Goal: Task Accomplishment & Management: Complete application form

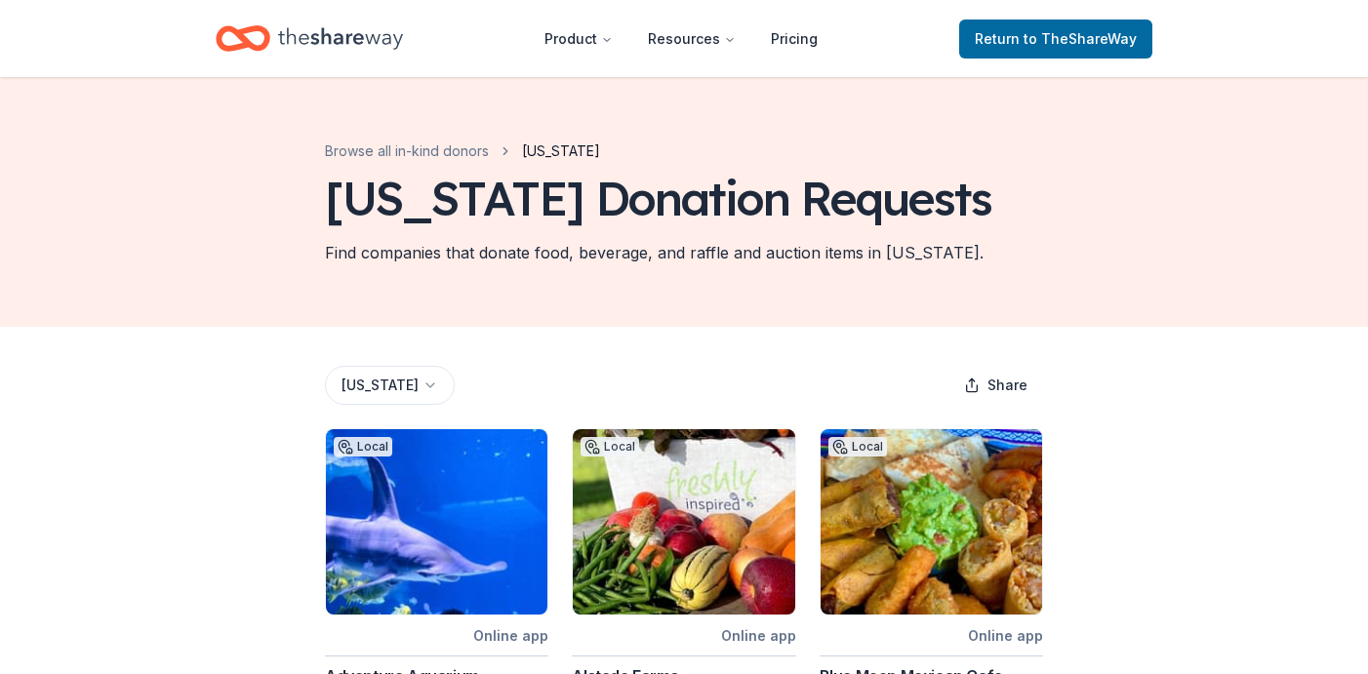
scroll to position [126, 0]
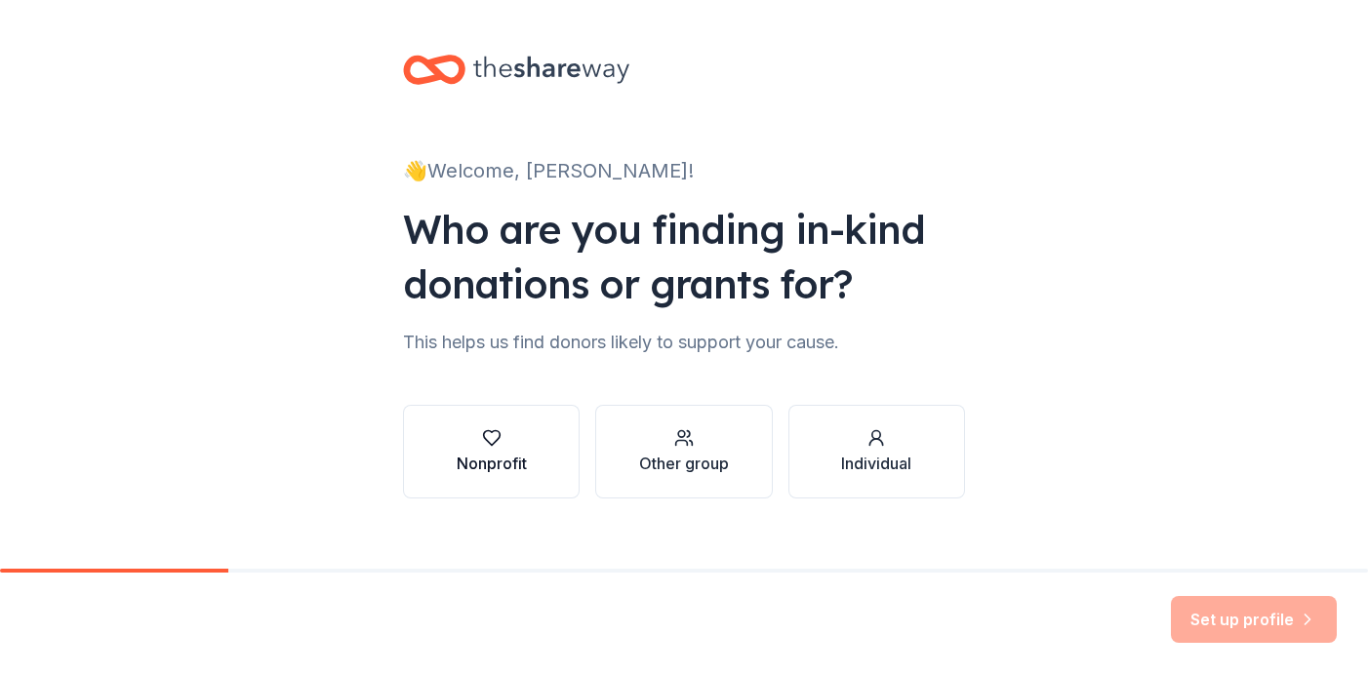
click at [502, 460] on div "Nonprofit" at bounding box center [492, 463] width 70 height 23
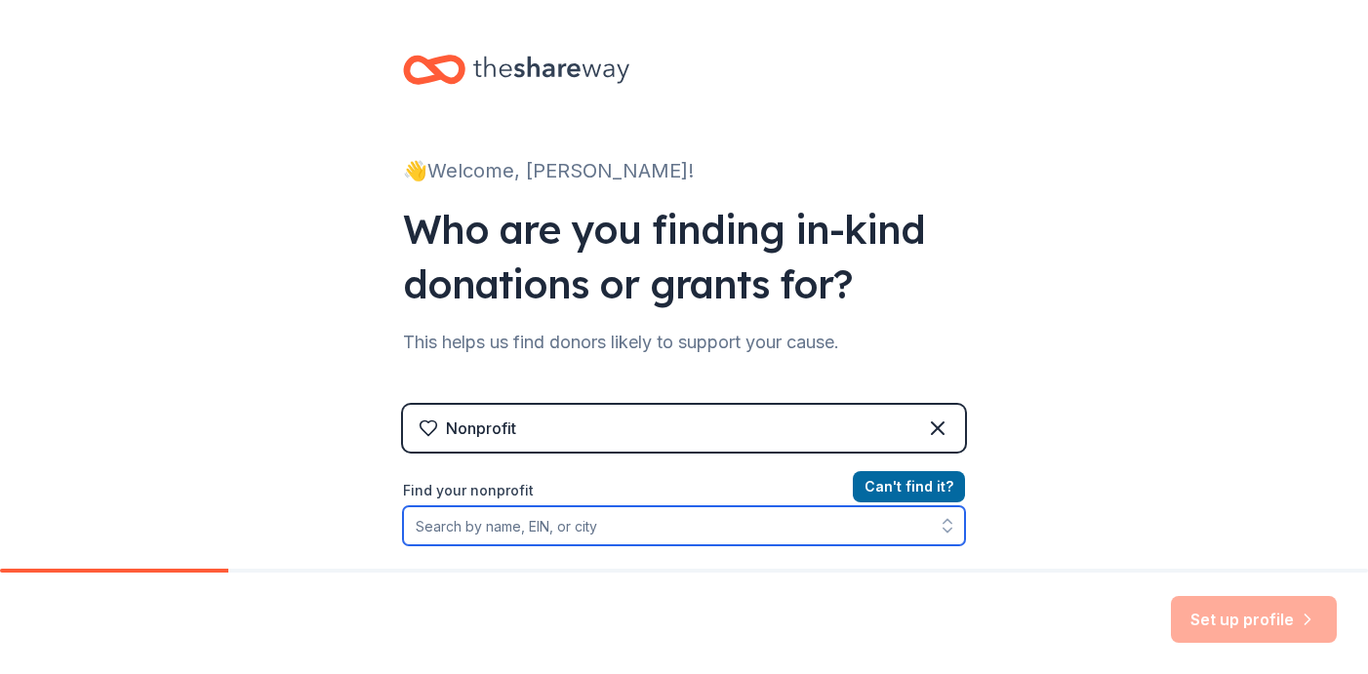
click at [529, 526] on input "Find your nonprofit" at bounding box center [684, 526] width 562 height 39
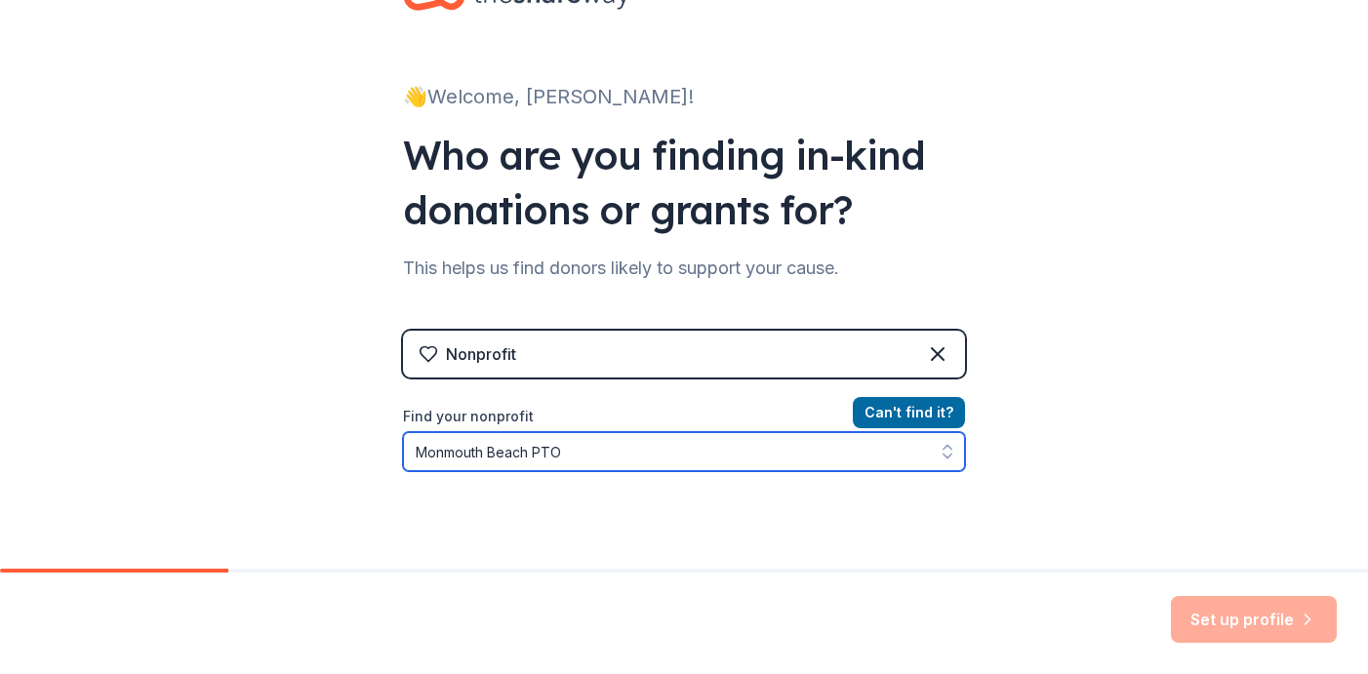
click at [578, 451] on input "Monmouth Beach PTO" at bounding box center [684, 451] width 562 height 39
type input "Monmouth Beach"
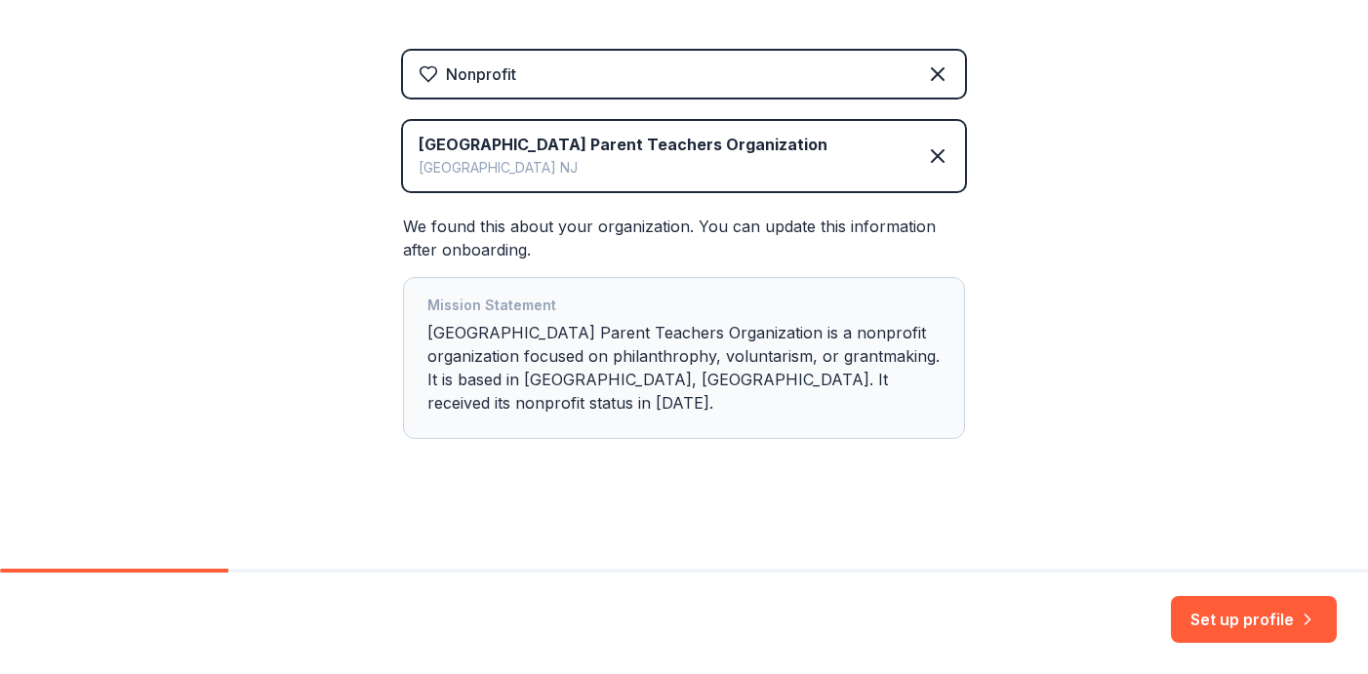
scroll to position [357, 0]
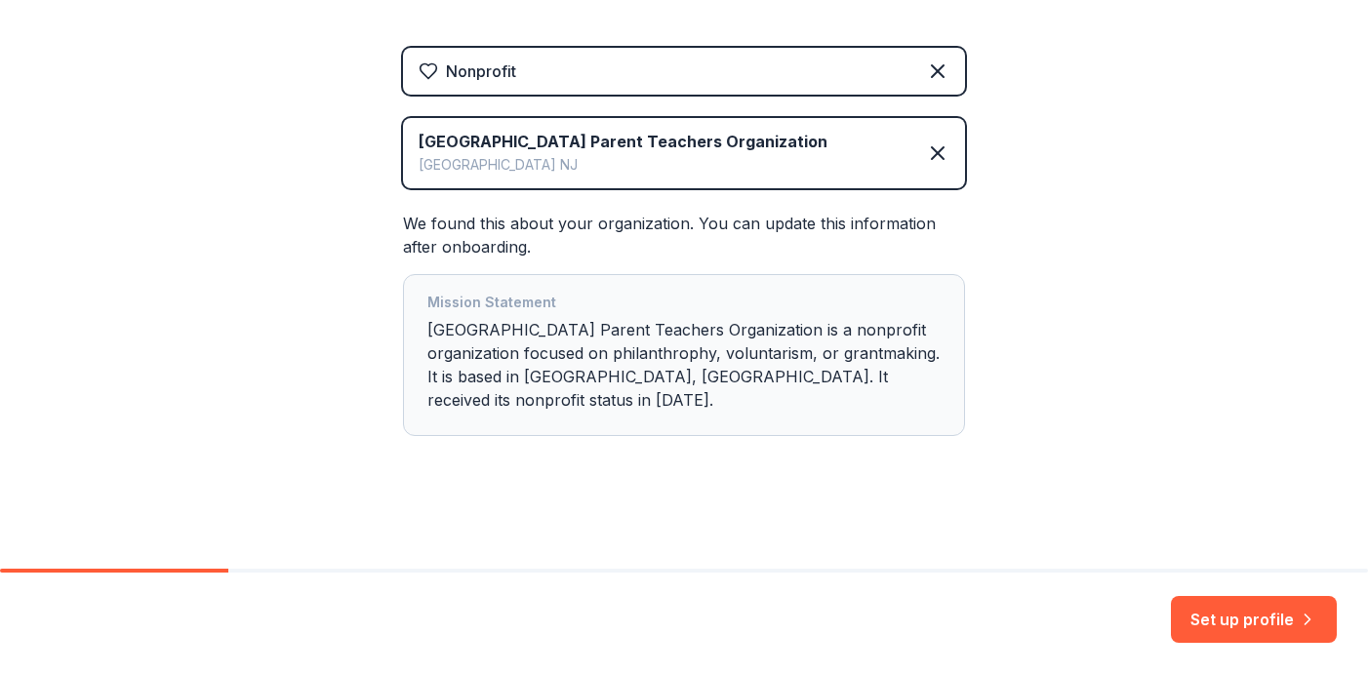
click at [510, 404] on div "Mission Statement Monmouth Beach School Parent Teachers Organization is a nonpr…" at bounding box center [684, 355] width 513 height 129
click at [811, 396] on div "Mission Statement Monmouth Beach School Parent Teachers Organization is a nonpr…" at bounding box center [684, 355] width 513 height 129
click at [576, 406] on div "Mission Statement Monmouth Beach School Parent Teachers Organization is a nonpr…" at bounding box center [684, 355] width 513 height 129
click at [1261, 625] on button "Set up profile" at bounding box center [1254, 619] width 166 height 47
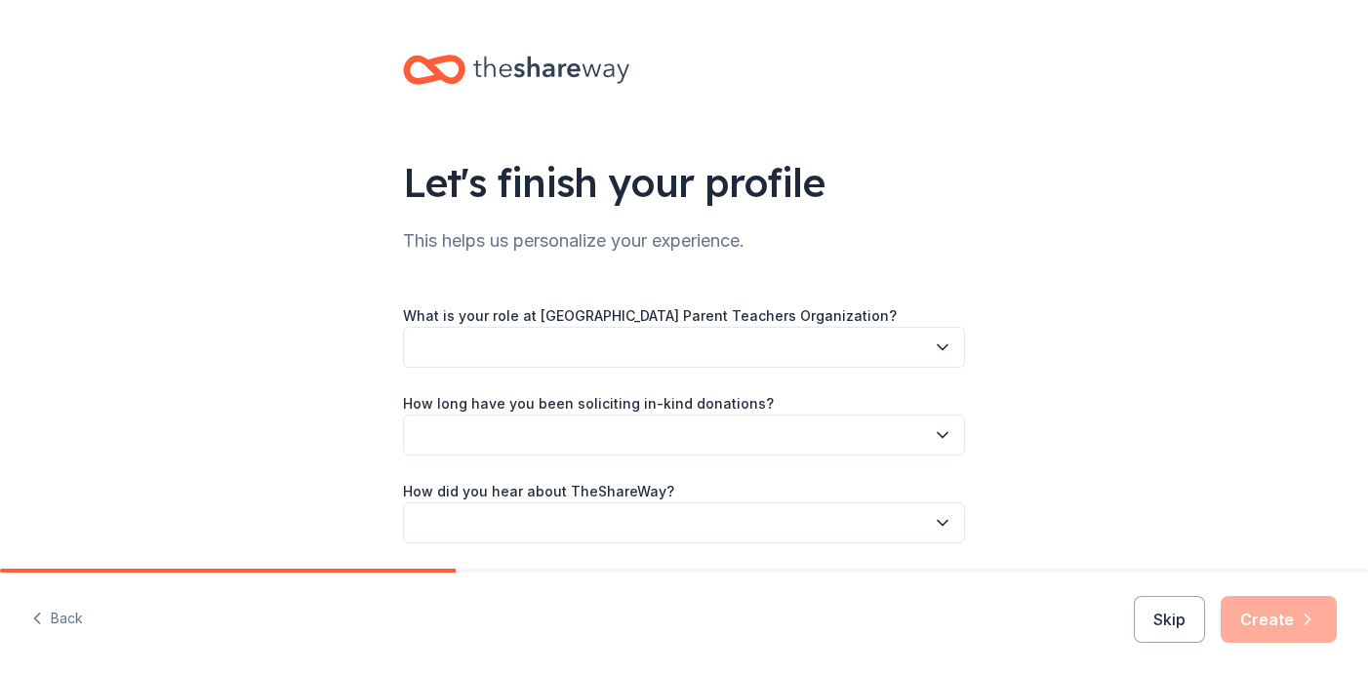
click at [916, 337] on button "button" at bounding box center [684, 347] width 562 height 41
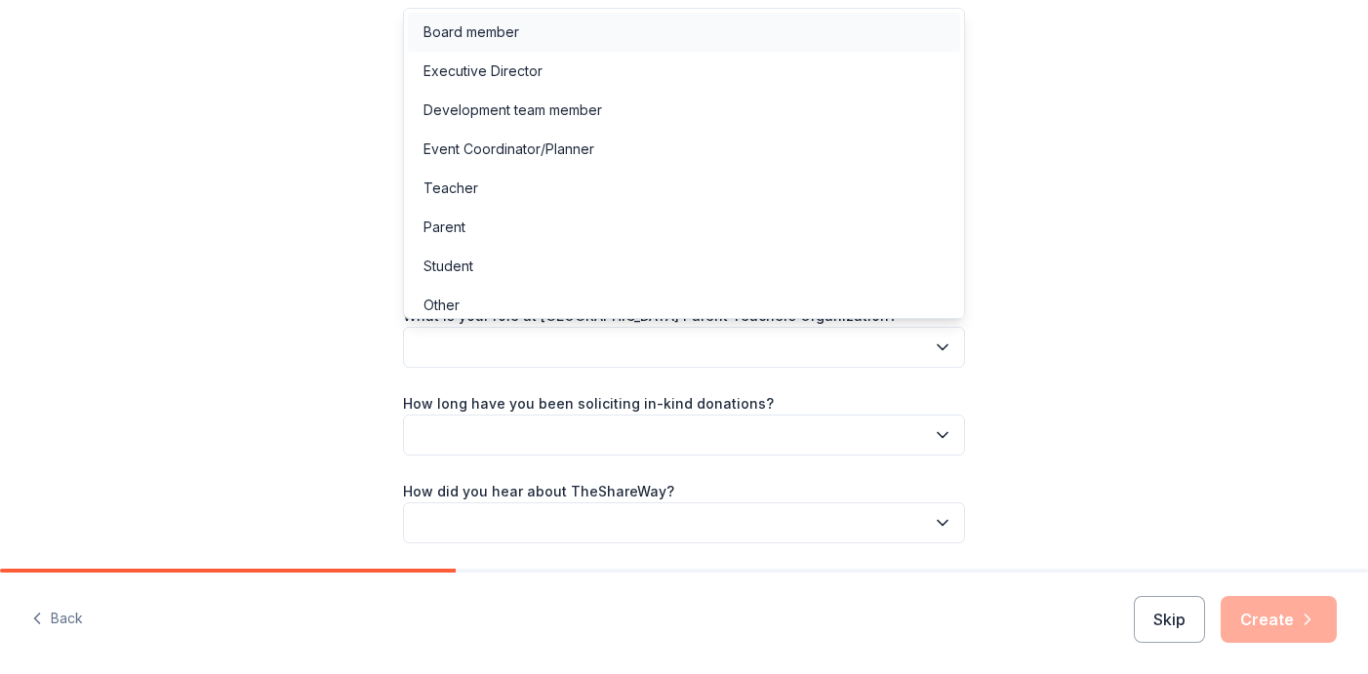
click at [589, 37] on div "Board member" at bounding box center [684, 32] width 552 height 39
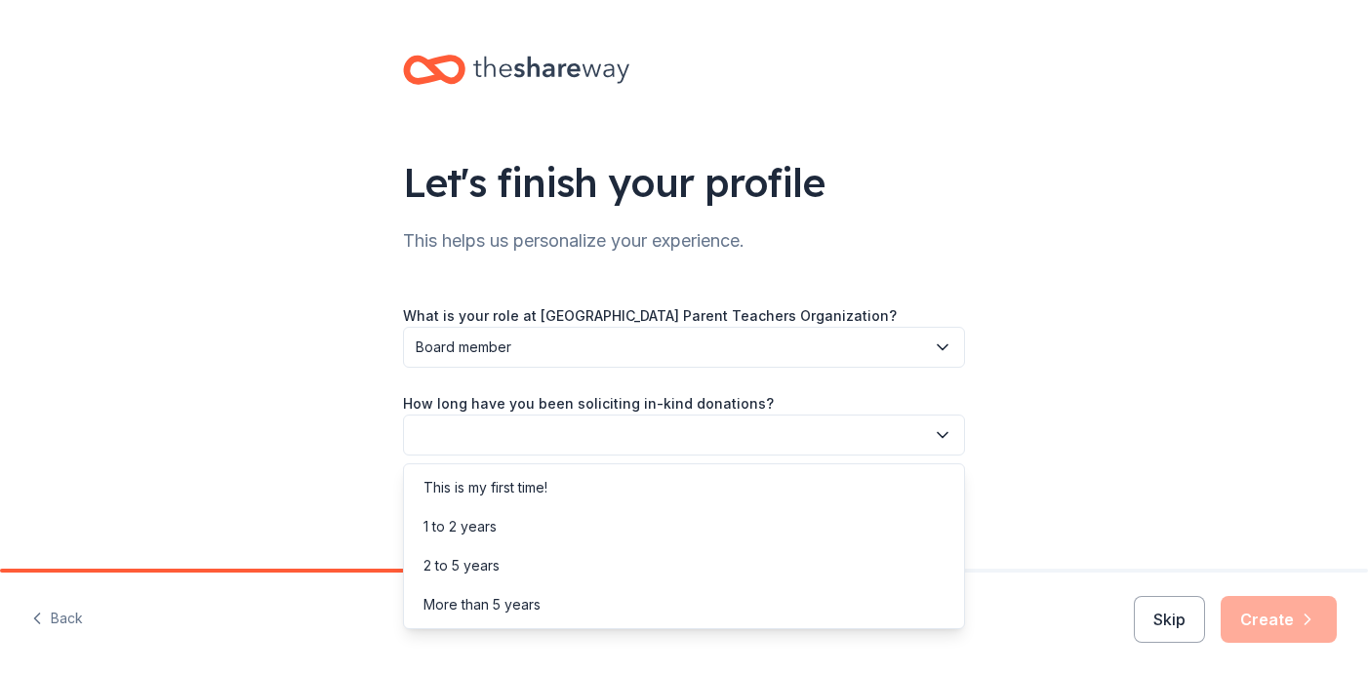
click at [578, 428] on button "button" at bounding box center [684, 435] width 562 height 41
click at [575, 481] on div "This is my first time!" at bounding box center [684, 488] width 552 height 39
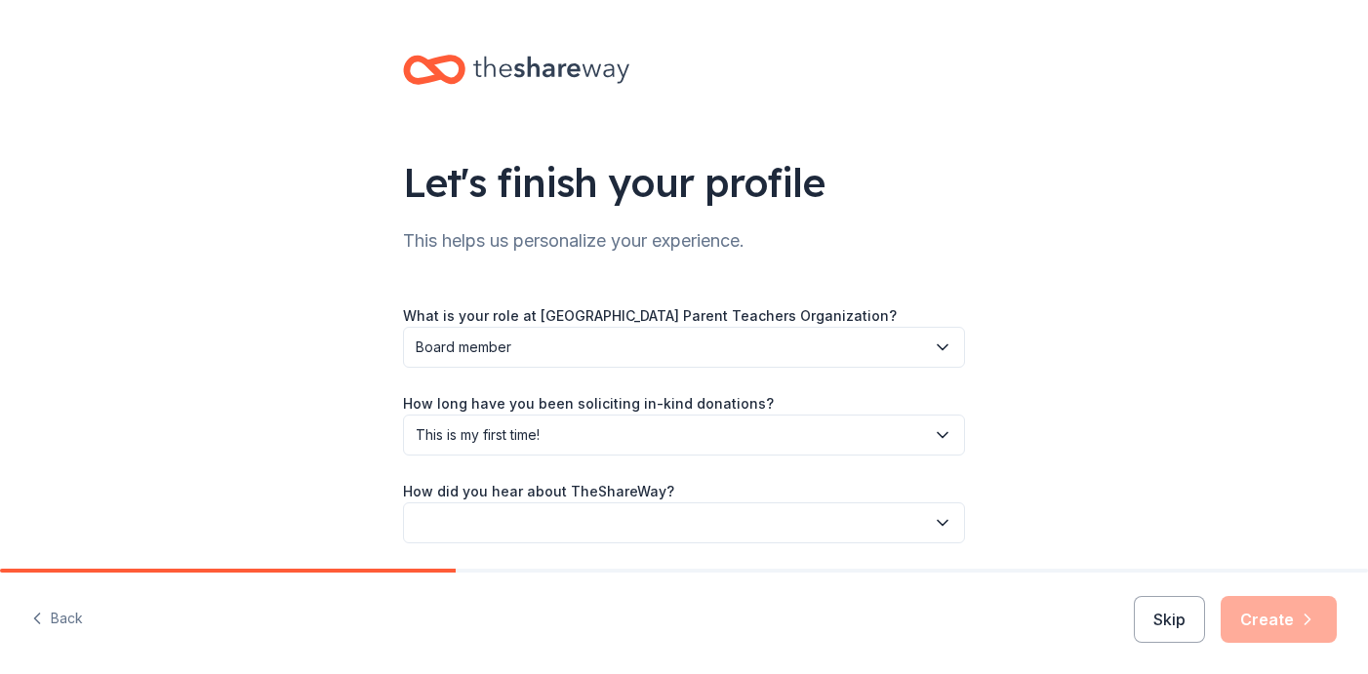
click at [734, 519] on button "button" at bounding box center [684, 523] width 562 height 41
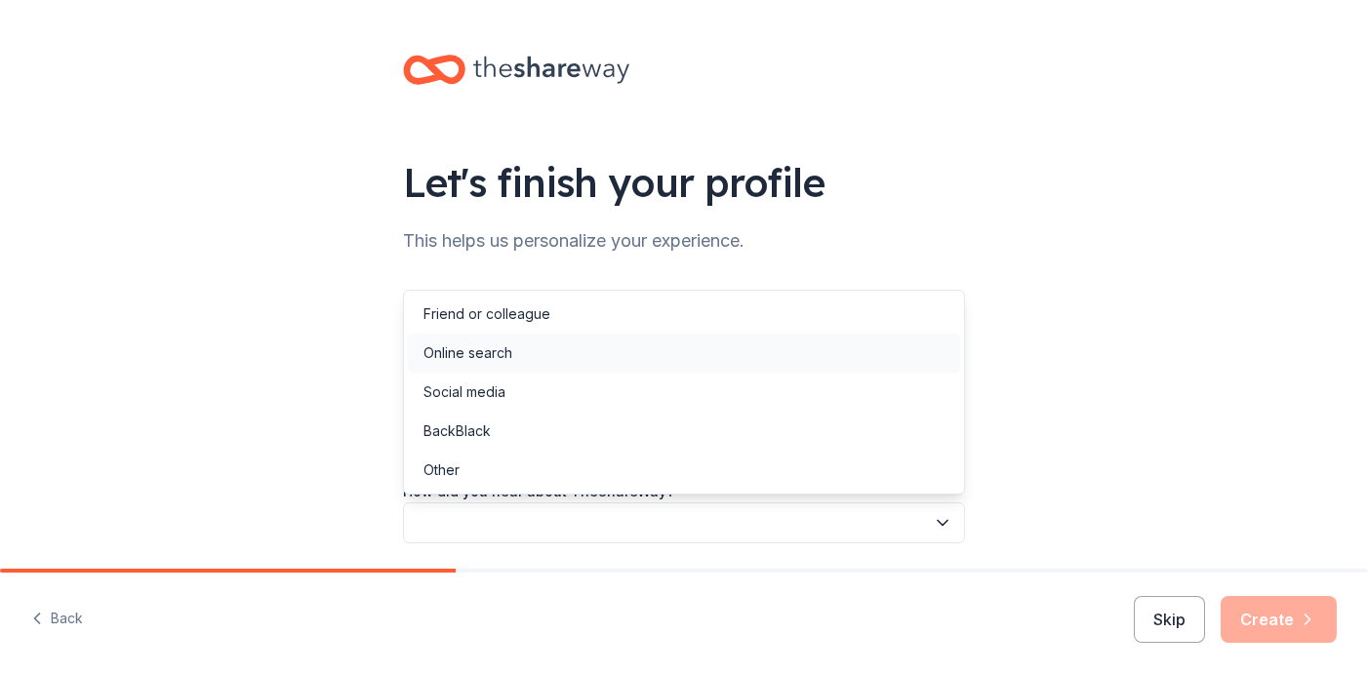
click at [554, 357] on div "Online search" at bounding box center [684, 353] width 552 height 39
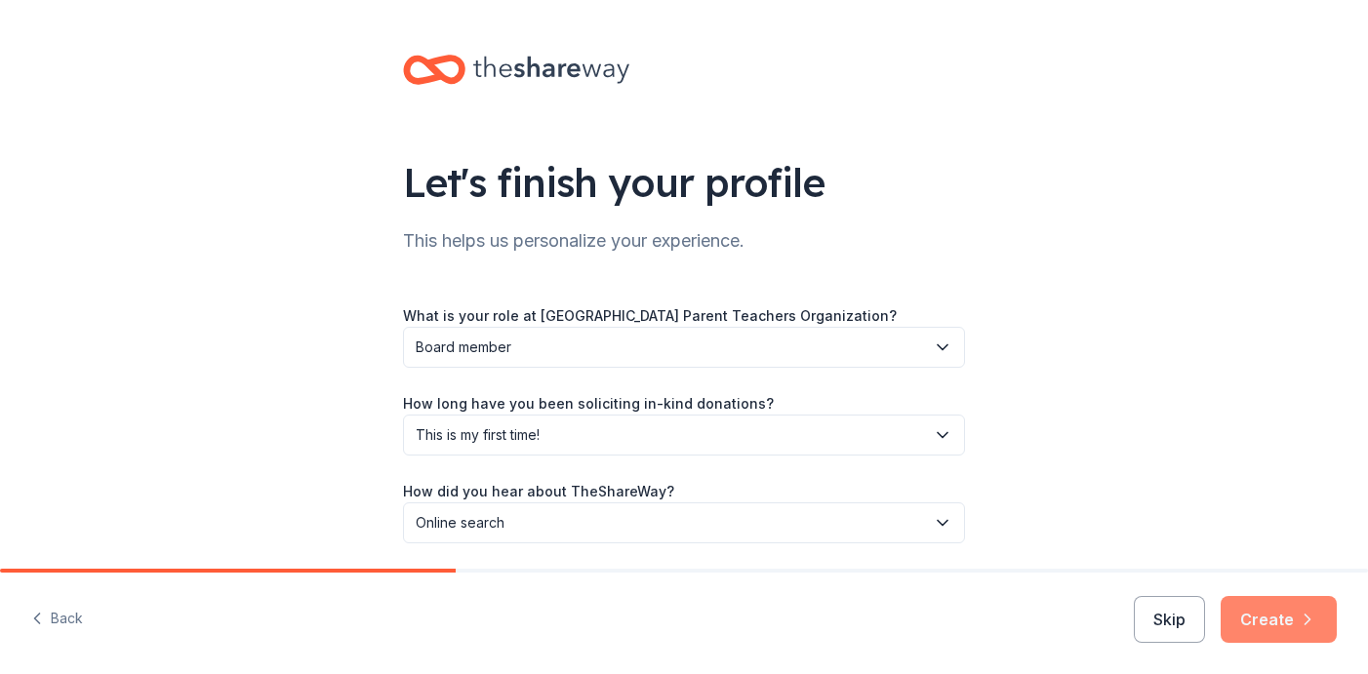
click at [1267, 615] on button "Create" at bounding box center [1279, 619] width 116 height 47
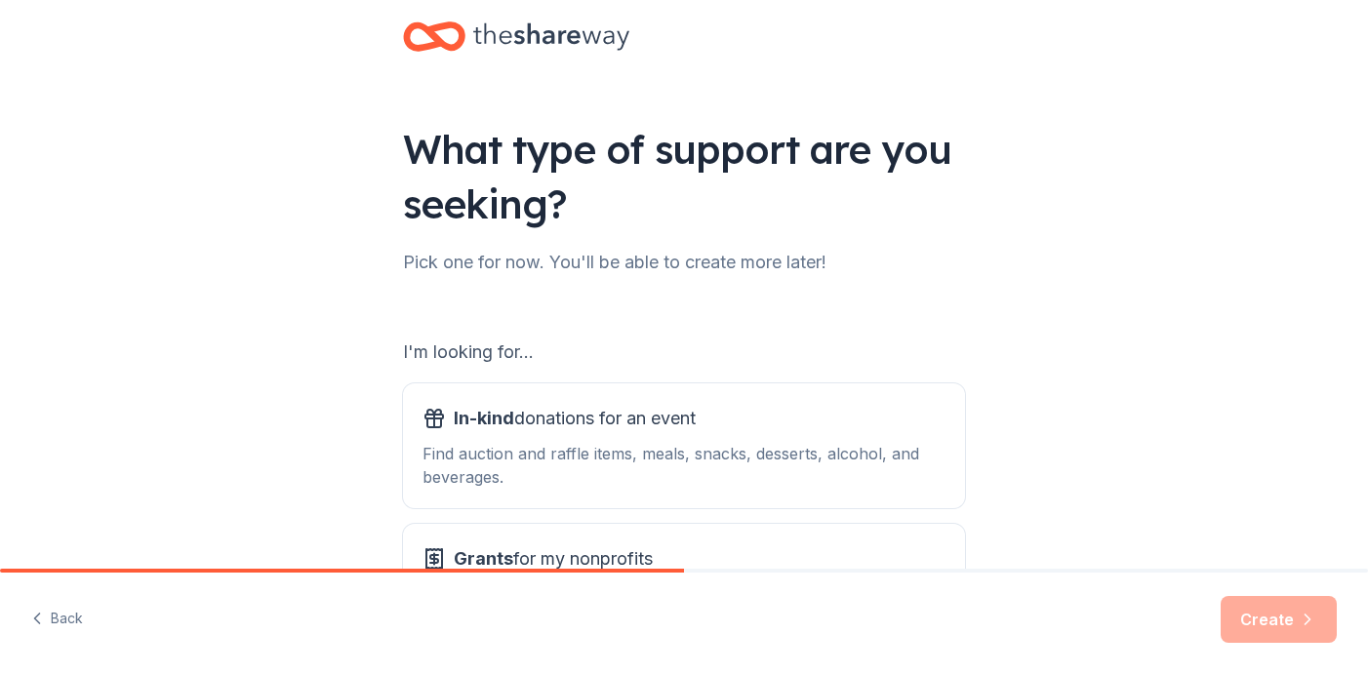
scroll to position [206, 0]
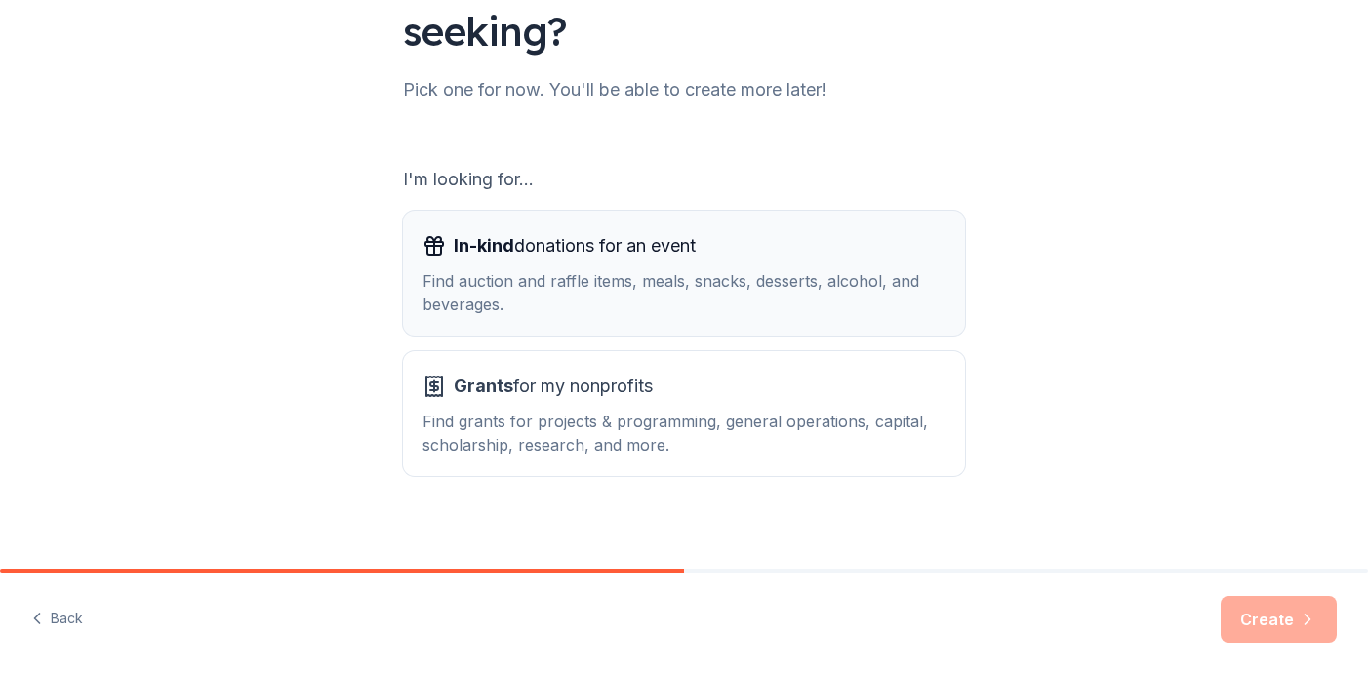
click at [795, 276] on div "Find auction and raffle items, meals, snacks, desserts, alcohol, and beverages." at bounding box center [684, 292] width 523 height 47
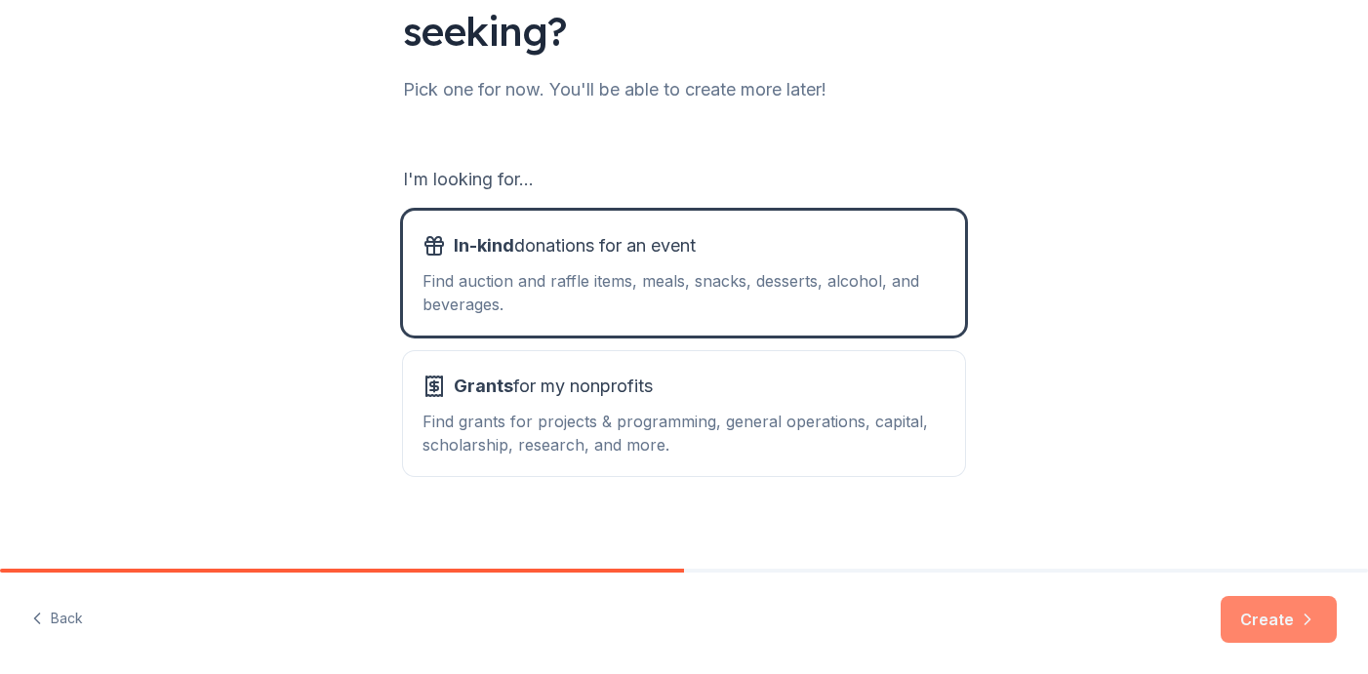
click at [1262, 618] on button "Create" at bounding box center [1279, 619] width 116 height 47
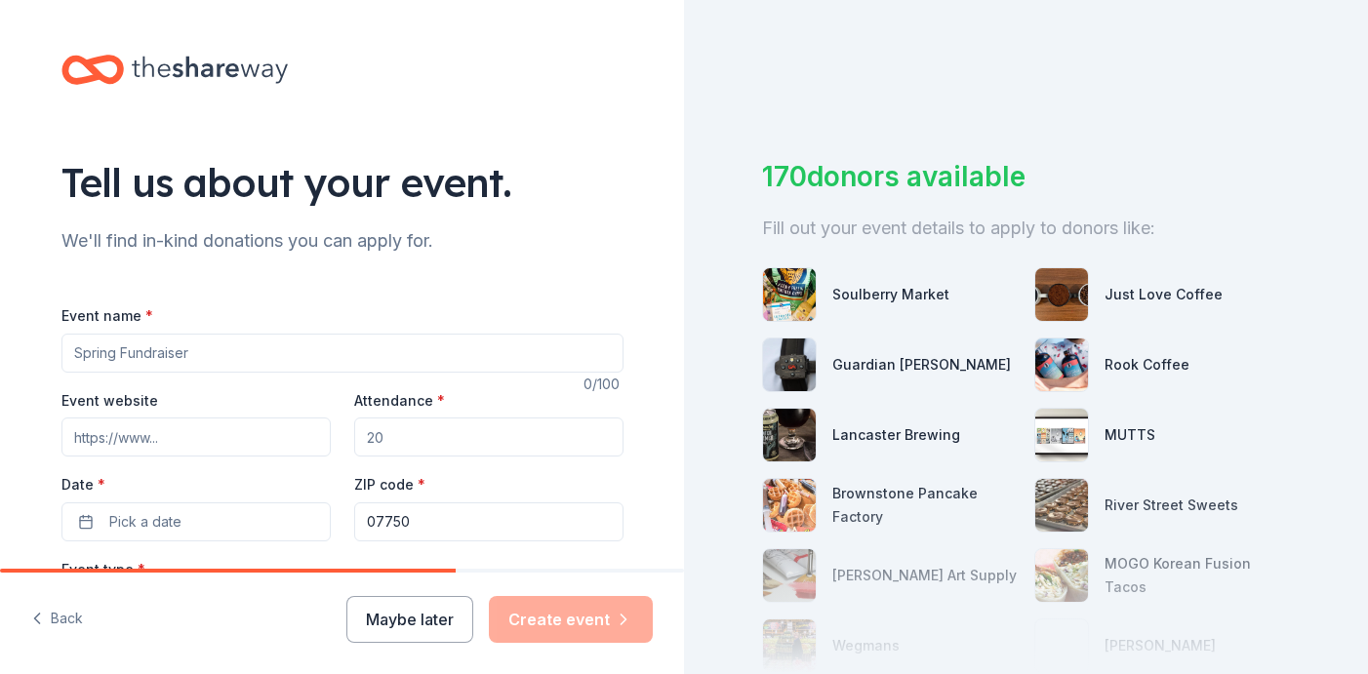
click at [422, 349] on input "Event name *" at bounding box center [342, 353] width 562 height 39
type input "Halloween Gala"
click at [498, 428] on input "Attendance *" at bounding box center [488, 437] width 269 height 39
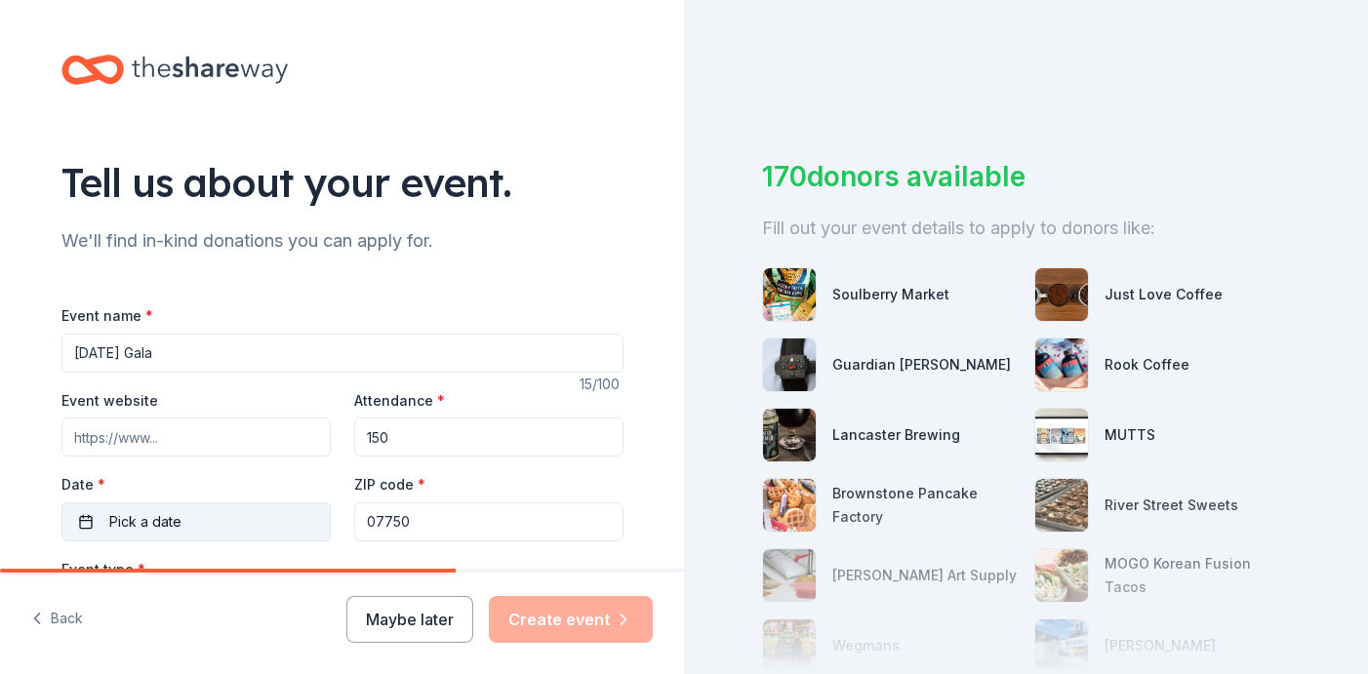
type input "150"
click at [200, 503] on button "Pick a date" at bounding box center [195, 522] width 269 height 39
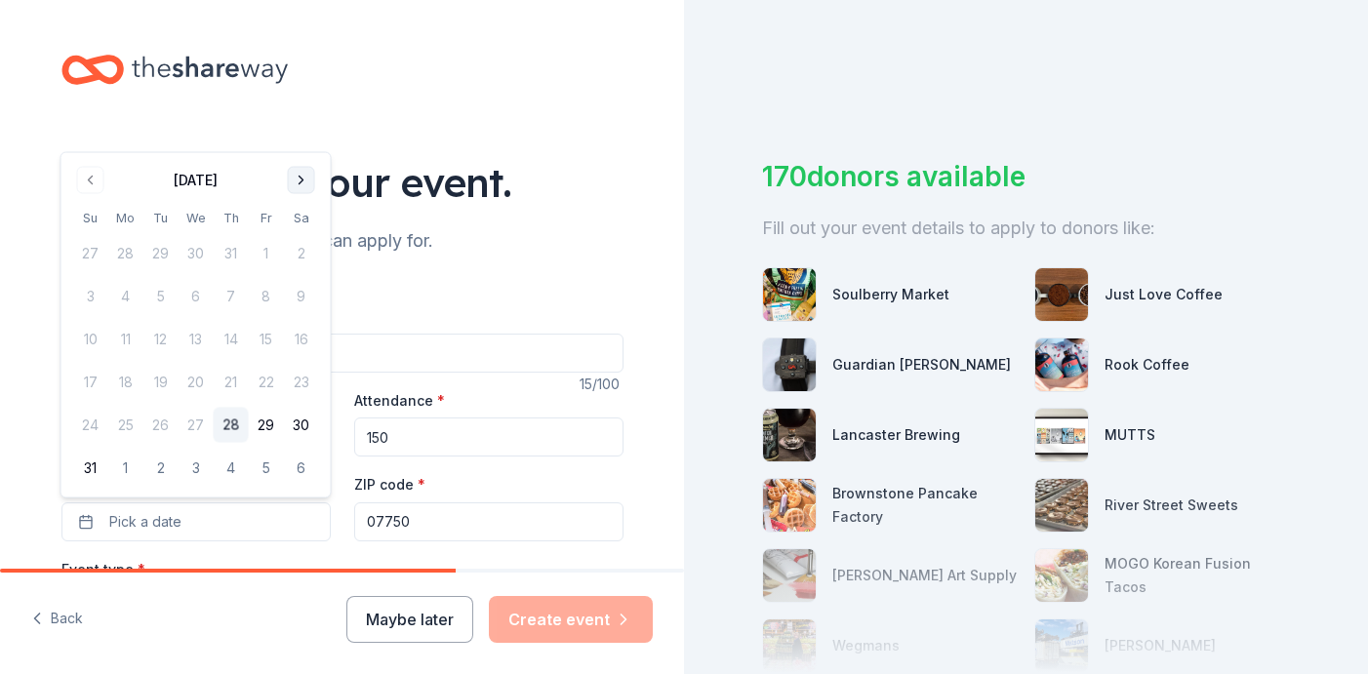
click at [306, 184] on button "Go to next month" at bounding box center [301, 180] width 27 height 27
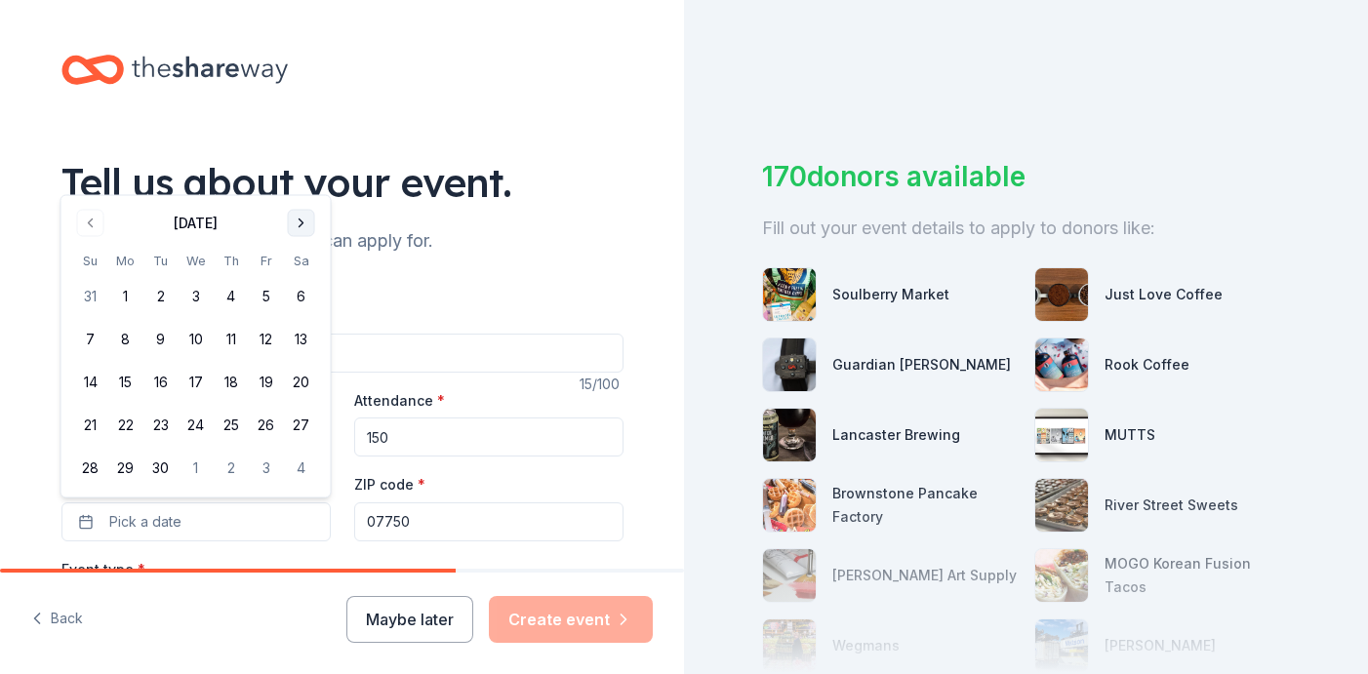
click at [298, 211] on button "Go to next month" at bounding box center [301, 223] width 27 height 27
click at [270, 418] on button "24" at bounding box center [266, 425] width 35 height 35
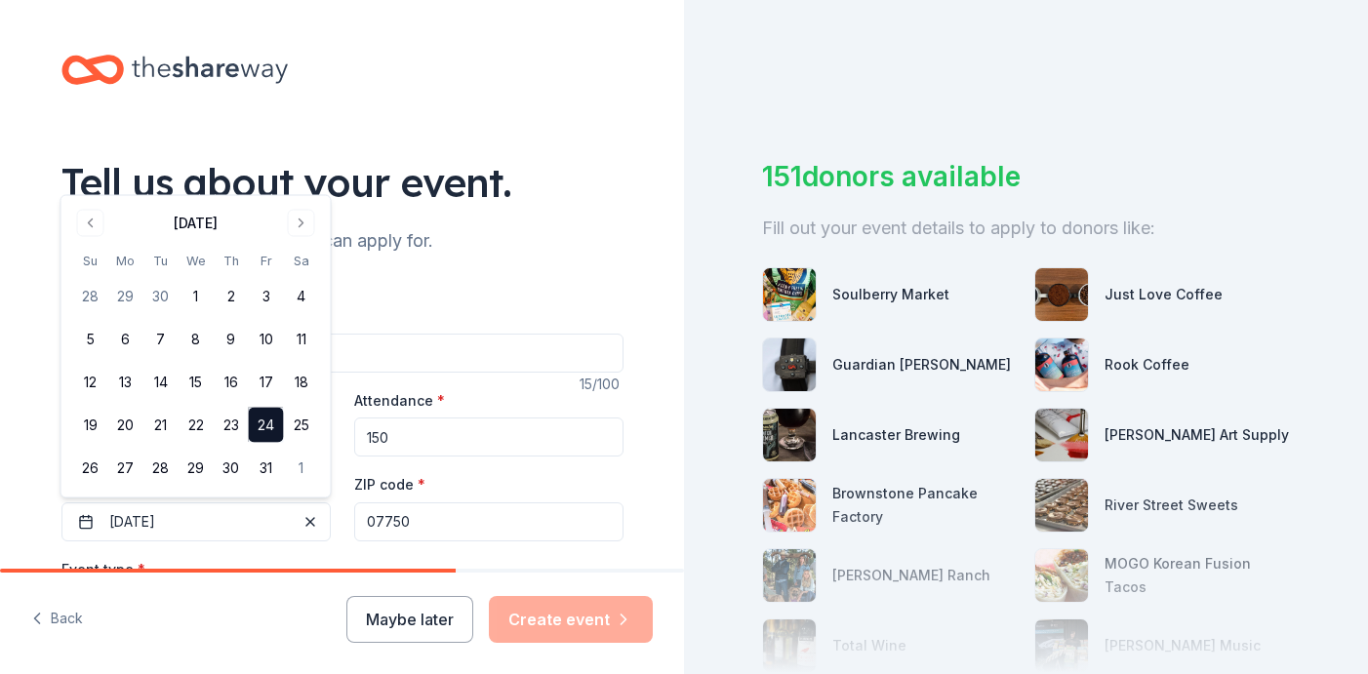
click at [420, 521] on input "07750" at bounding box center [488, 522] width 269 height 39
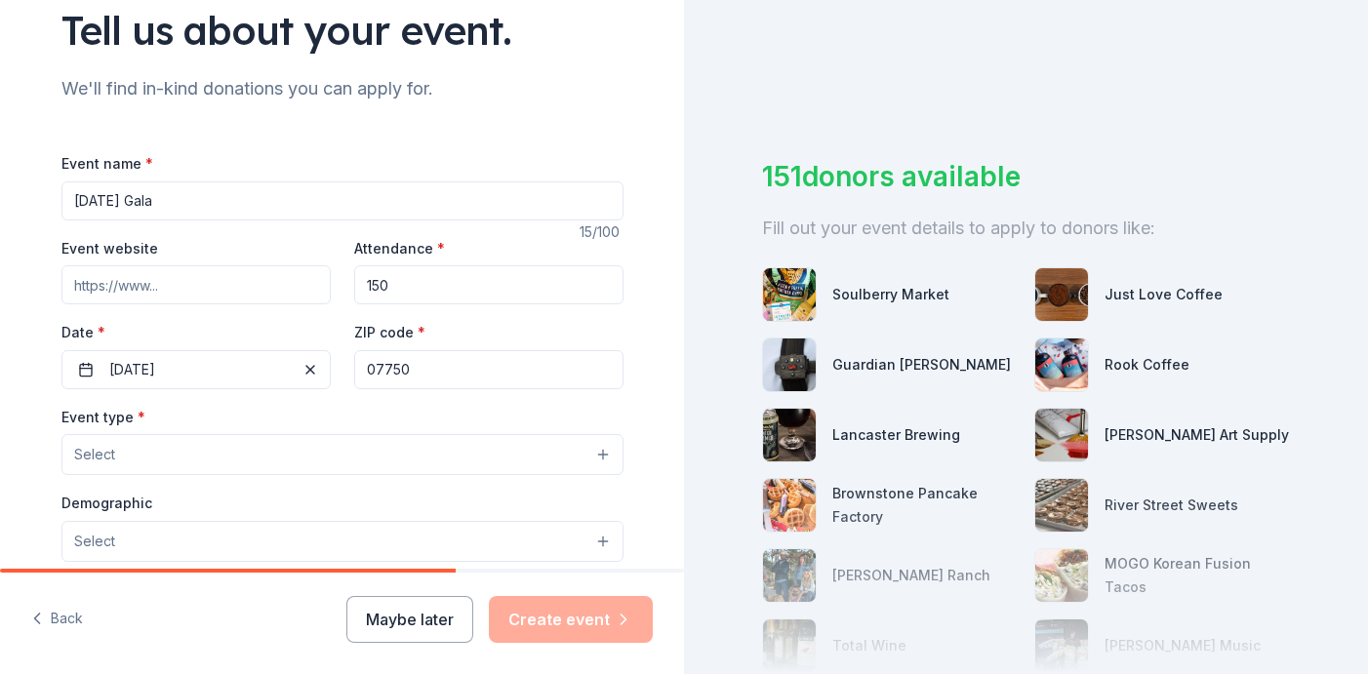
scroll to position [159, 0]
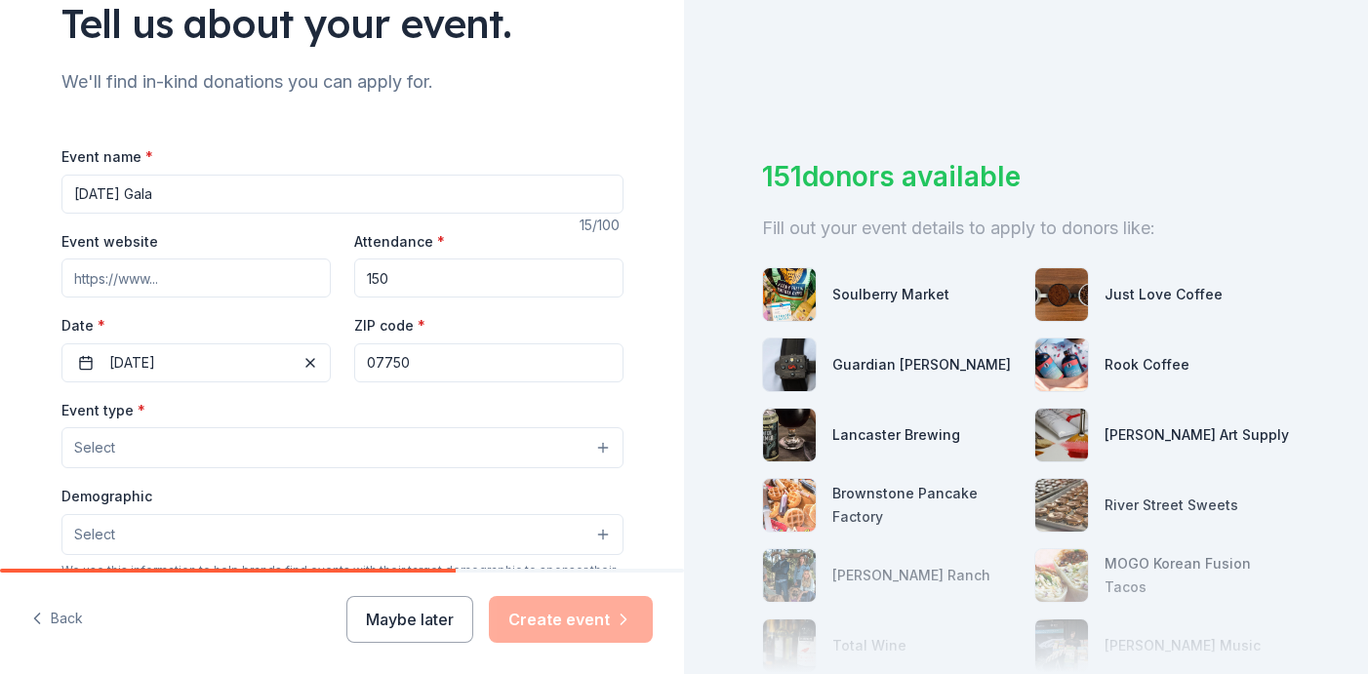
click at [423, 452] on button "Select" at bounding box center [342, 448] width 562 height 41
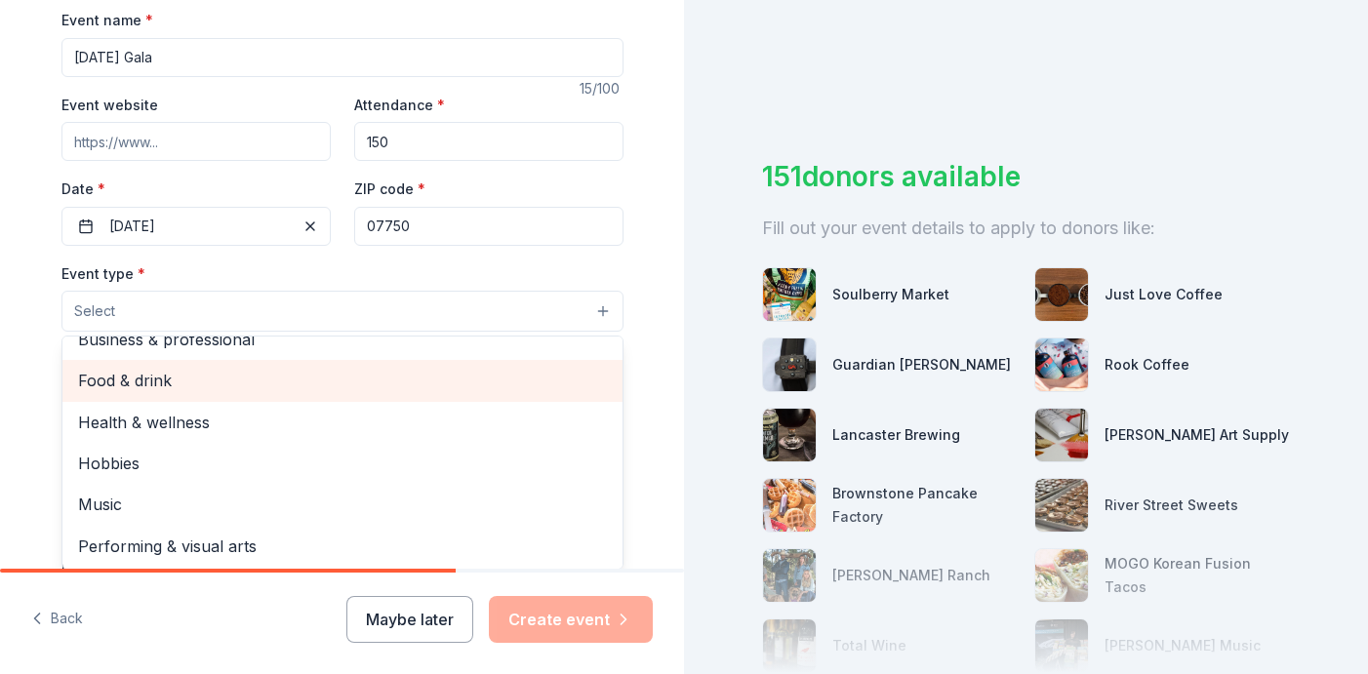
scroll to position [64, 0]
click at [242, 378] on span "Food & drink" at bounding box center [342, 379] width 529 height 25
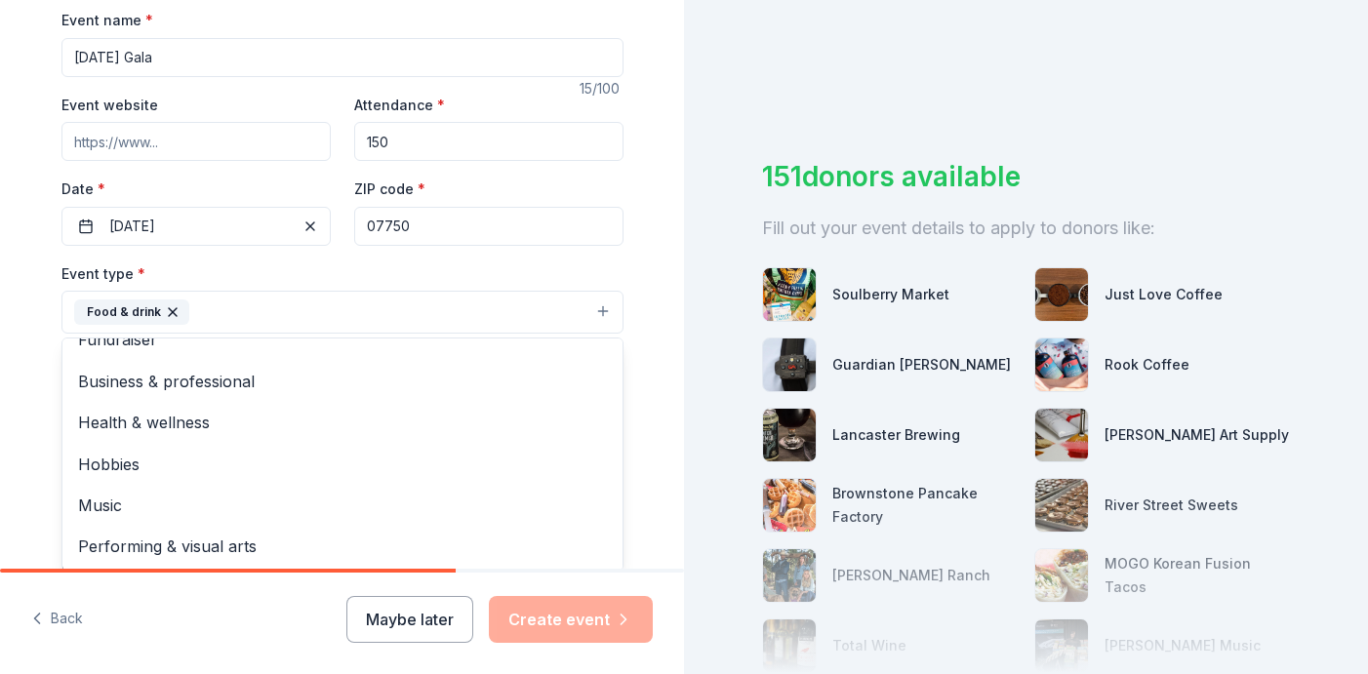
click at [42, 382] on div "Tell us about your event. We'll find in-kind donations you can apply for. Event…" at bounding box center [342, 354] width 625 height 1301
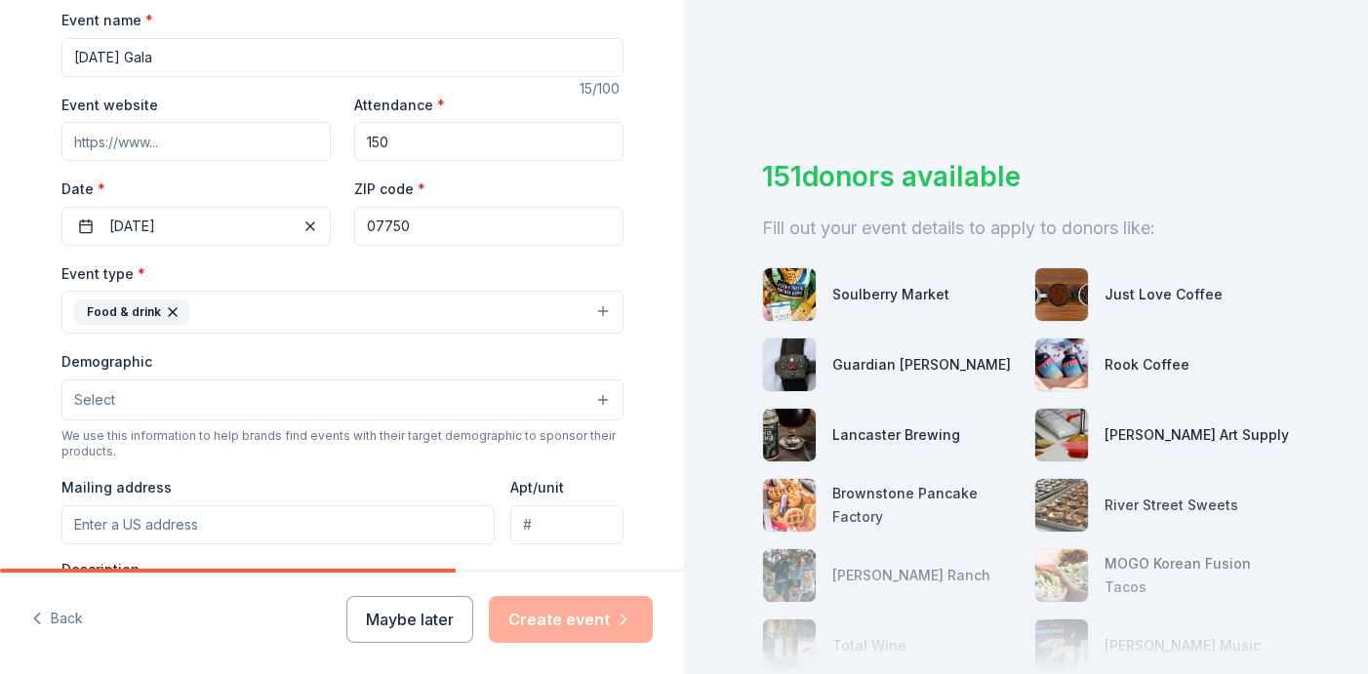
click at [446, 320] on button "Food & drink" at bounding box center [342, 312] width 562 height 43
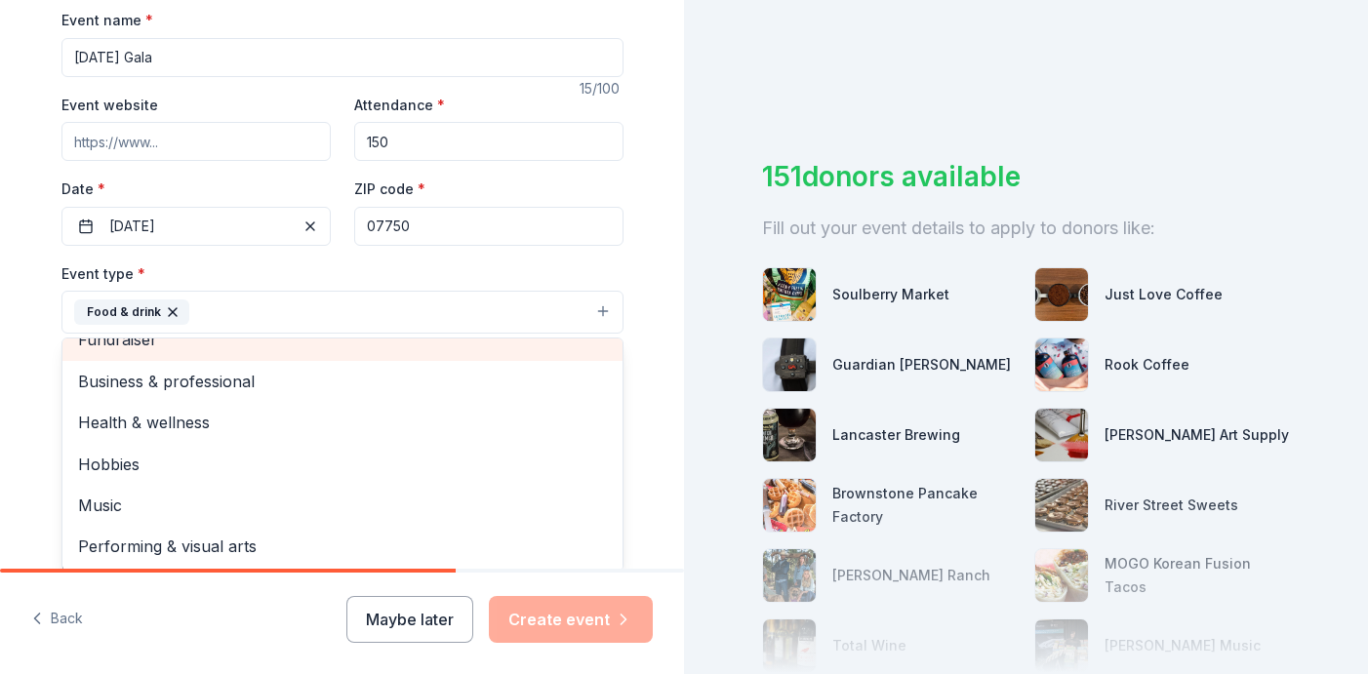
scroll to position [4, 0]
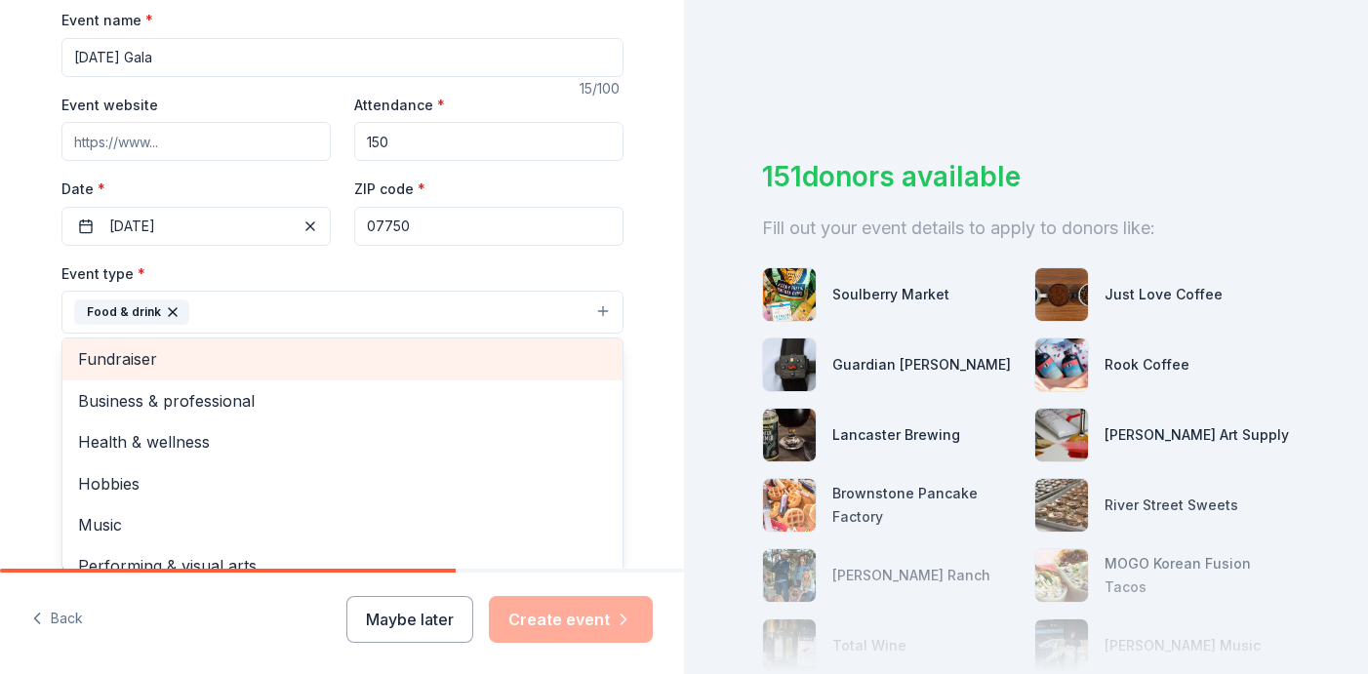
click at [230, 350] on span "Fundraiser" at bounding box center [342, 359] width 529 height 25
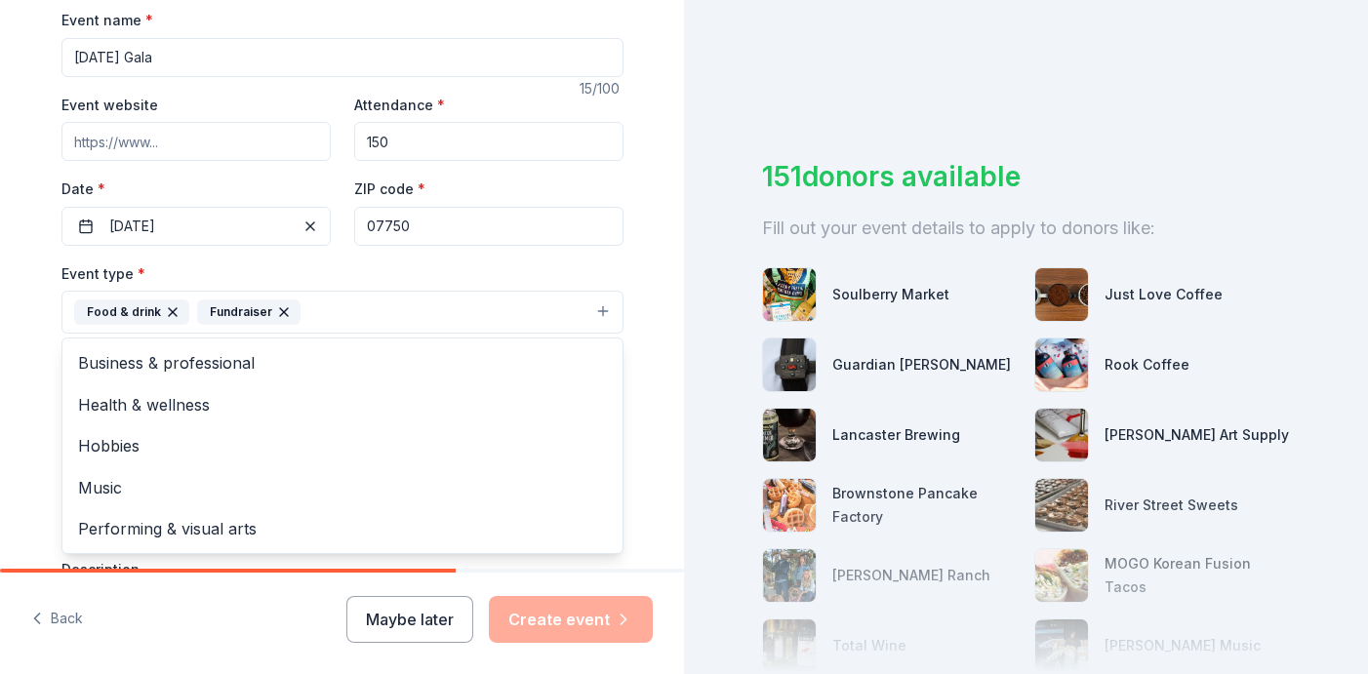
click at [170, 313] on icon "button" at bounding box center [173, 312] width 8 height 8
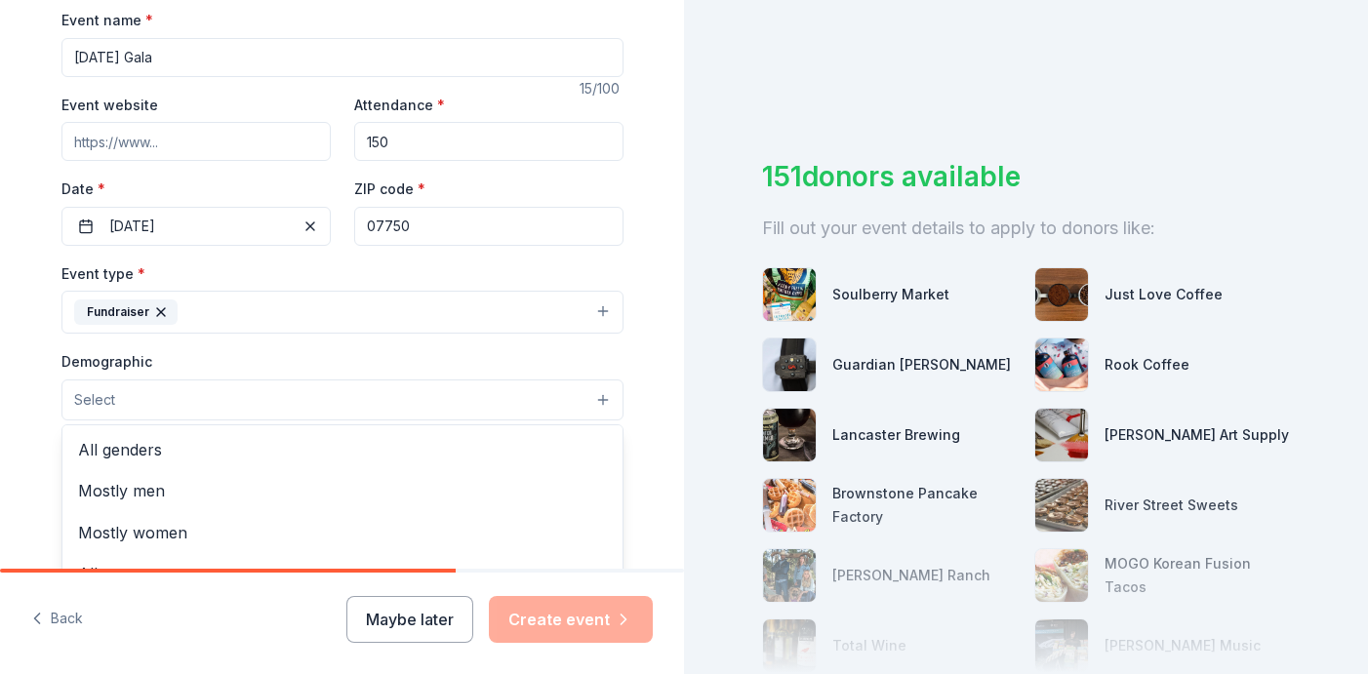
click at [138, 401] on button "Select" at bounding box center [342, 400] width 562 height 41
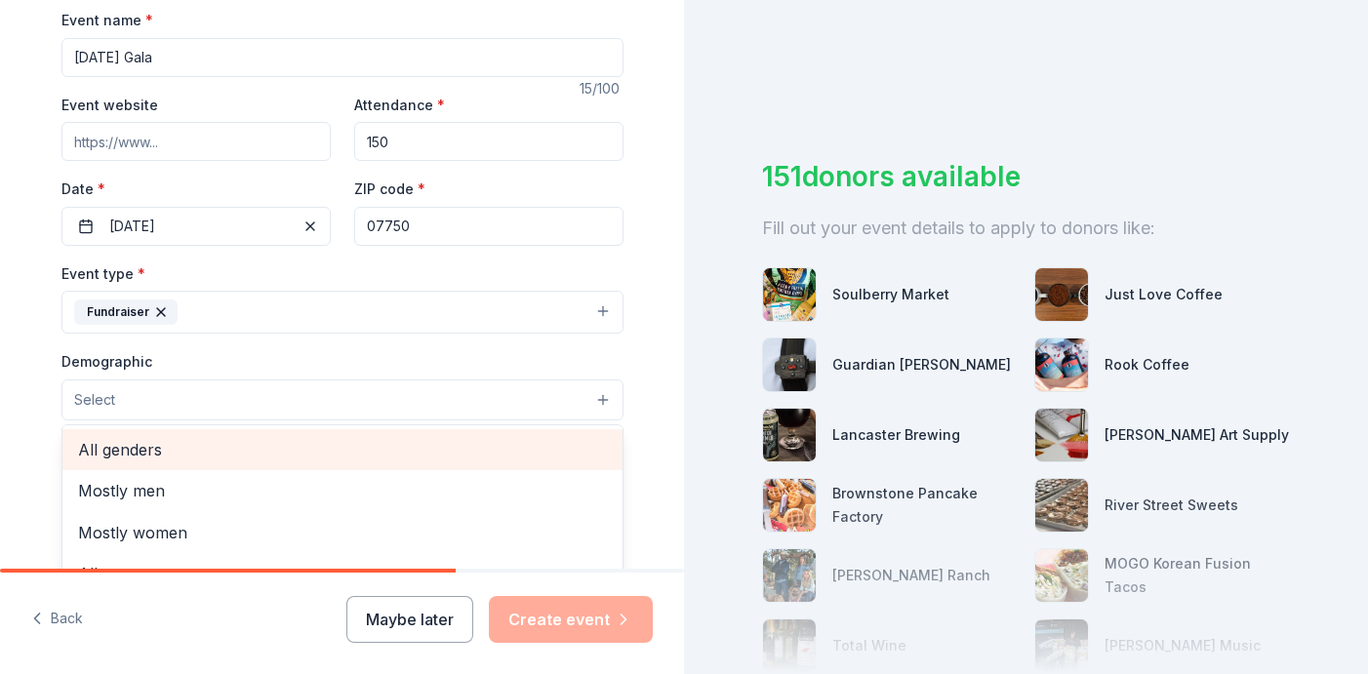
click at [151, 451] on span "All genders" at bounding box center [342, 449] width 529 height 25
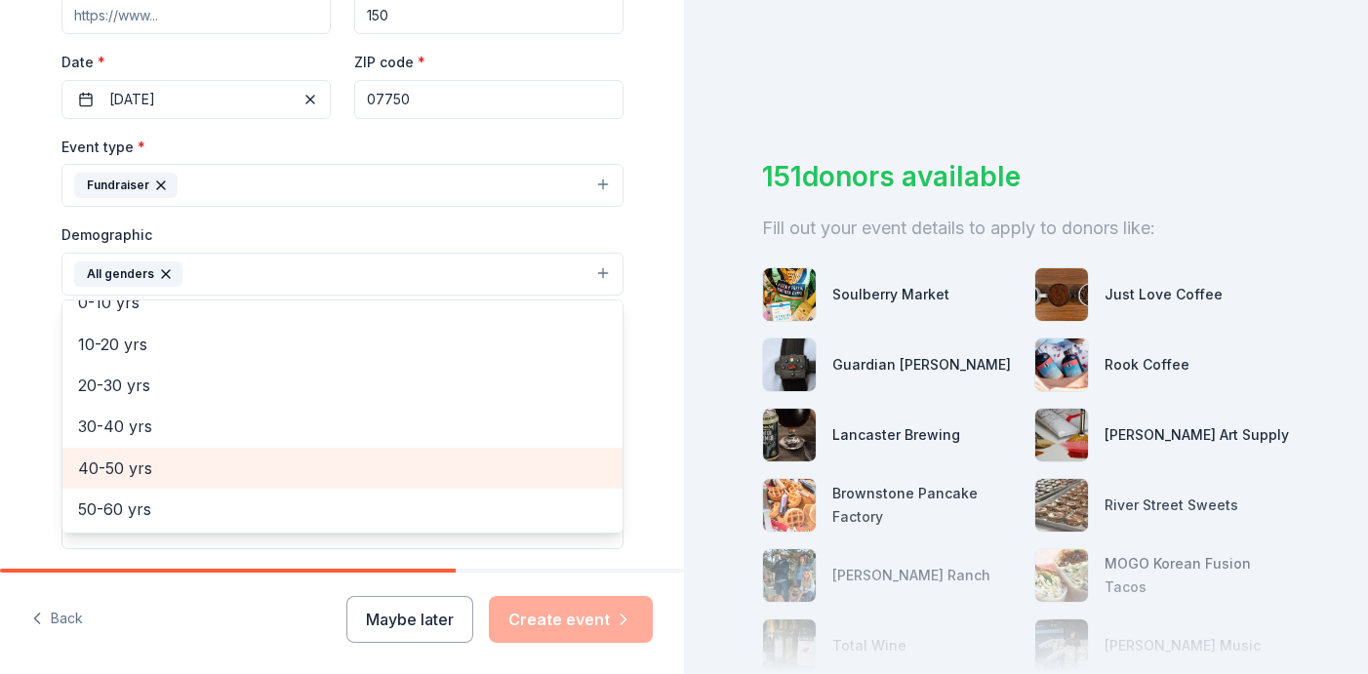
scroll to position [140, 0]
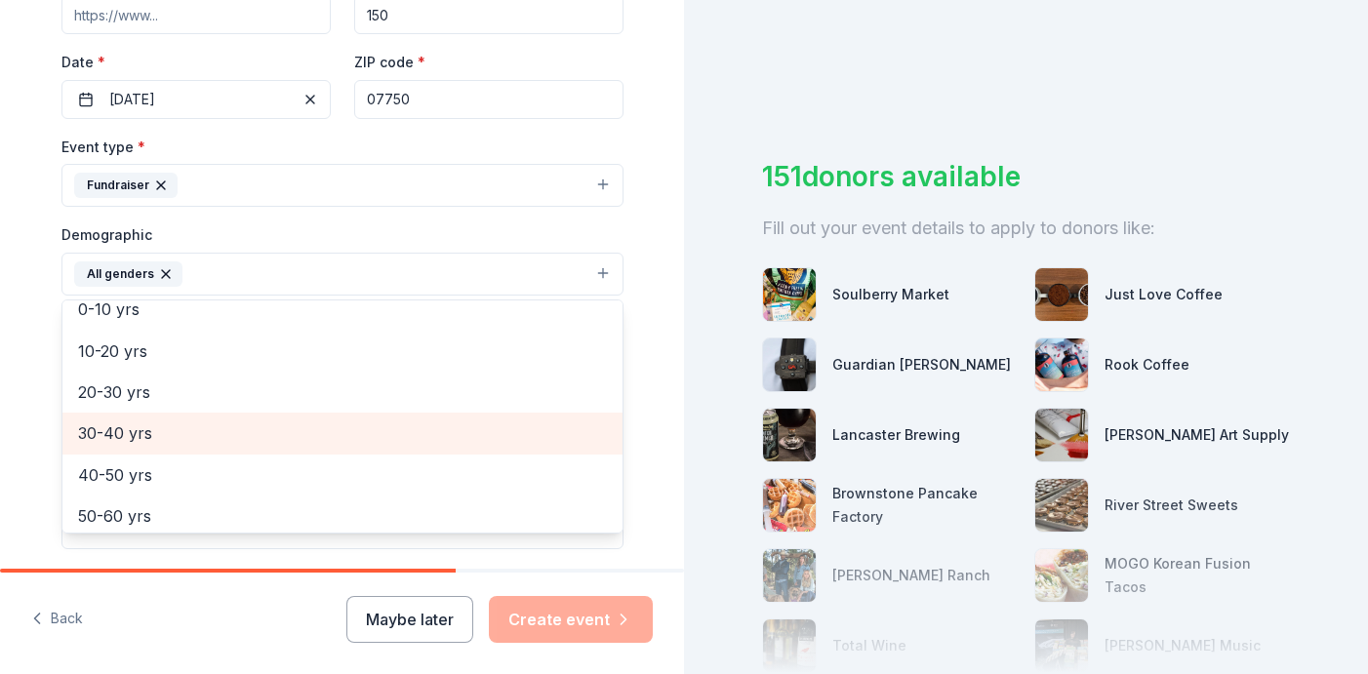
click at [208, 435] on span "30-40 yrs" at bounding box center [342, 433] width 529 height 25
click at [176, 433] on span "40-50 yrs" at bounding box center [342, 433] width 529 height 25
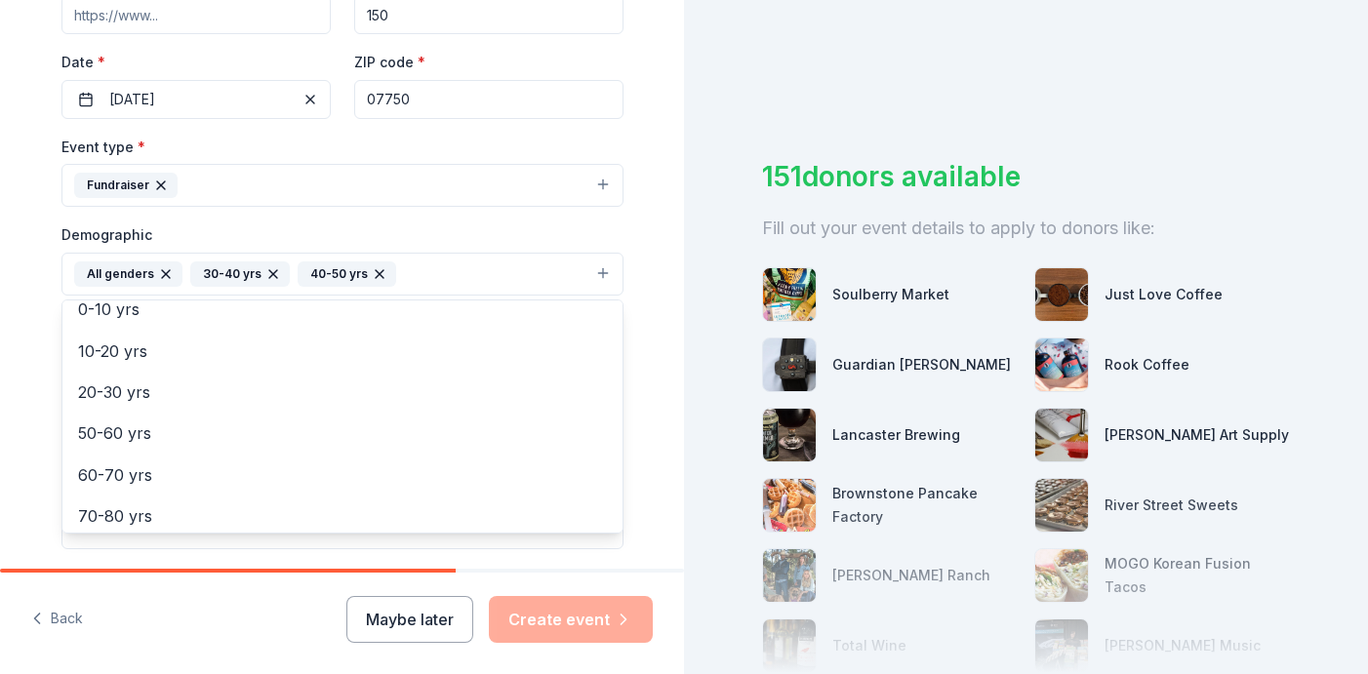
click at [37, 356] on div "Tell us about your event. We'll find in-kind donations you can apply for. Event…" at bounding box center [342, 228] width 625 height 1303
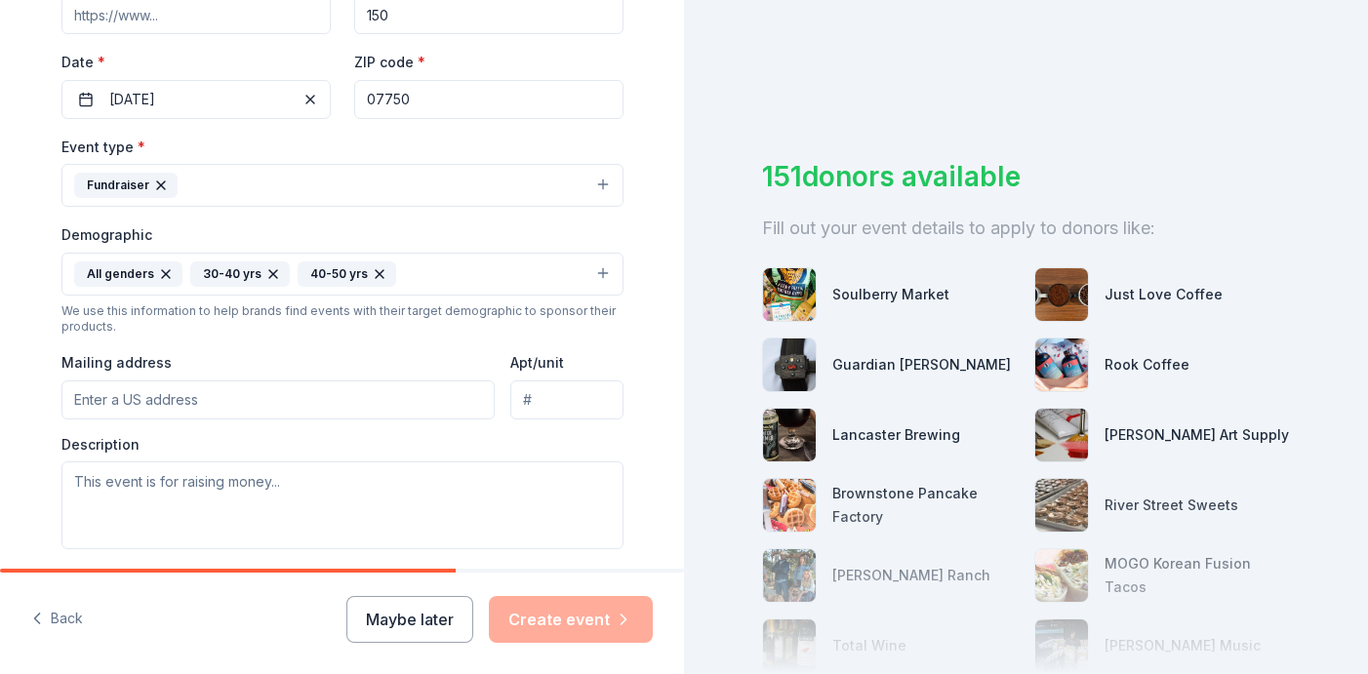
click at [134, 399] on input "Mailing address" at bounding box center [278, 400] width 434 height 39
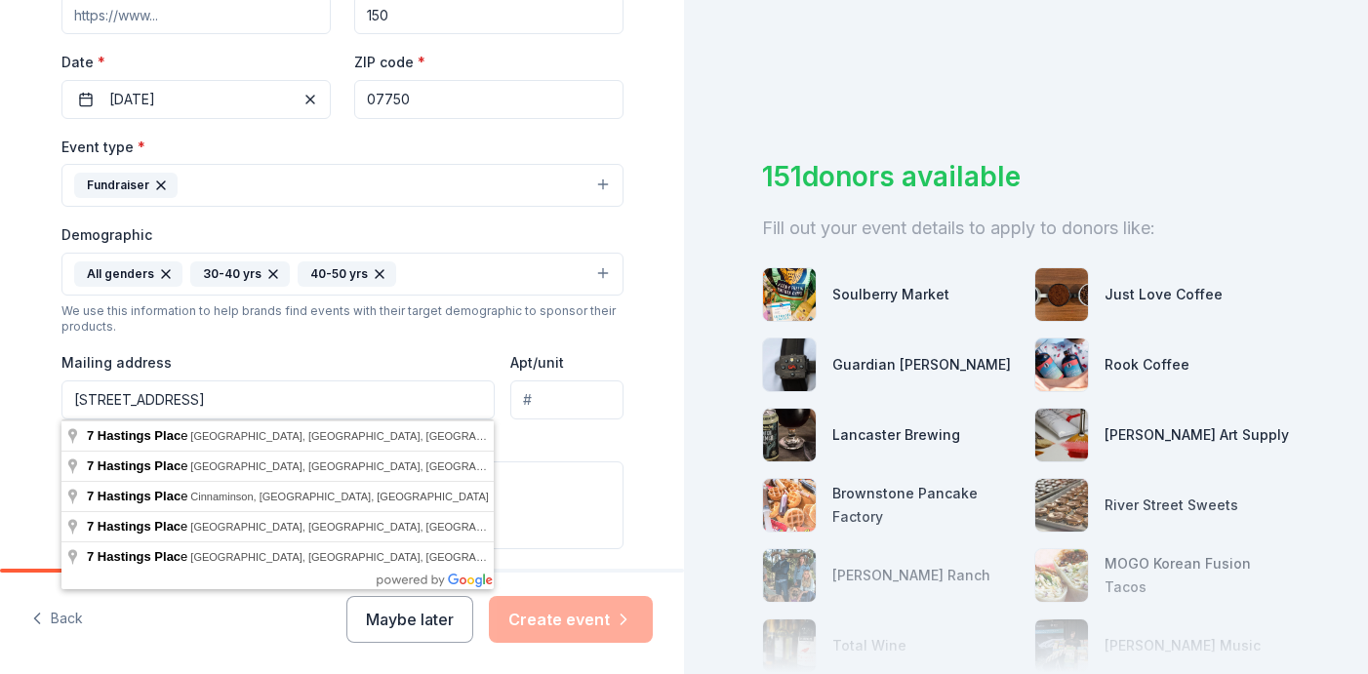
type input "7 Hastings Place, Monmouth Beach, NJ, 07750"
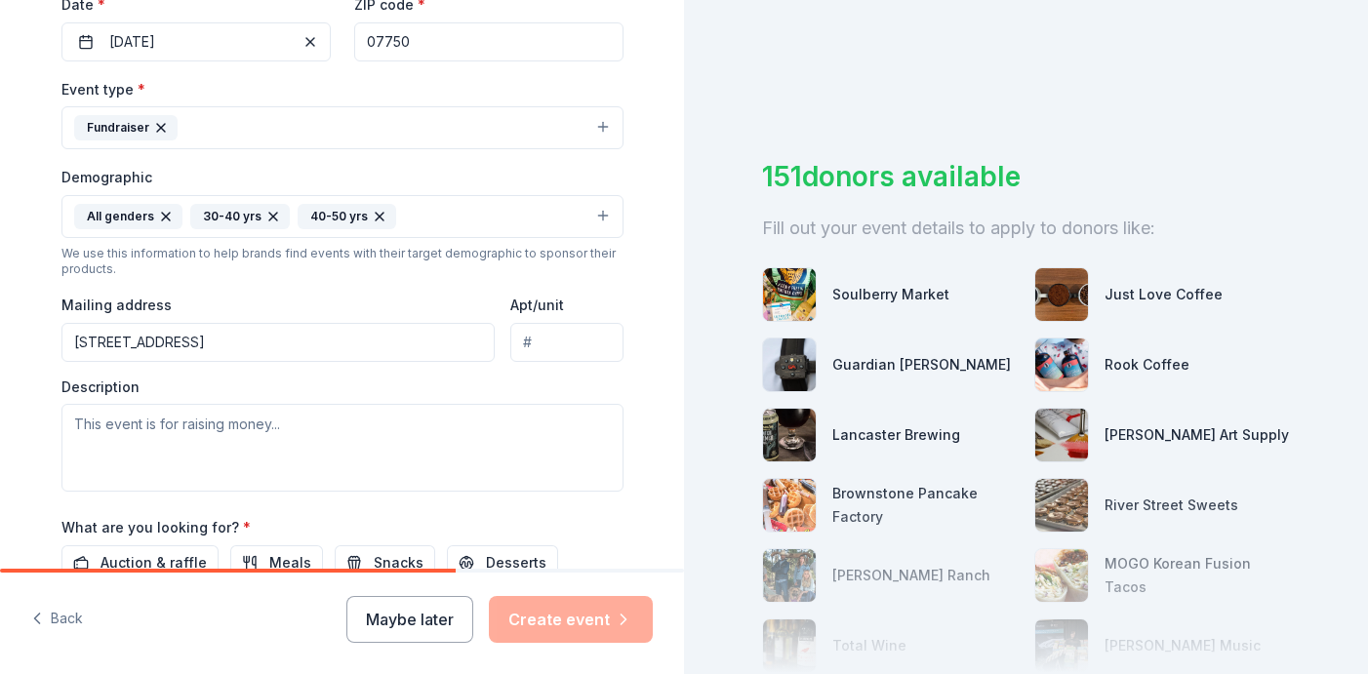
scroll to position [507, 0]
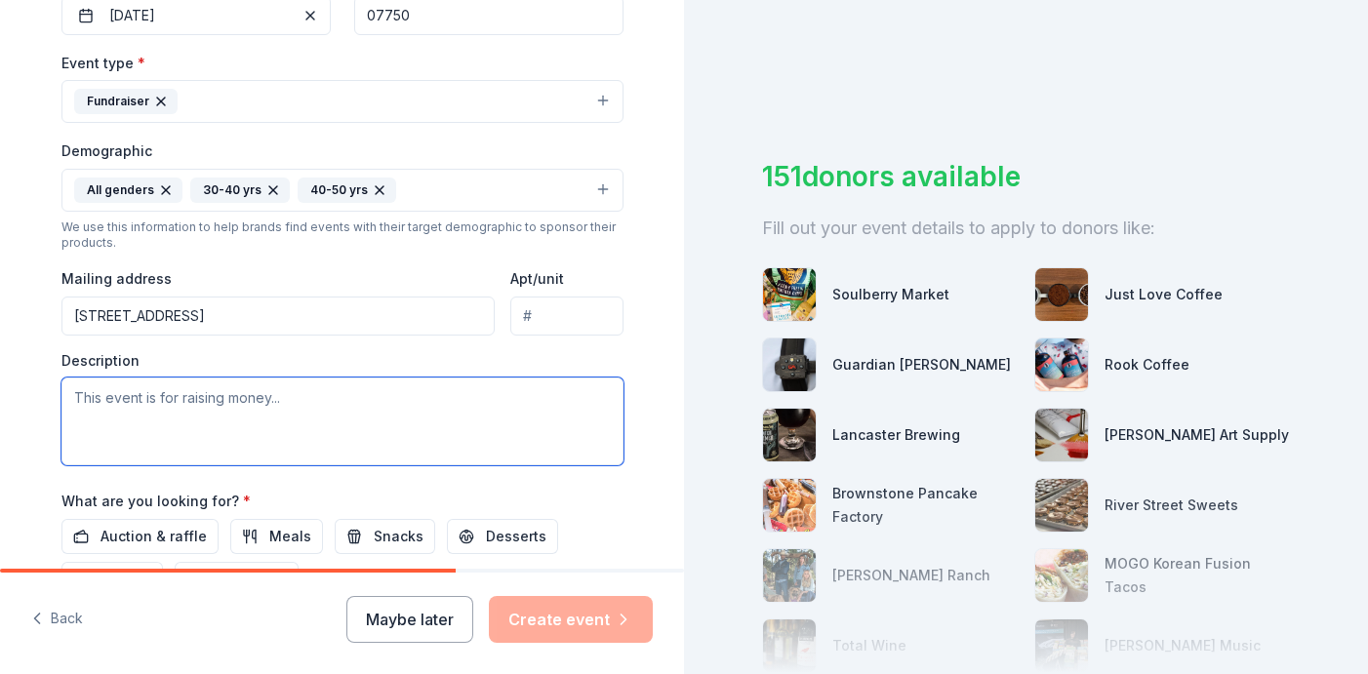
click at [118, 409] on textarea at bounding box center [342, 422] width 562 height 88
paste textarea "100% of the funds raised from this event go directly back to our school. Some e…"
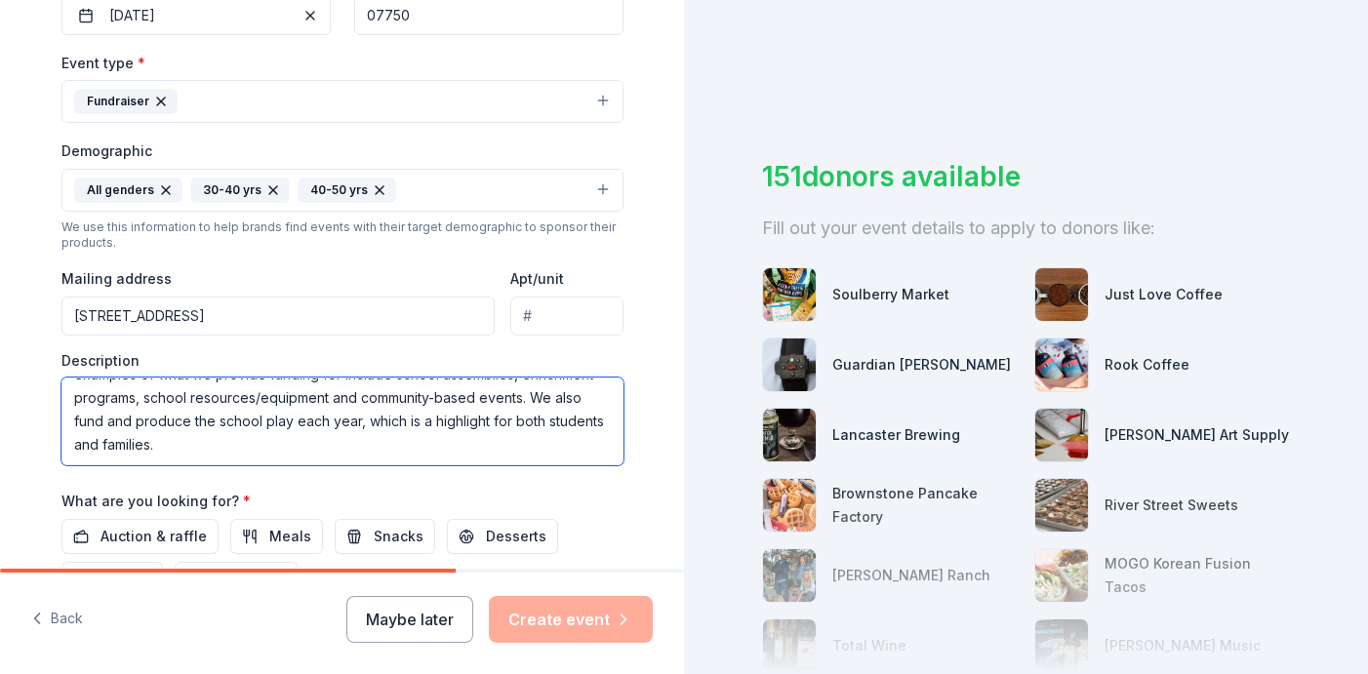
scroll to position [70, 0]
click at [219, 419] on textarea "100% of the funds raised from this event go directly back to our school. Some e…" at bounding box center [342, 422] width 562 height 88
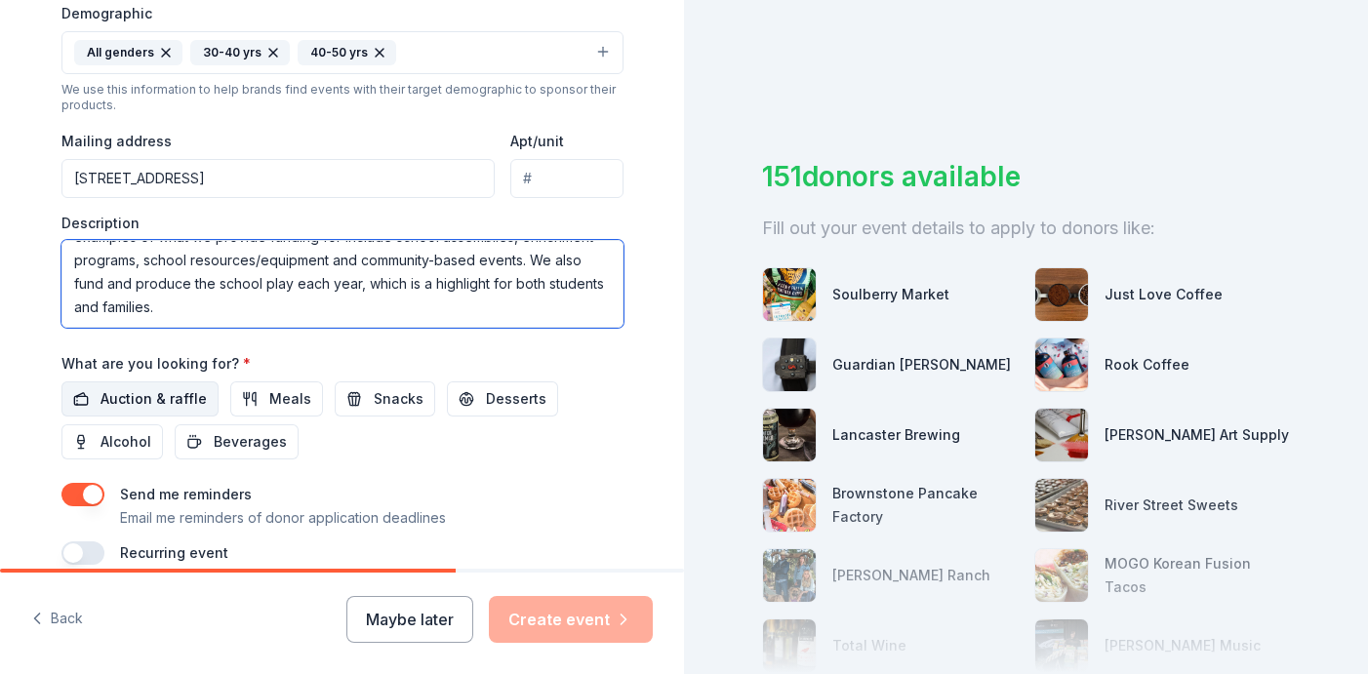
scroll to position [685, 0]
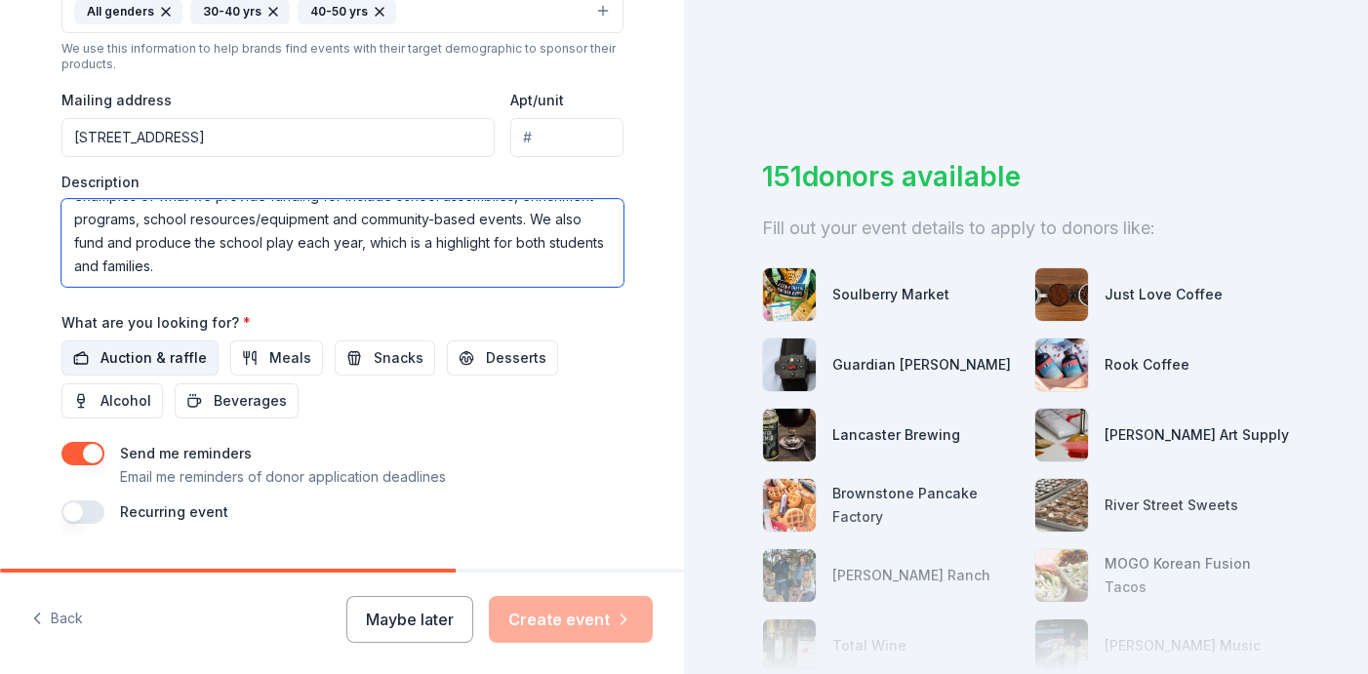
type textarea "100% of the funds raised from this event go directly back to our school. Some e…"
click at [145, 361] on span "Auction & raffle" at bounding box center [154, 358] width 106 height 23
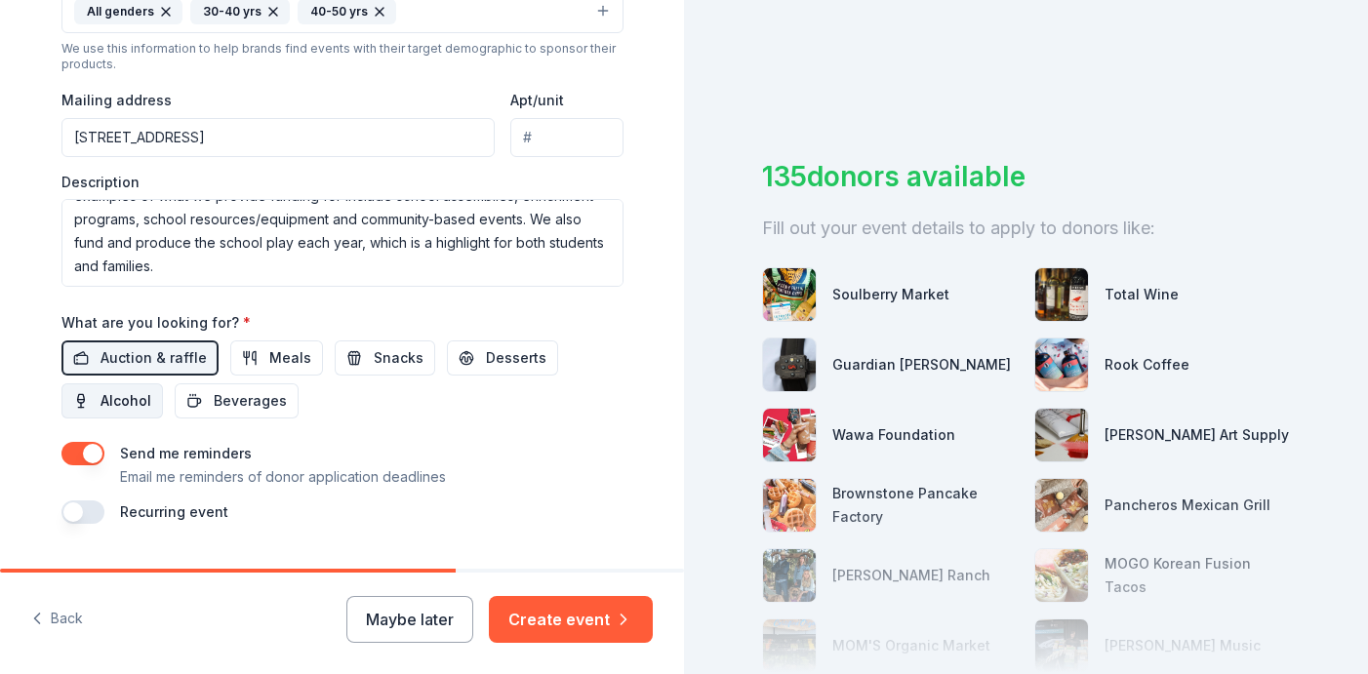
click at [104, 407] on span "Alcohol" at bounding box center [126, 400] width 51 height 23
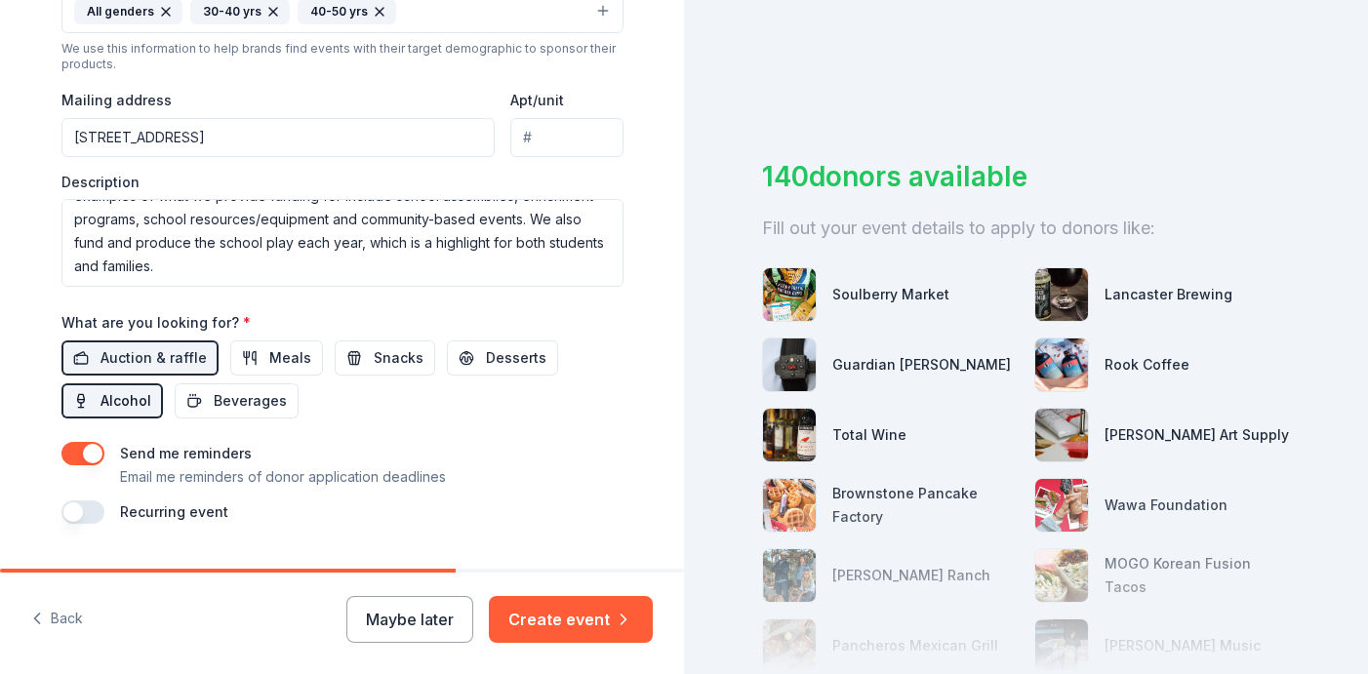
click at [127, 395] on span "Alcohol" at bounding box center [126, 400] width 51 height 23
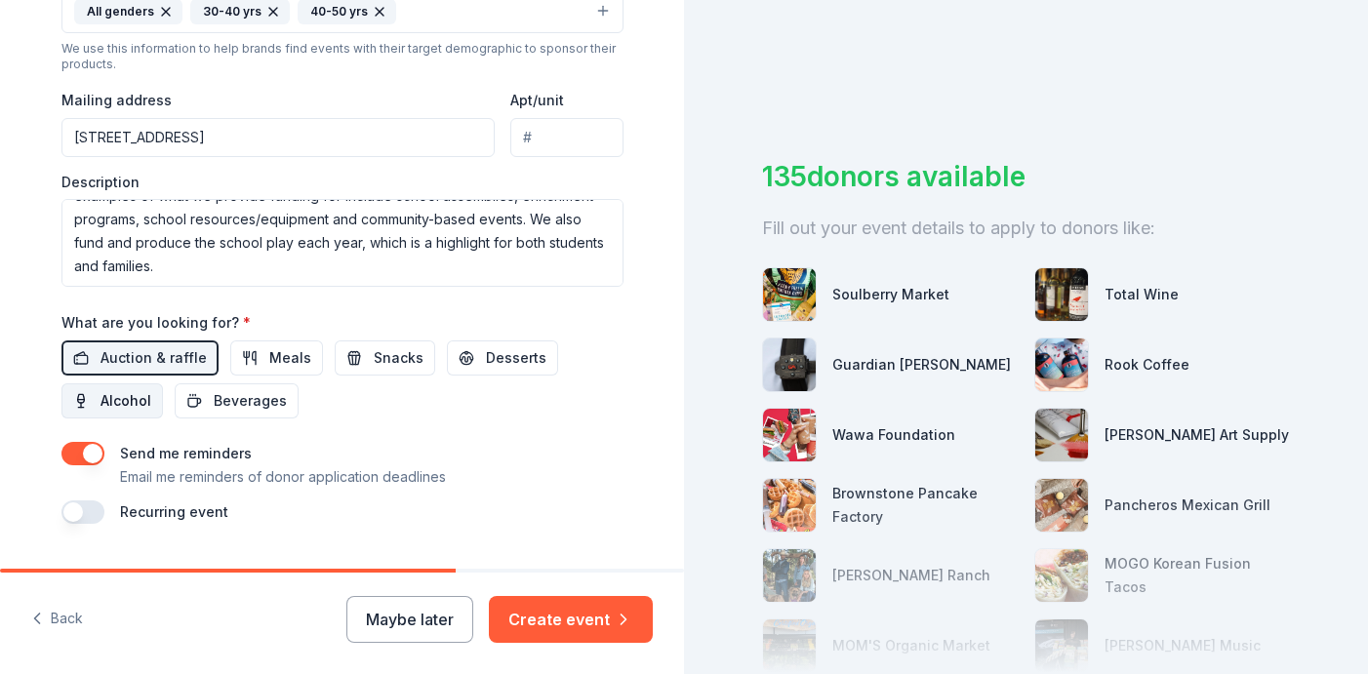
click at [108, 402] on span "Alcohol" at bounding box center [126, 400] width 51 height 23
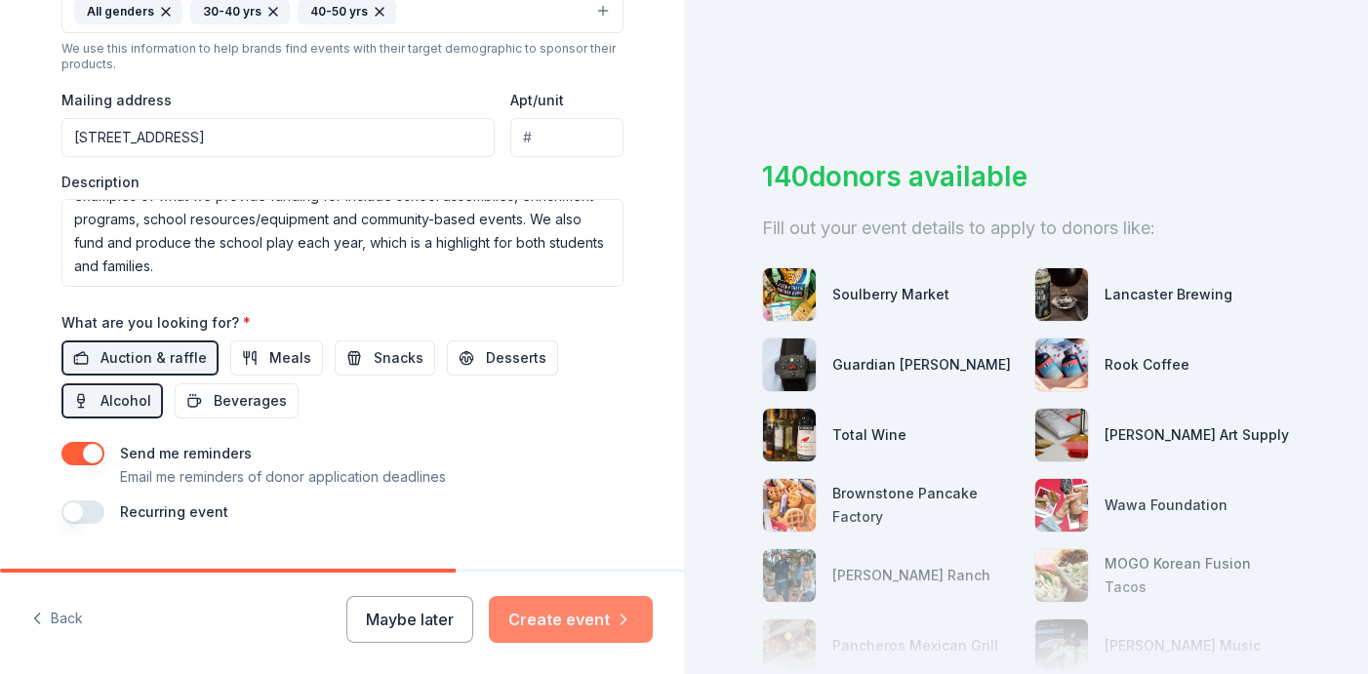
click at [564, 623] on button "Create event" at bounding box center [571, 619] width 164 height 47
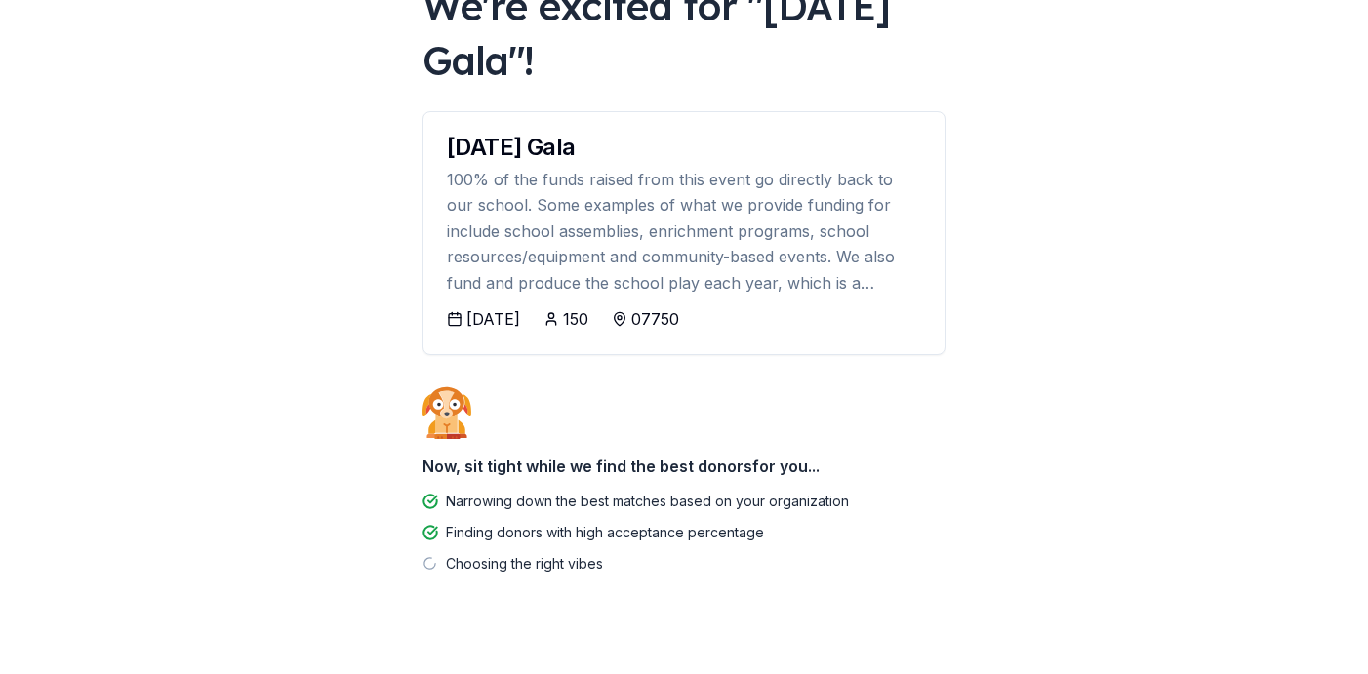
scroll to position [150, 0]
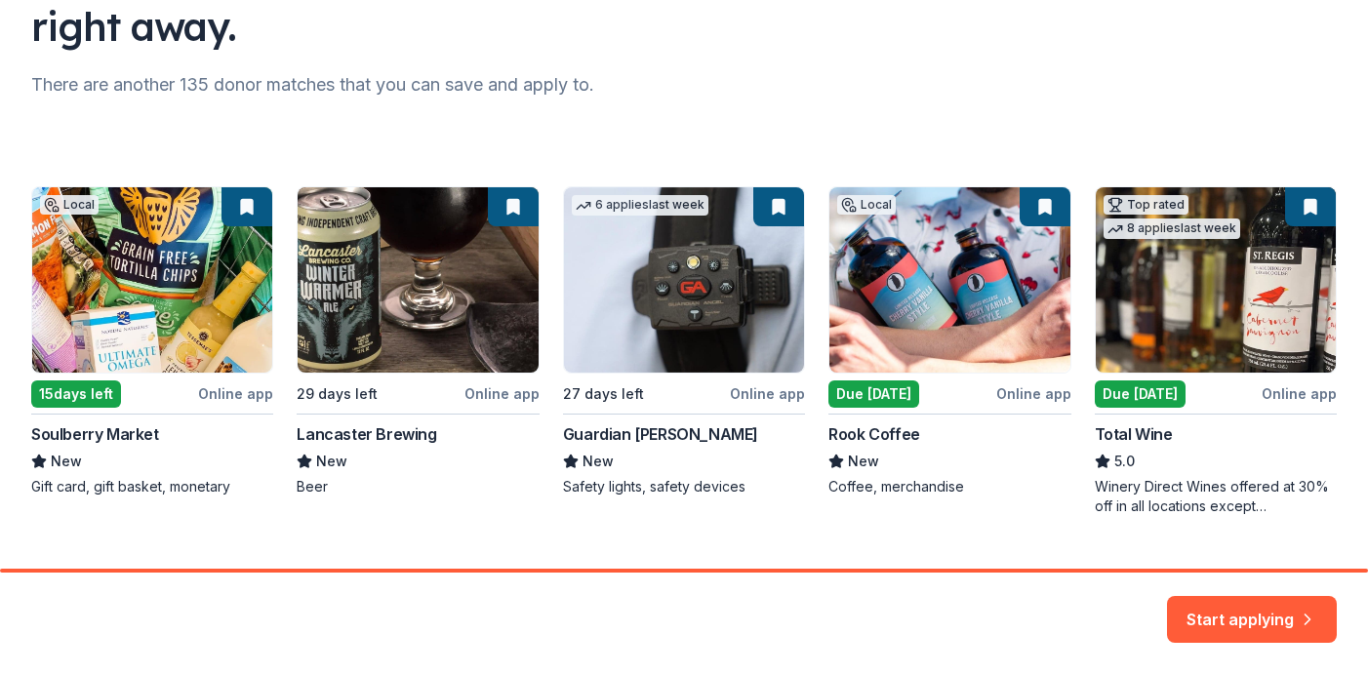
scroll to position [252, 0]
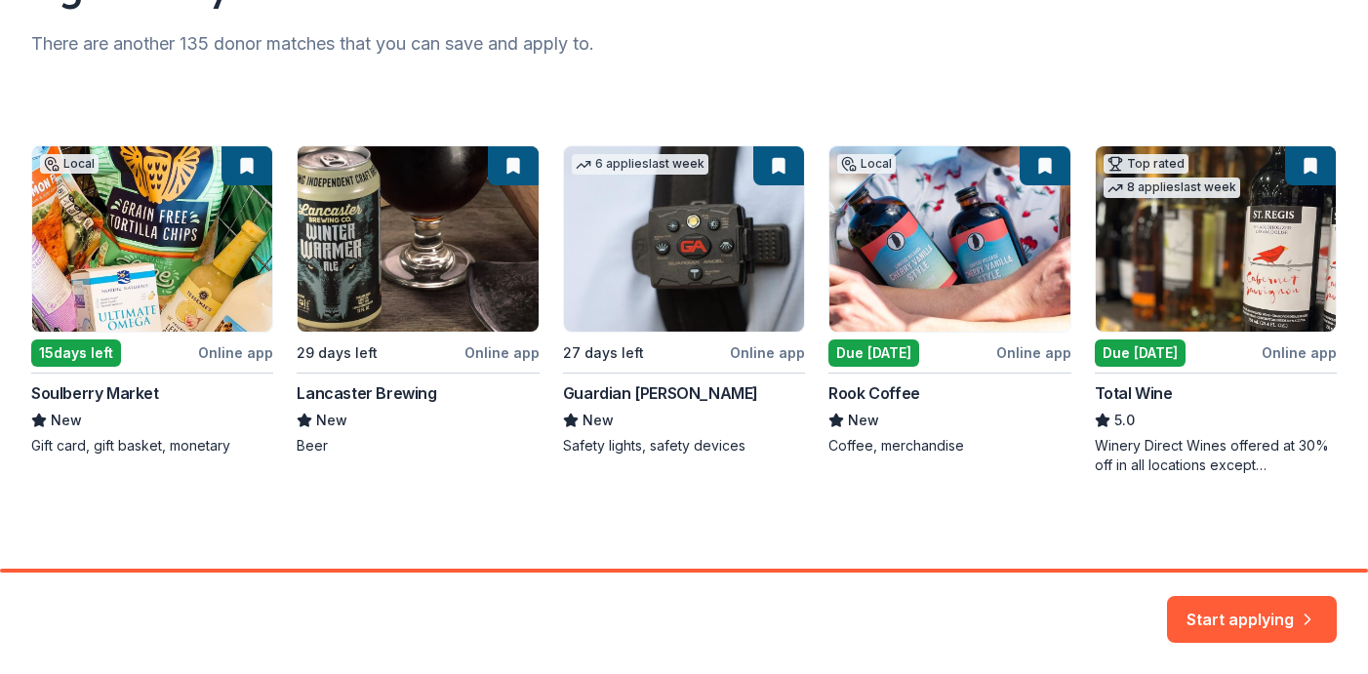
click at [933, 214] on div "Local 15 days left Online app Soulberry Market New Gift card, gift basket, mone…" at bounding box center [684, 310] width 1306 height 330
click at [1227, 610] on button "Start applying" at bounding box center [1252, 608] width 170 height 47
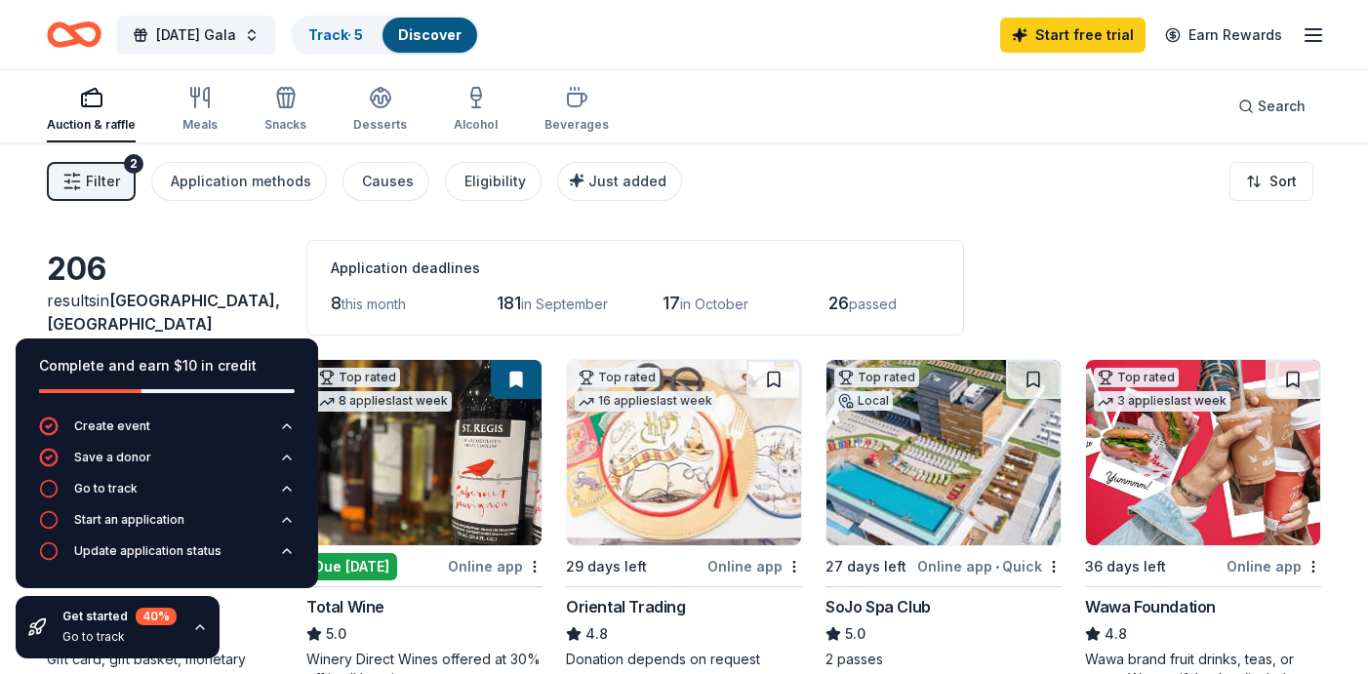
click at [224, 250] on div "206 results in Monmouth Beach, NJ Application deadlines 8 this month 181 in Sep…" at bounding box center [684, 288] width 1275 height 96
click at [196, 630] on icon "button" at bounding box center [200, 628] width 16 height 16
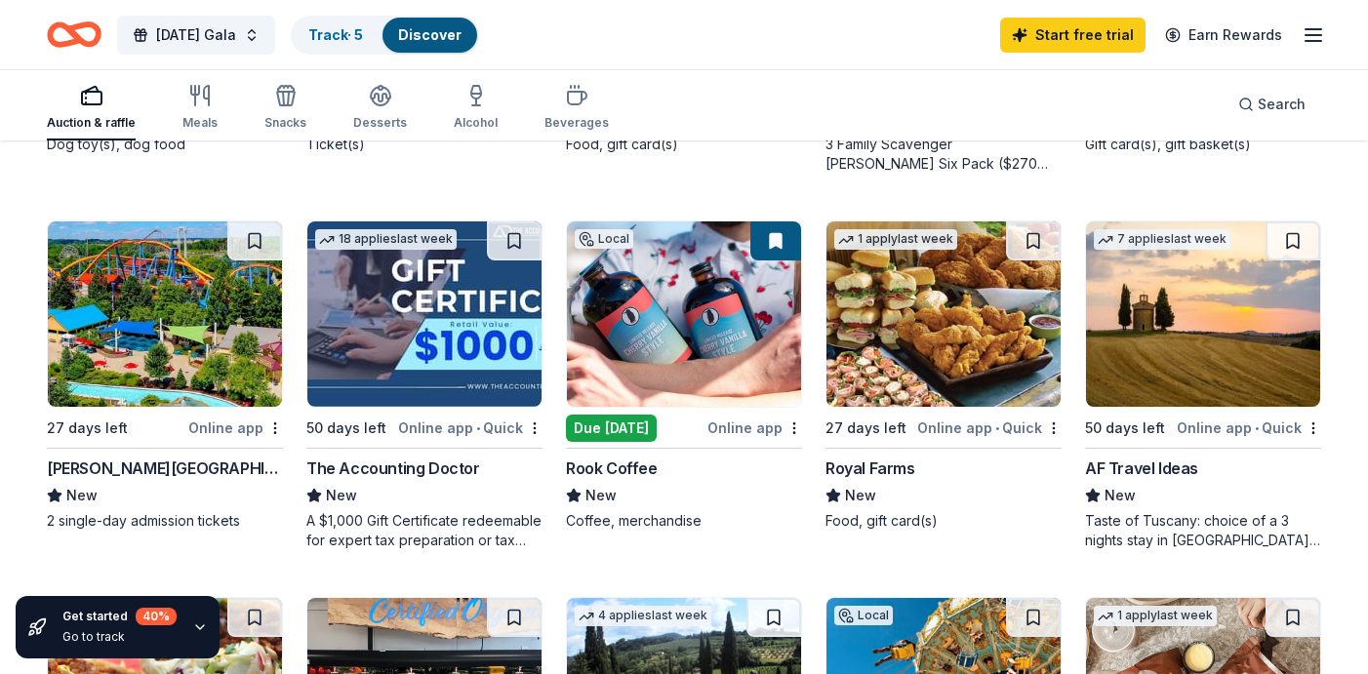
scroll to position [893, 0]
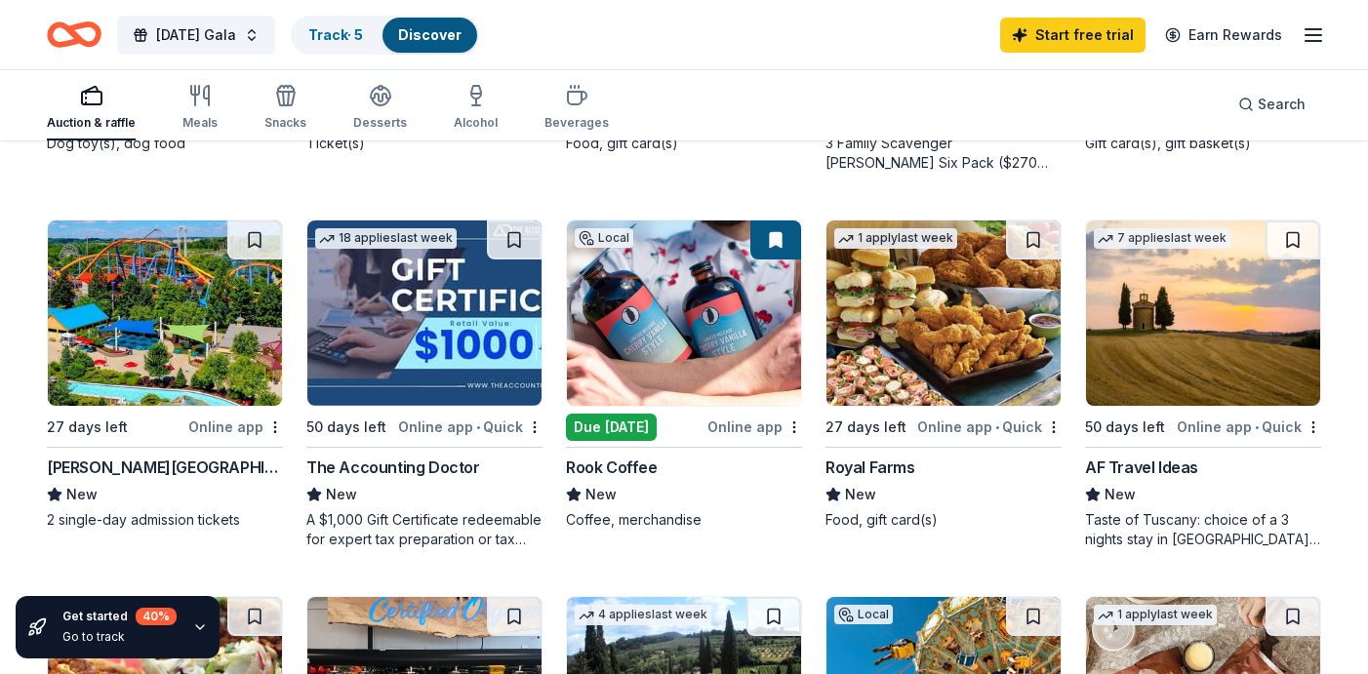
click at [769, 426] on div "Online app" at bounding box center [755, 427] width 95 height 24
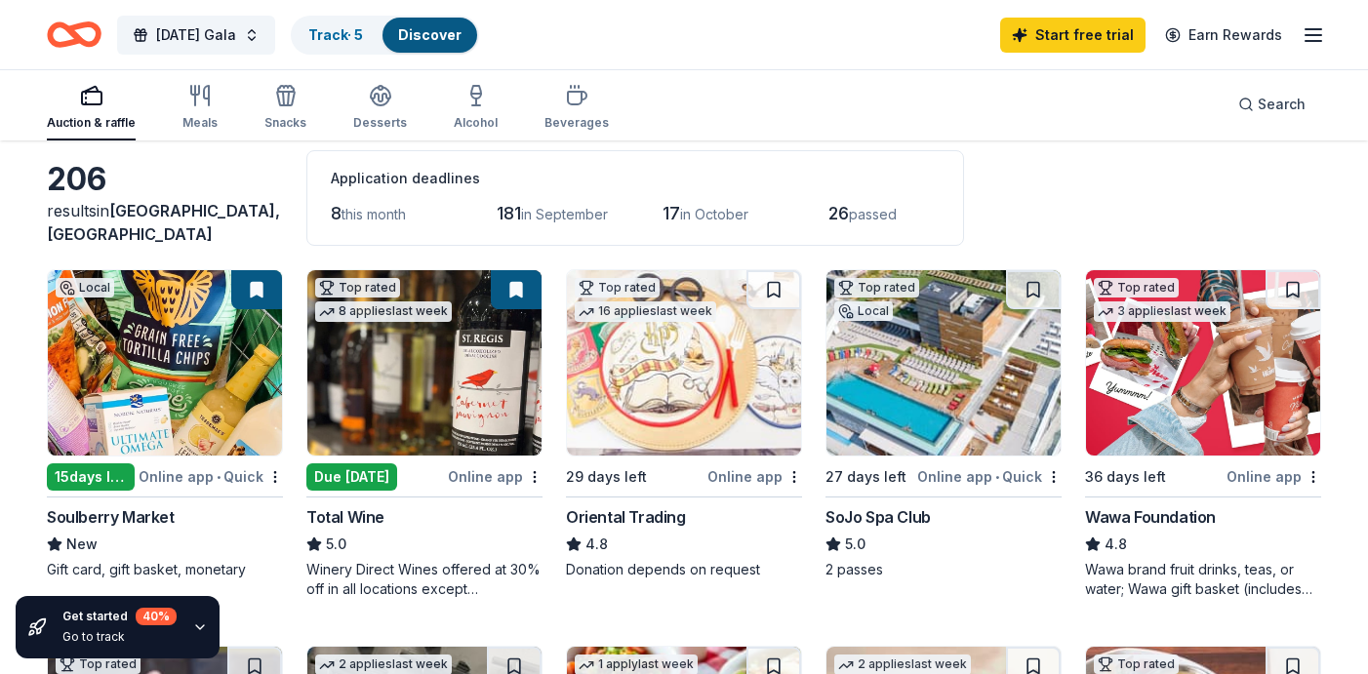
scroll to position [137, 0]
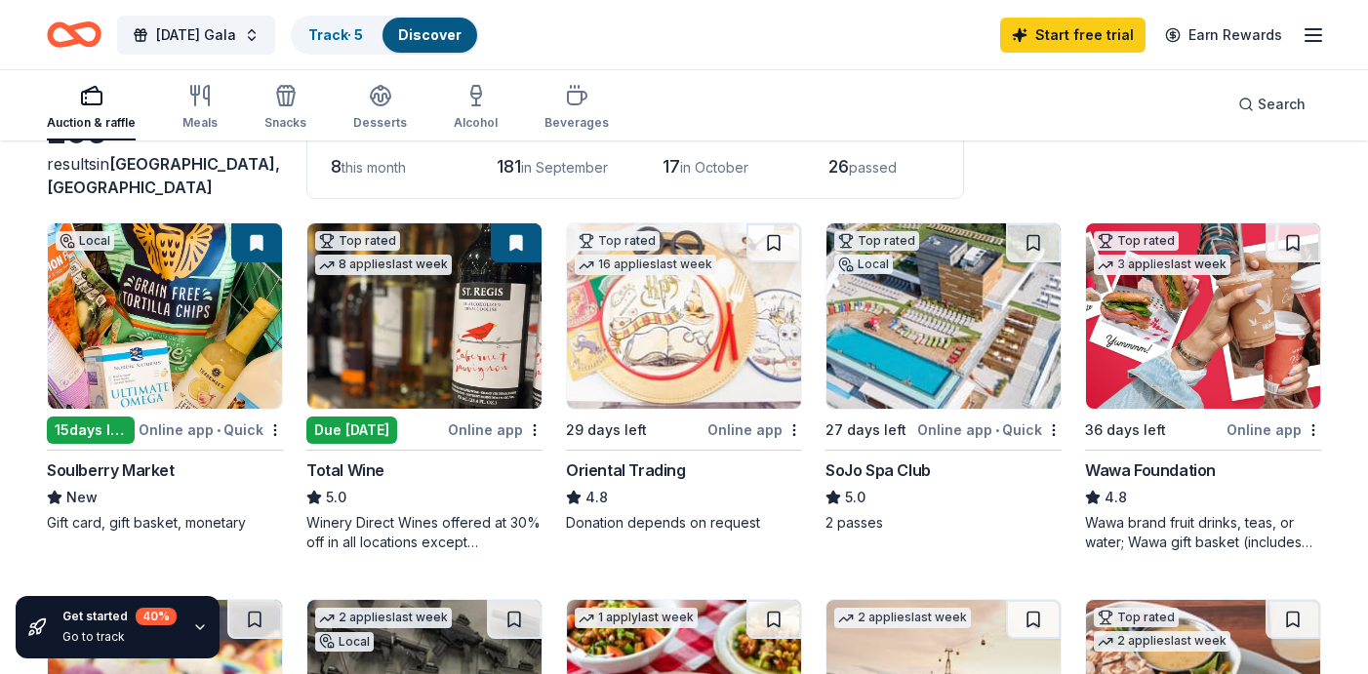
click at [1161, 362] on img at bounding box center [1203, 316] width 234 height 185
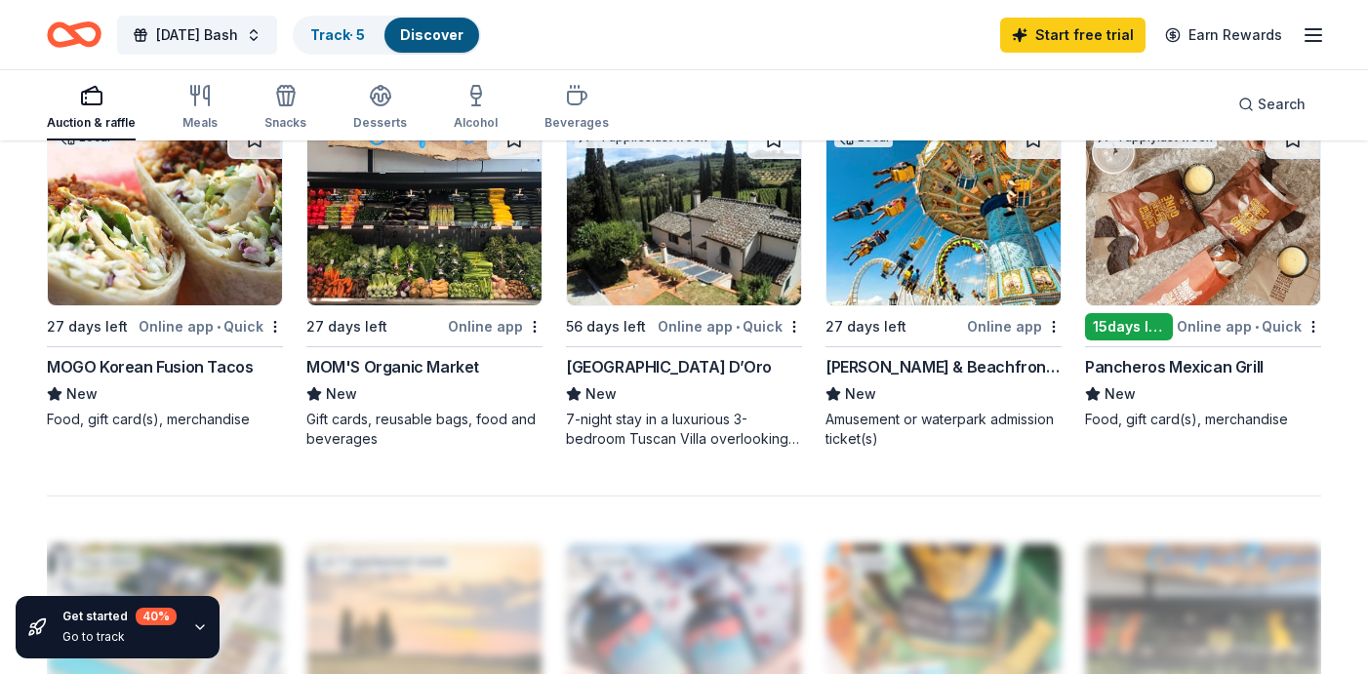
scroll to position [1370, 0]
click at [691, 232] on img at bounding box center [684, 212] width 234 height 185
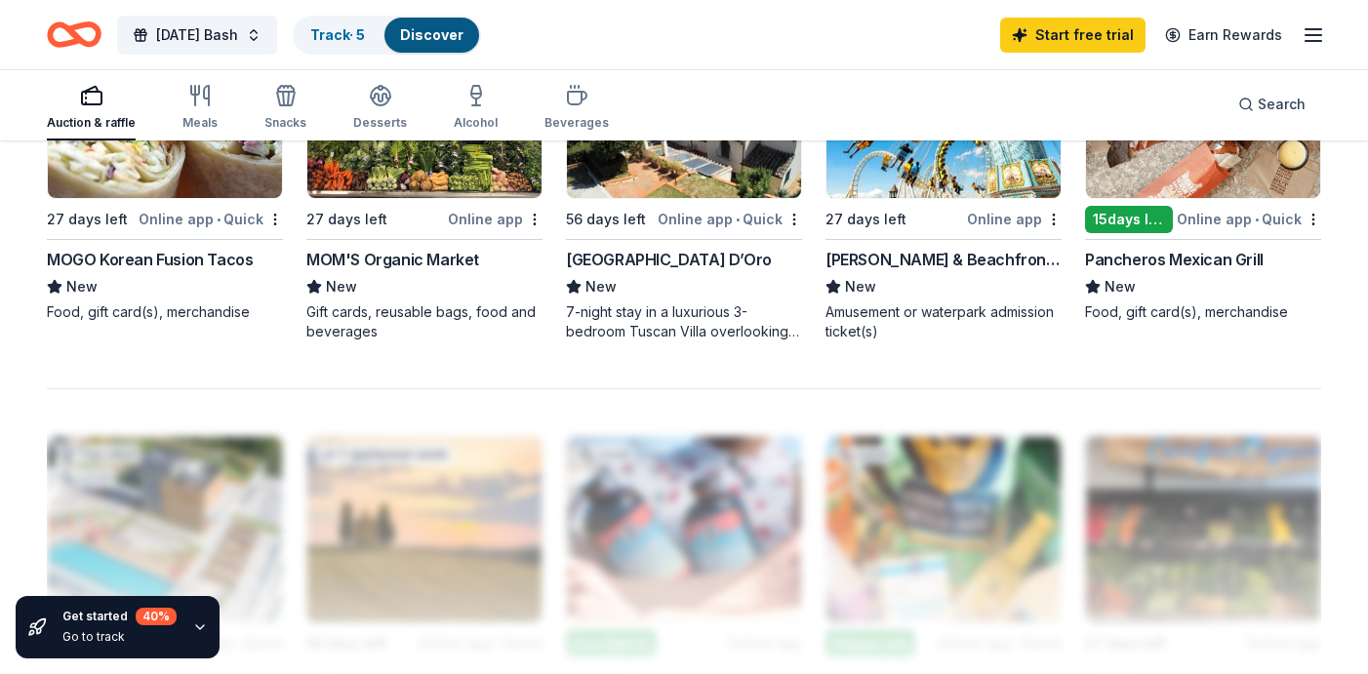
scroll to position [1453, 0]
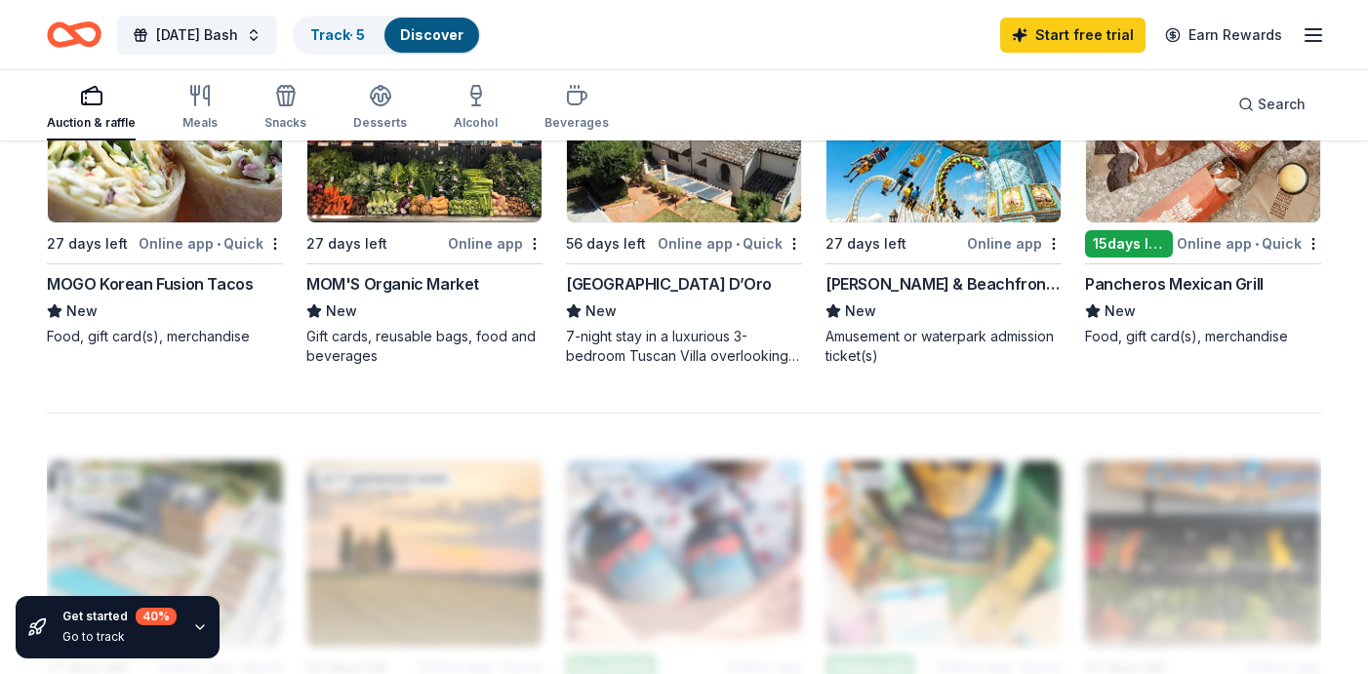
click at [167, 285] on div "MOGO Korean Fusion Tacos" at bounding box center [150, 283] width 206 height 23
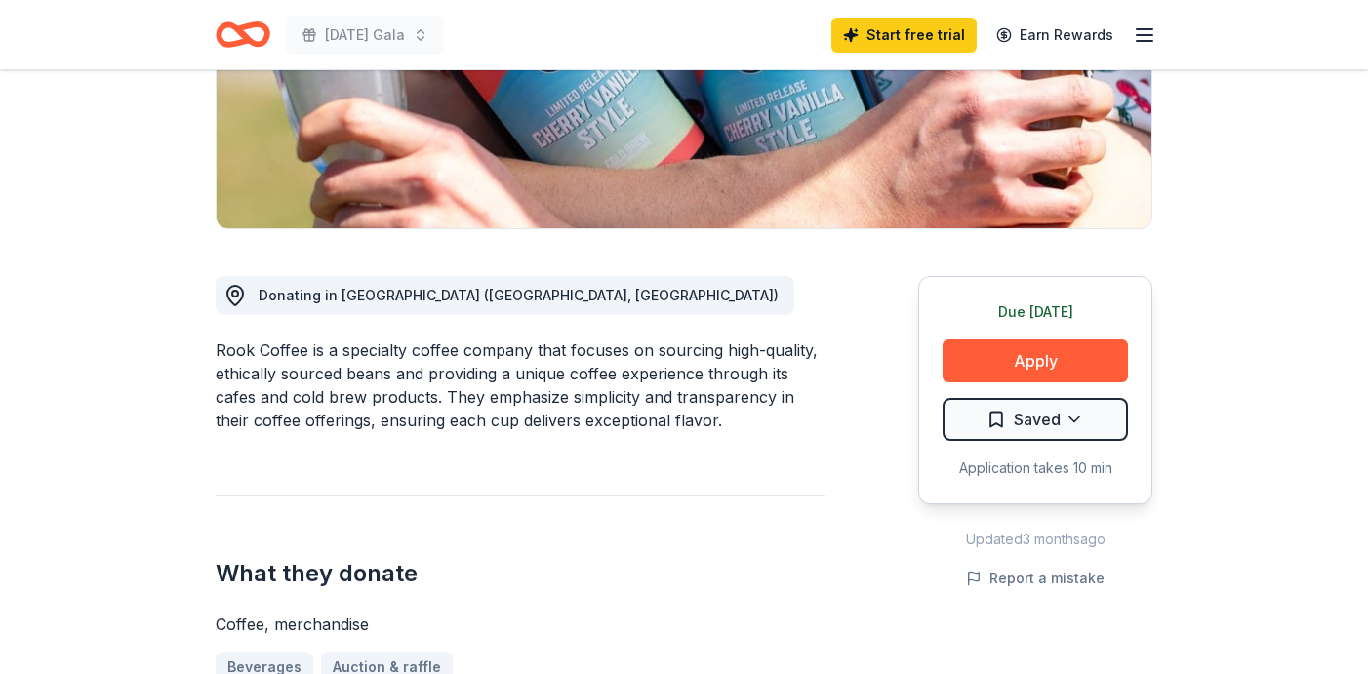
scroll to position [363, 0]
click at [1012, 362] on button "Apply" at bounding box center [1035, 362] width 185 height 43
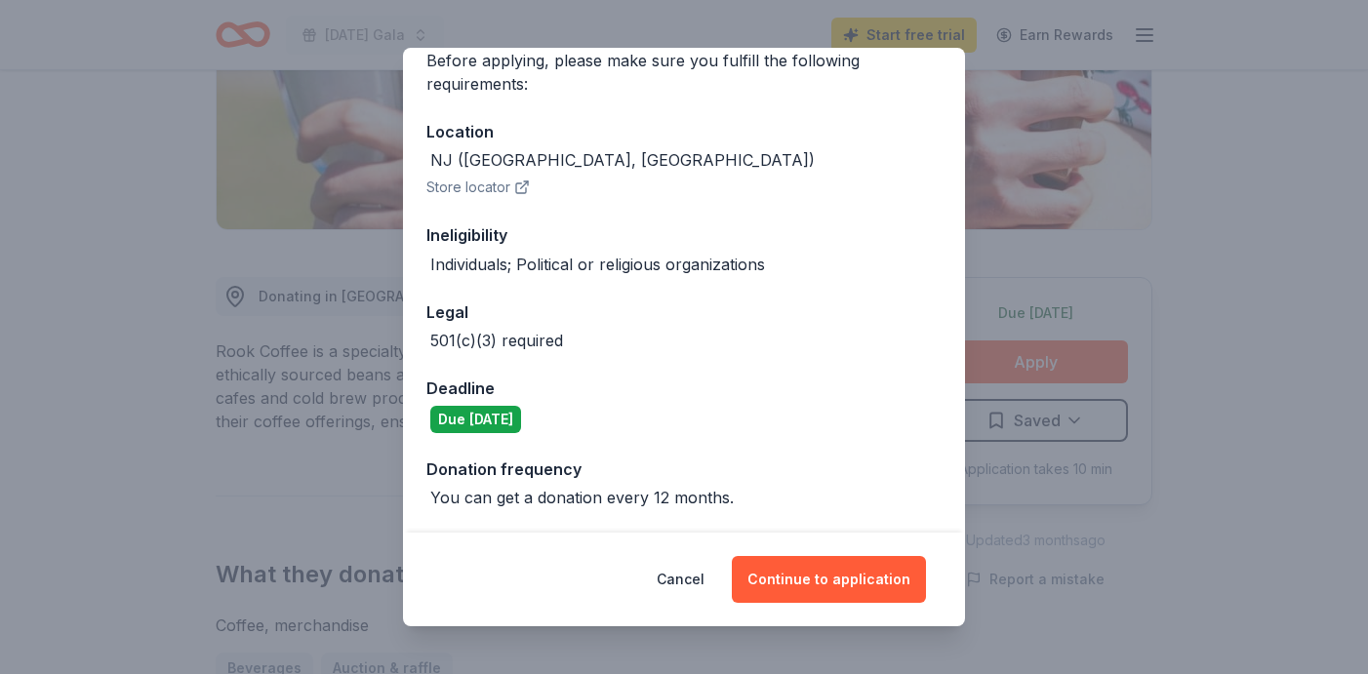
scroll to position [163, 0]
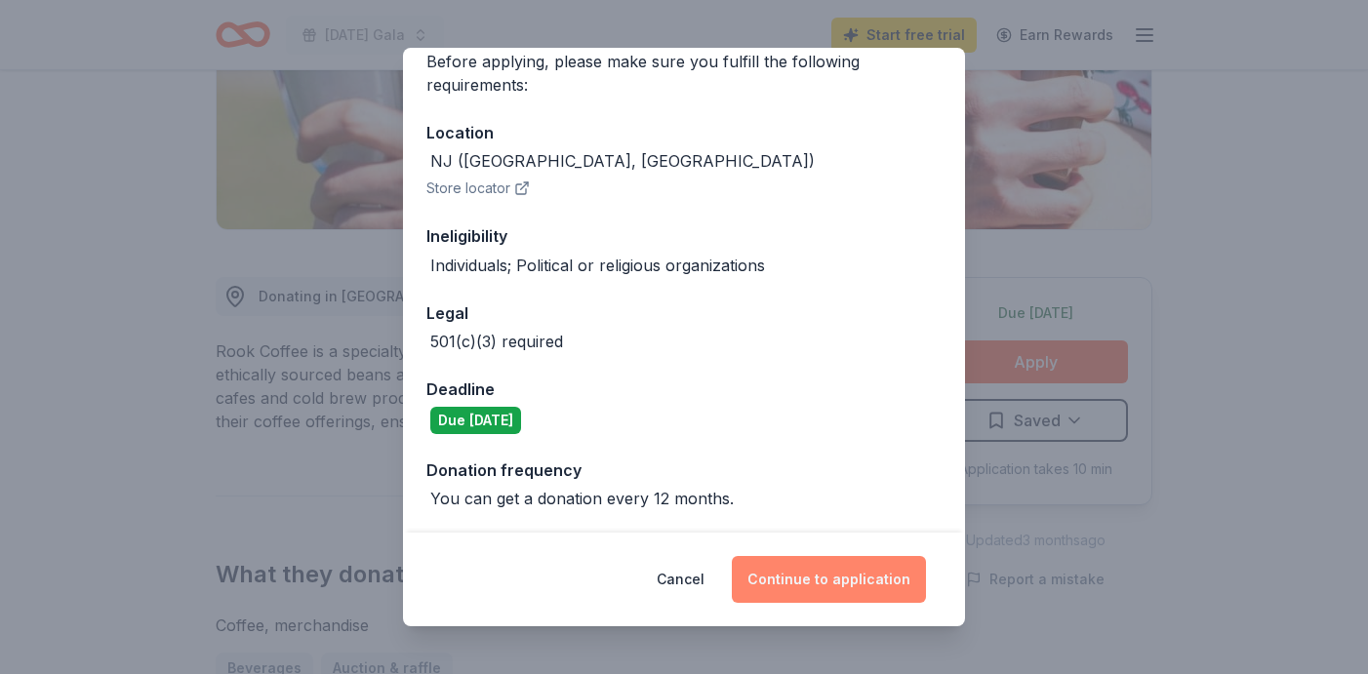
click at [814, 576] on button "Continue to application" at bounding box center [829, 579] width 194 height 47
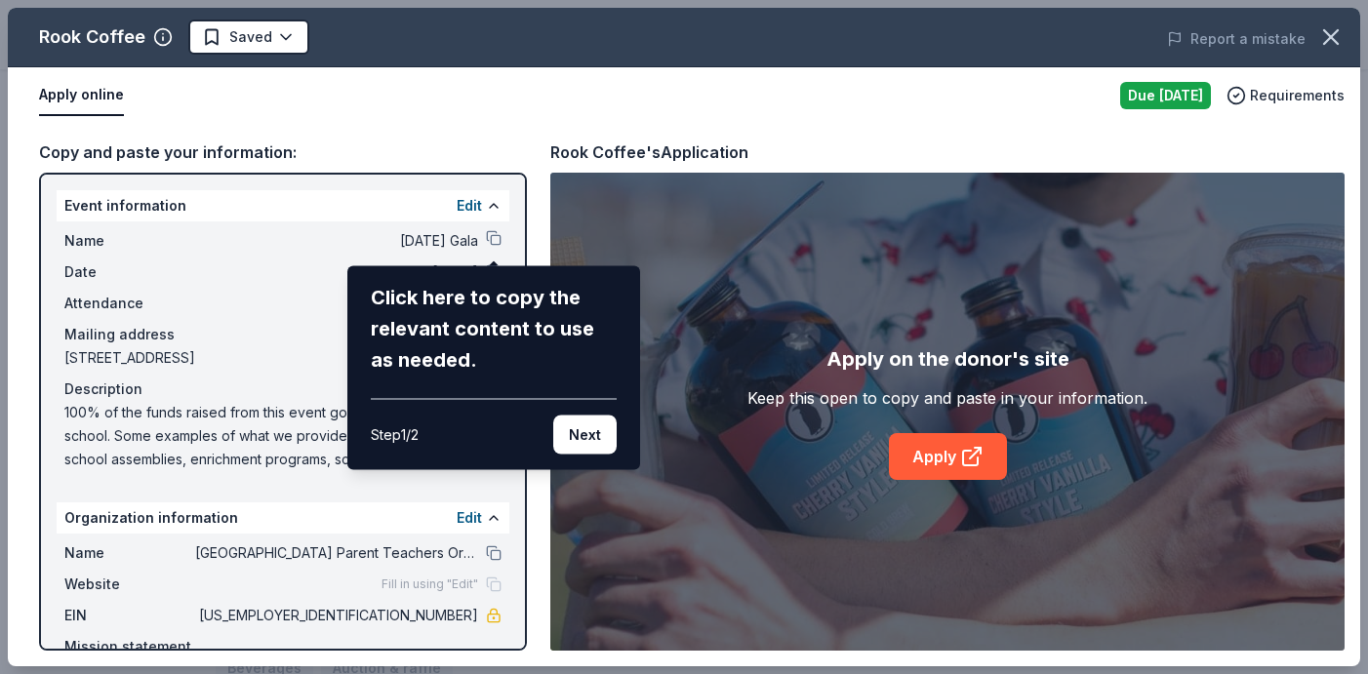
click at [490, 201] on div "Rook Coffee Saved Report a mistake Apply online Due tomorrow Requirements Copy …" at bounding box center [684, 337] width 1353 height 659
click at [571, 431] on button "Next" at bounding box center [584, 435] width 63 height 39
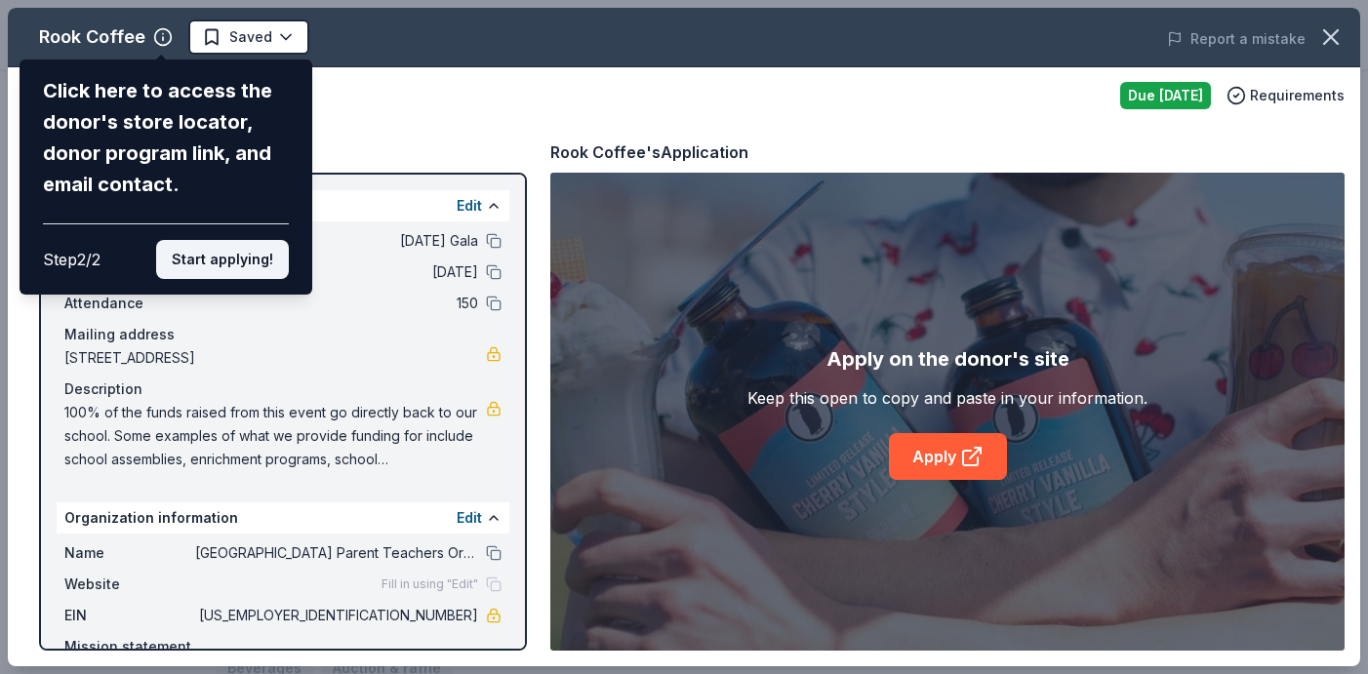
click at [218, 259] on button "Start applying!" at bounding box center [222, 259] width 133 height 39
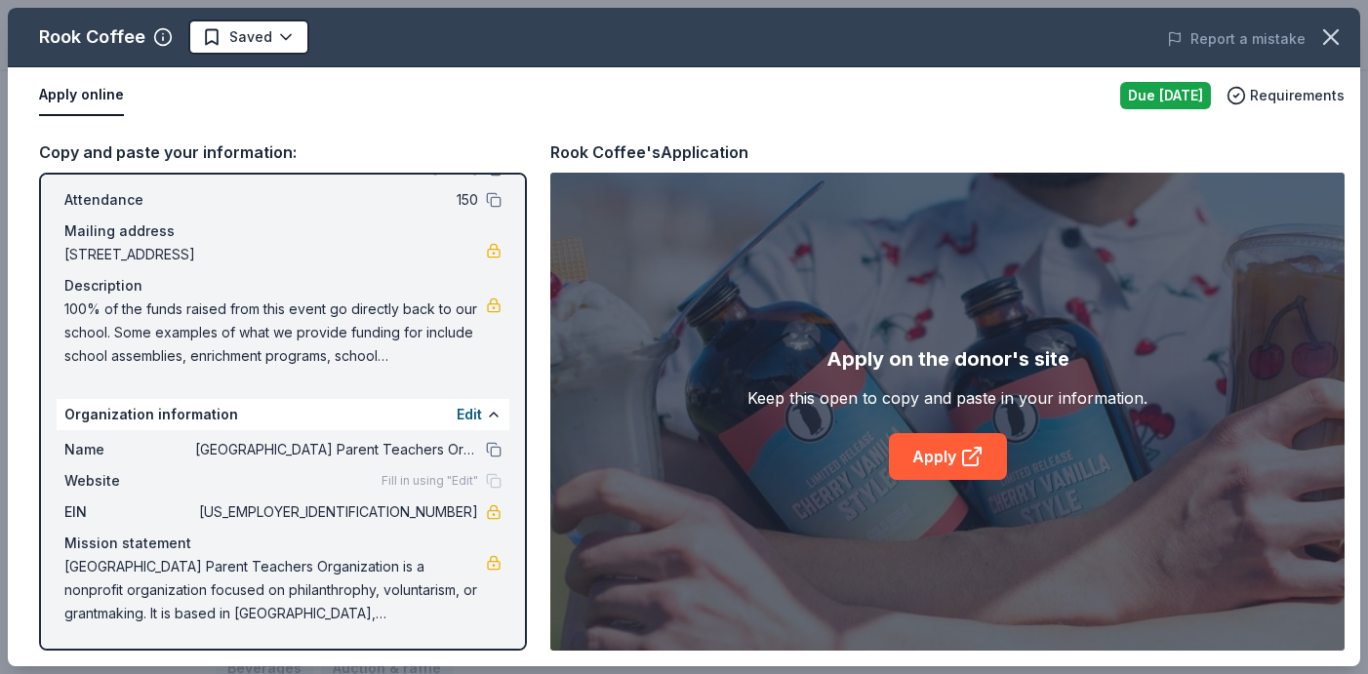
scroll to position [0, 0]
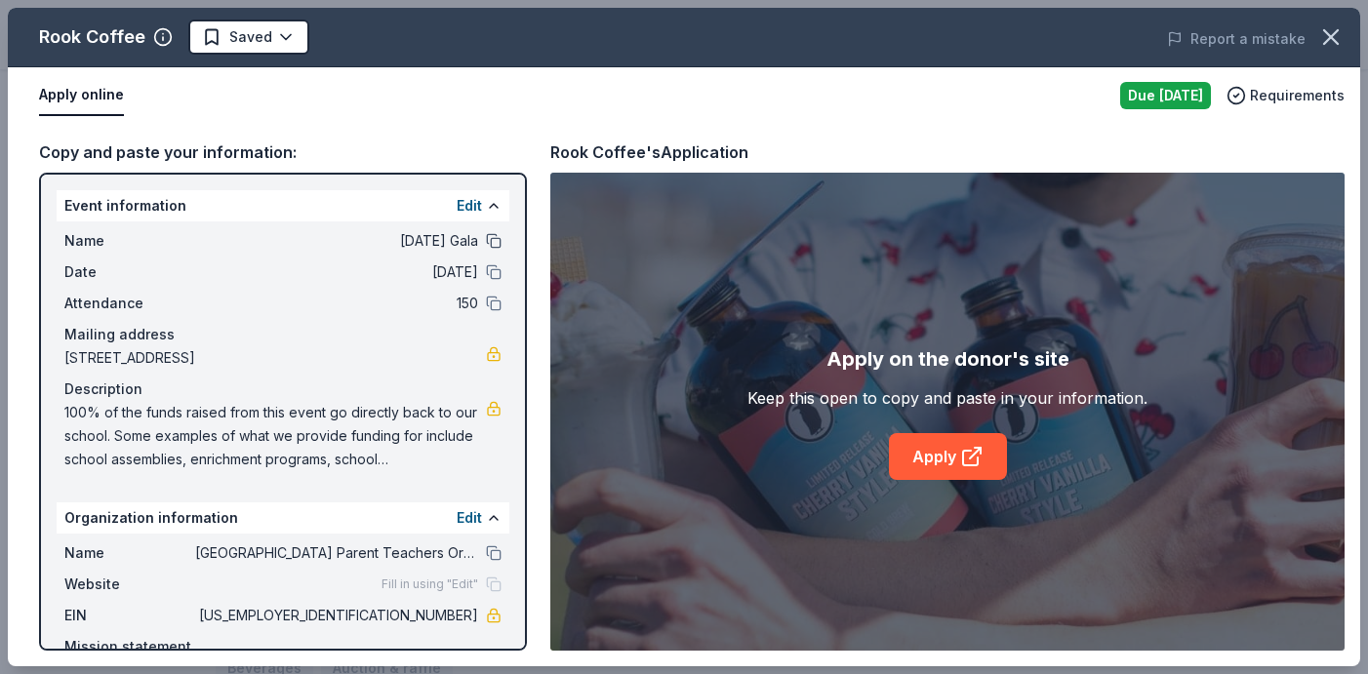
click at [492, 242] on button at bounding box center [494, 241] width 16 height 16
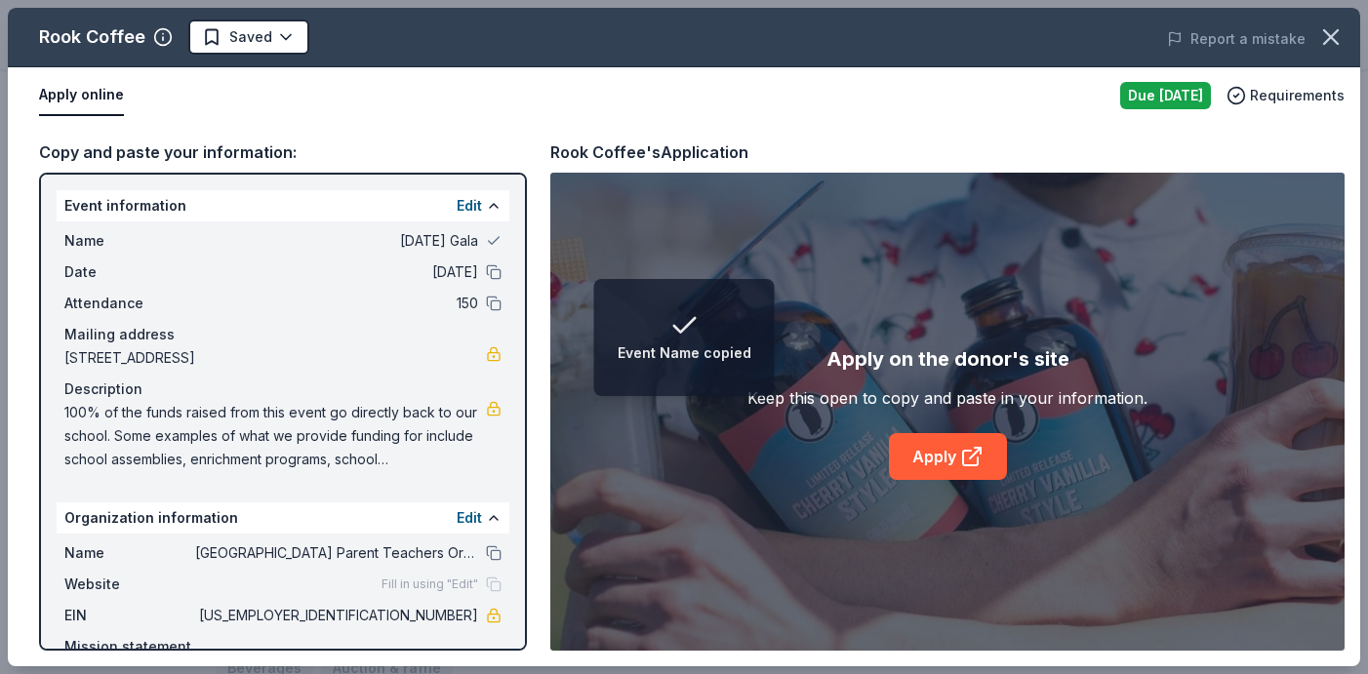
click at [451, 242] on span "Halloween Gala" at bounding box center [336, 240] width 283 height 23
click at [471, 209] on button "Edit" at bounding box center [469, 205] width 25 height 23
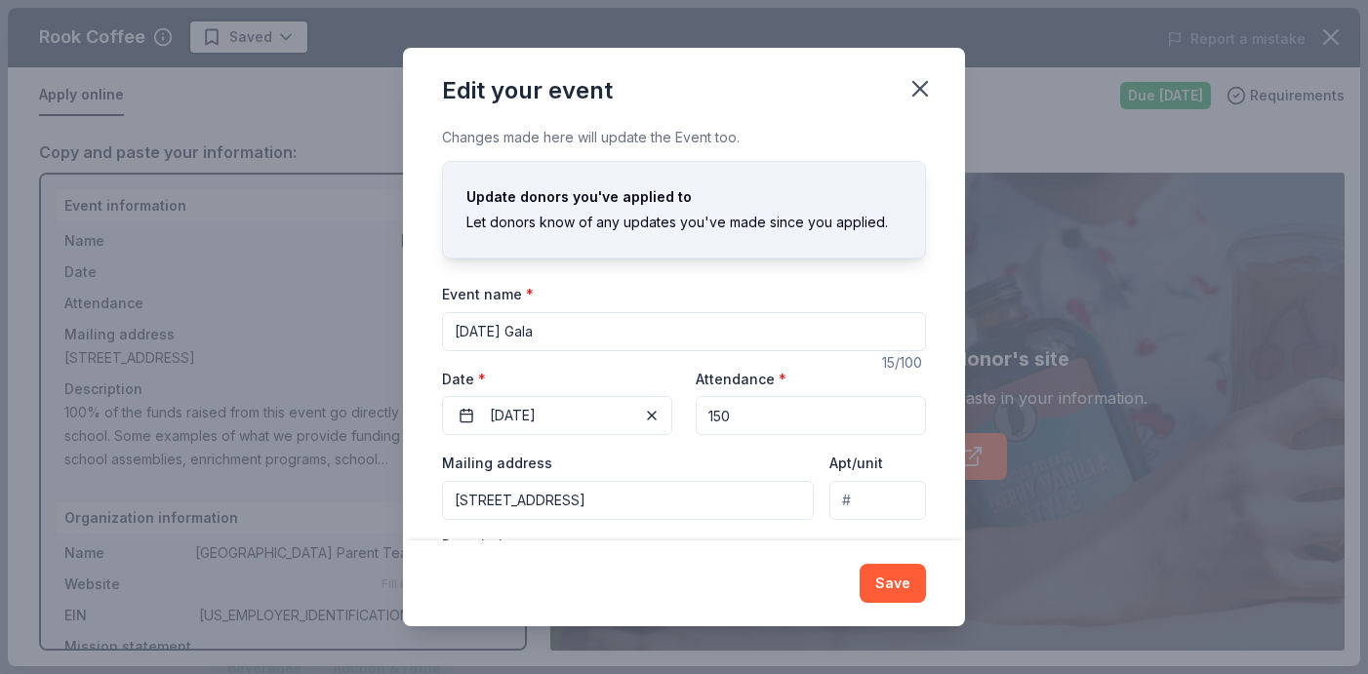
click at [558, 332] on input "Halloween Gala" at bounding box center [684, 331] width 484 height 39
type input "[DATE] Bash"
click at [886, 589] on button "Save" at bounding box center [893, 583] width 66 height 39
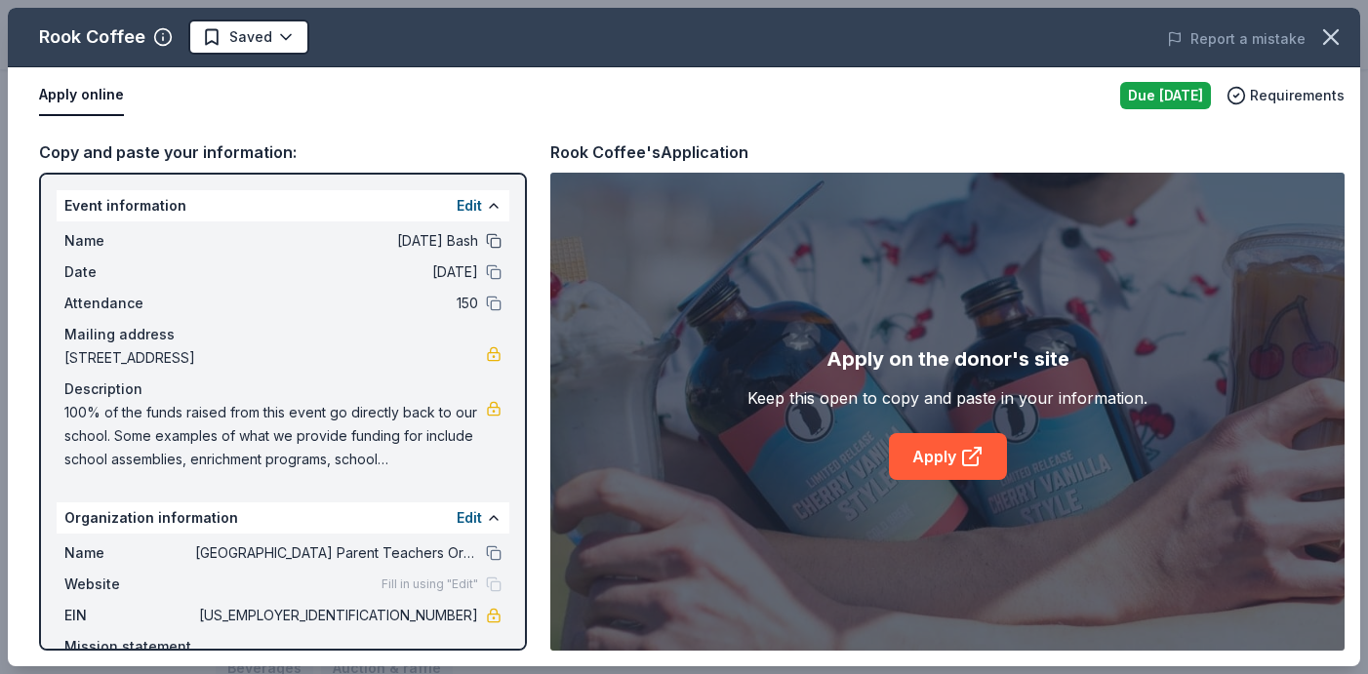
click at [497, 244] on button at bounding box center [494, 241] width 16 height 16
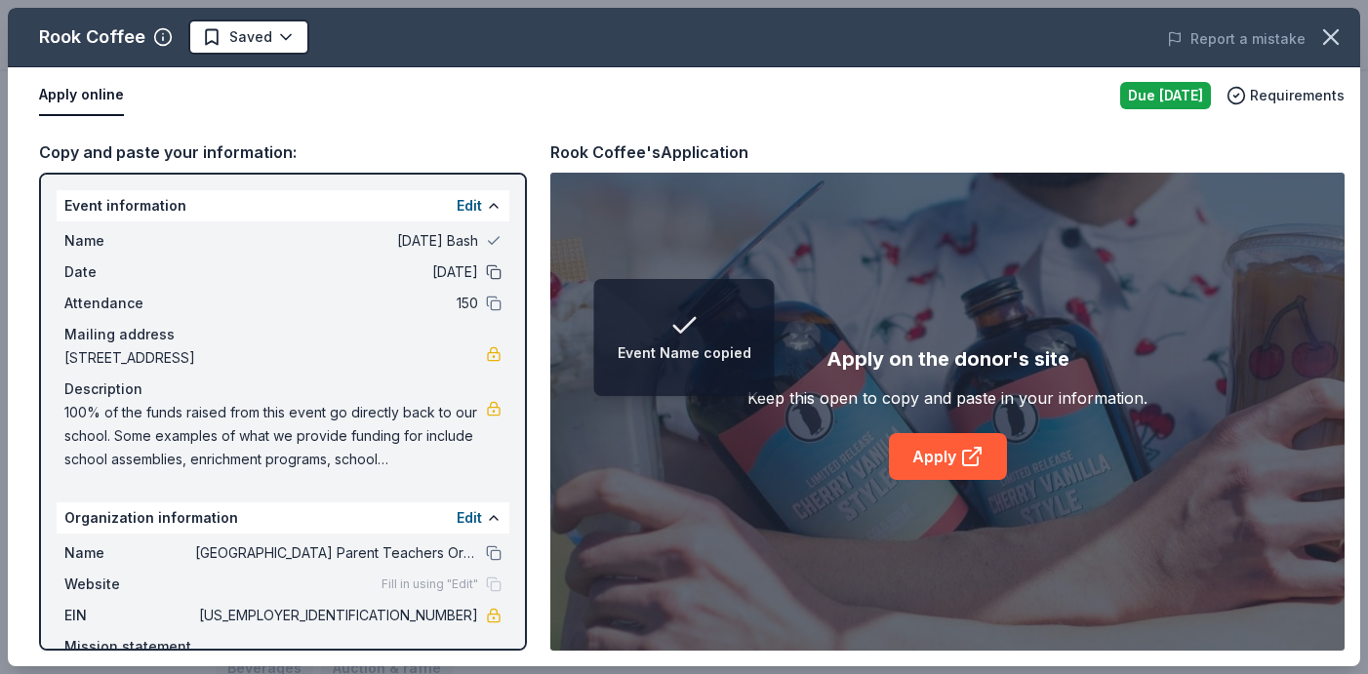
click at [497, 275] on button at bounding box center [494, 273] width 16 height 16
click at [496, 307] on button at bounding box center [494, 304] width 16 height 16
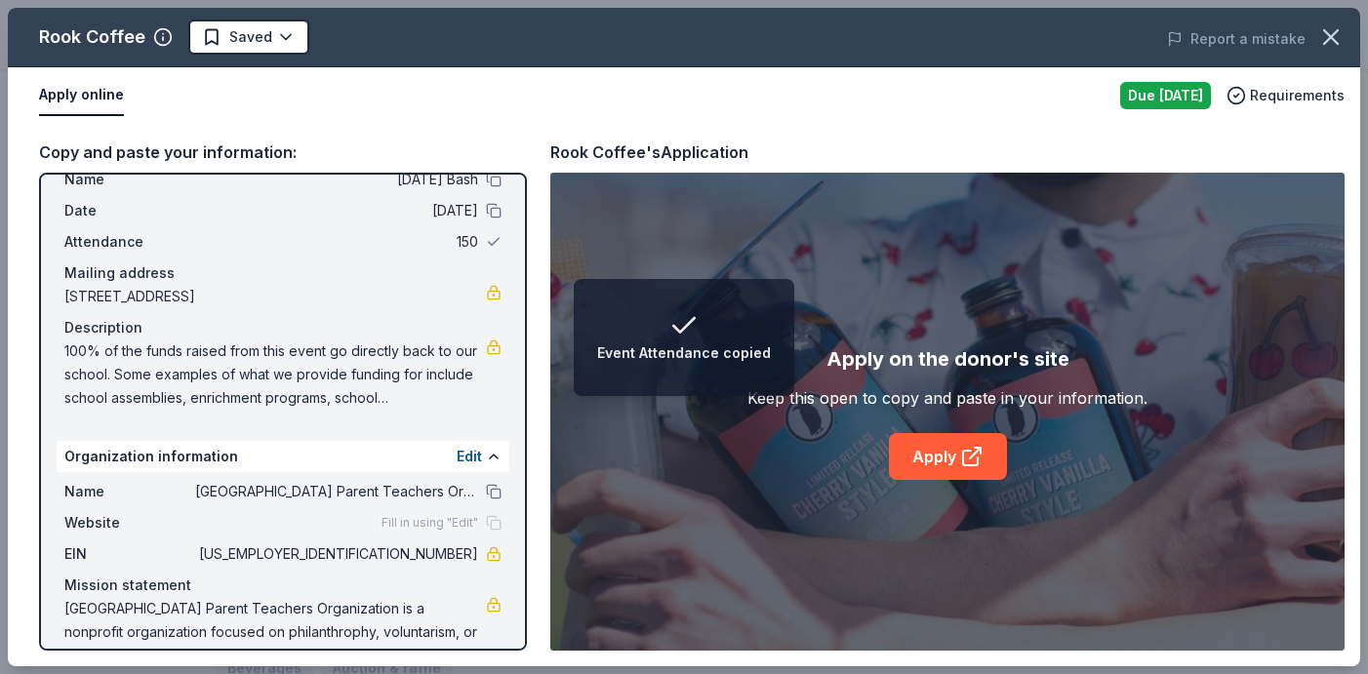
scroll to position [103, 0]
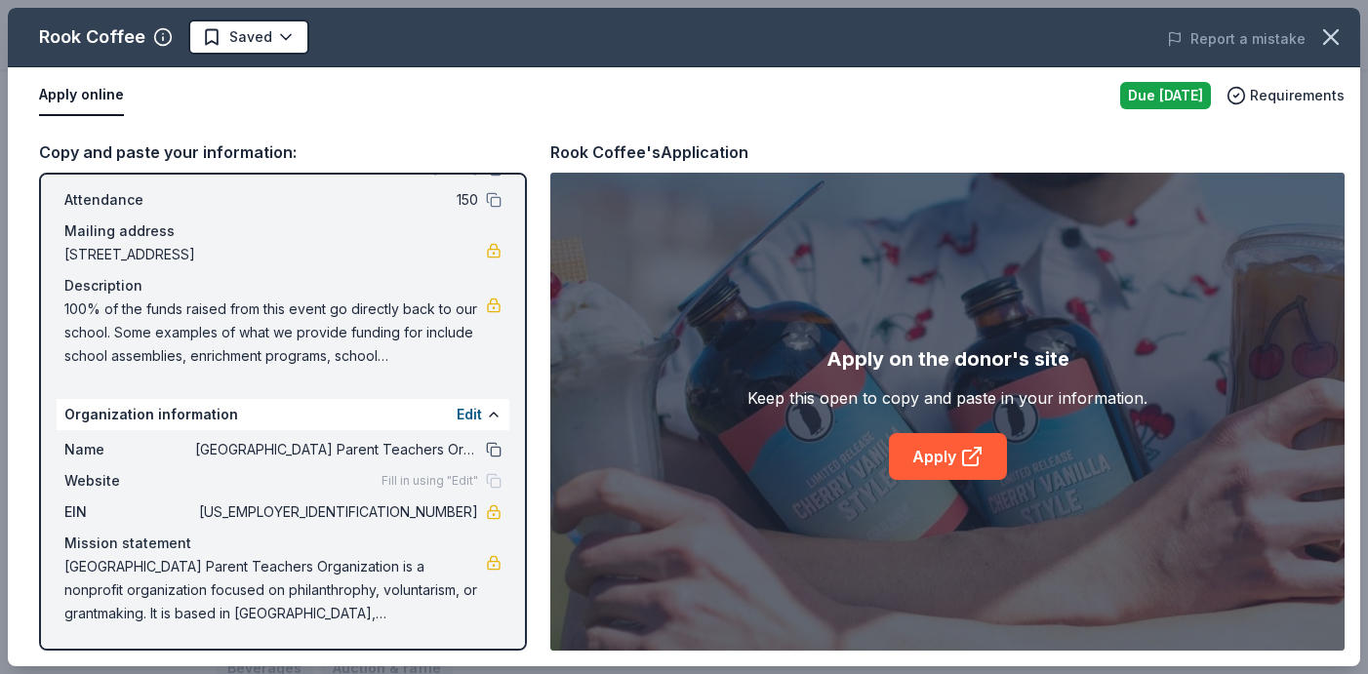
click at [497, 447] on button at bounding box center [494, 450] width 16 height 16
click at [956, 464] on link "Apply" at bounding box center [948, 456] width 118 height 47
click at [1328, 39] on icon "button" at bounding box center [1332, 37] width 14 height 14
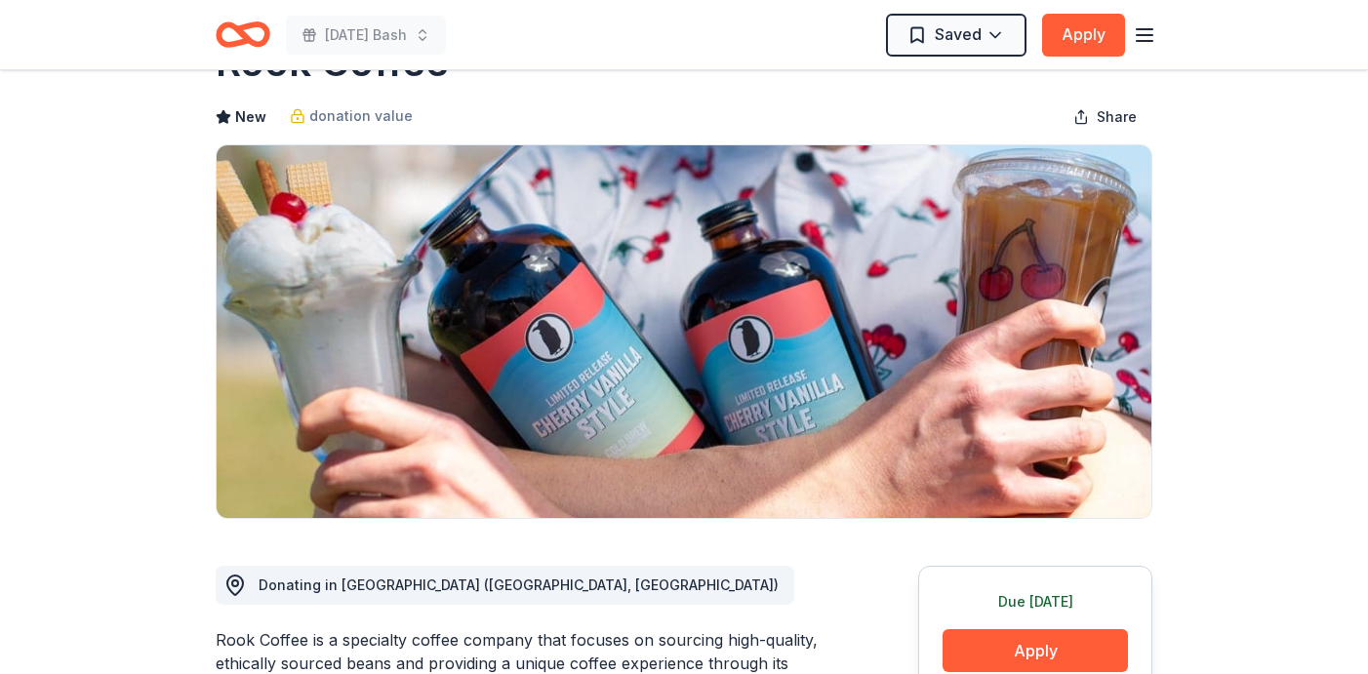
scroll to position [0, 0]
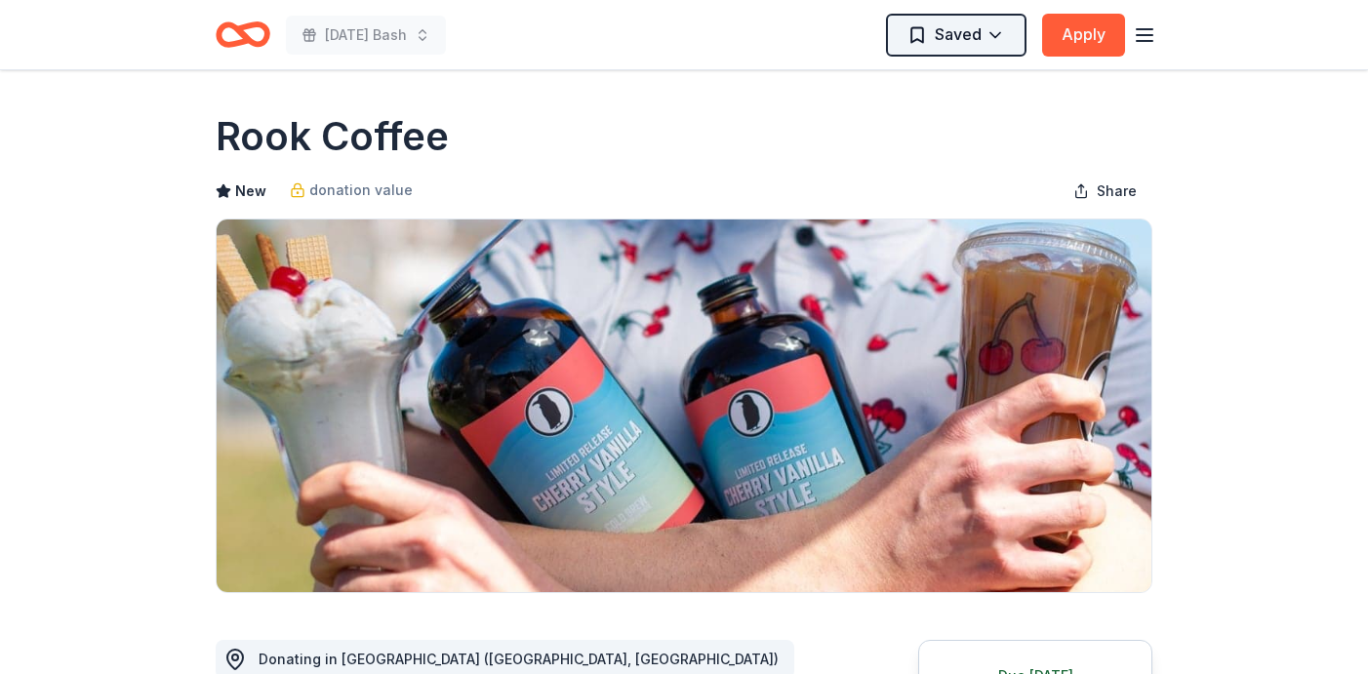
click at [915, 37] on html "Halloween Bash Saved Apply Due tomorrow Share Rook Coffee New donation value Sh…" at bounding box center [684, 337] width 1368 height 674
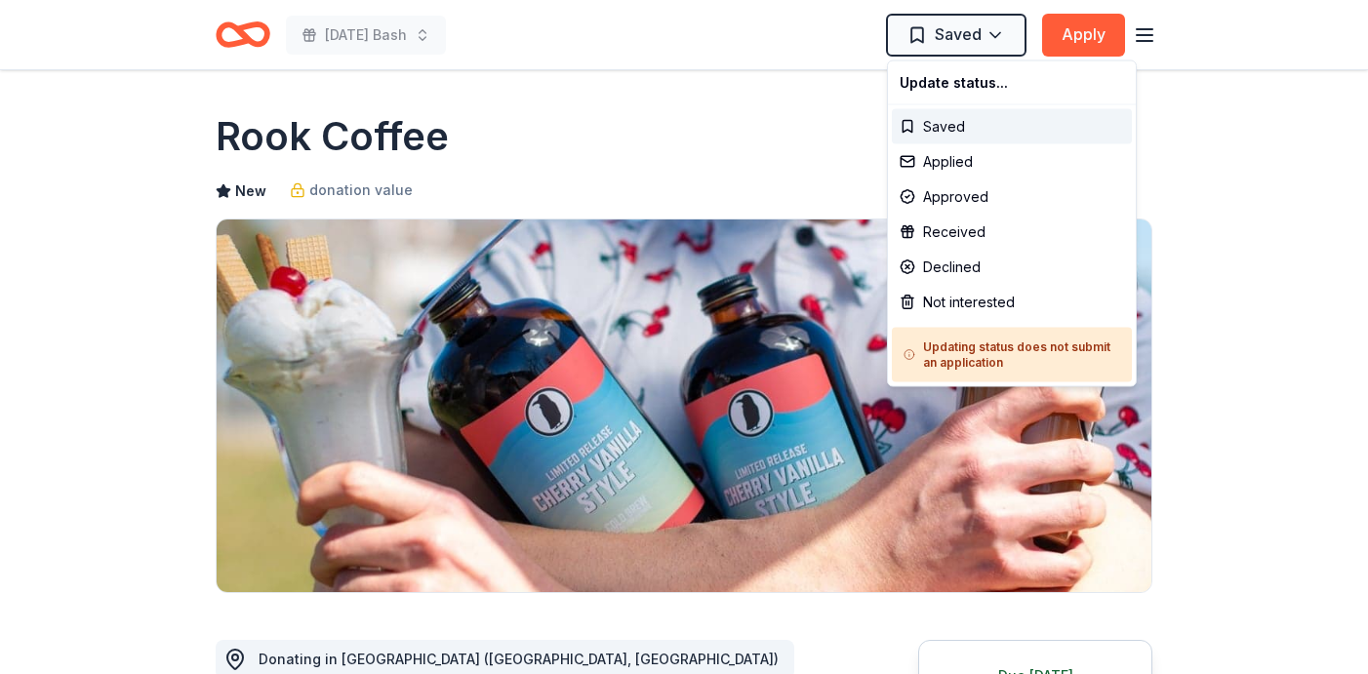
click at [785, 85] on html "Halloween Bash Saved Apply Due tomorrow Share Rook Coffee New donation value Sh…" at bounding box center [684, 337] width 1368 height 674
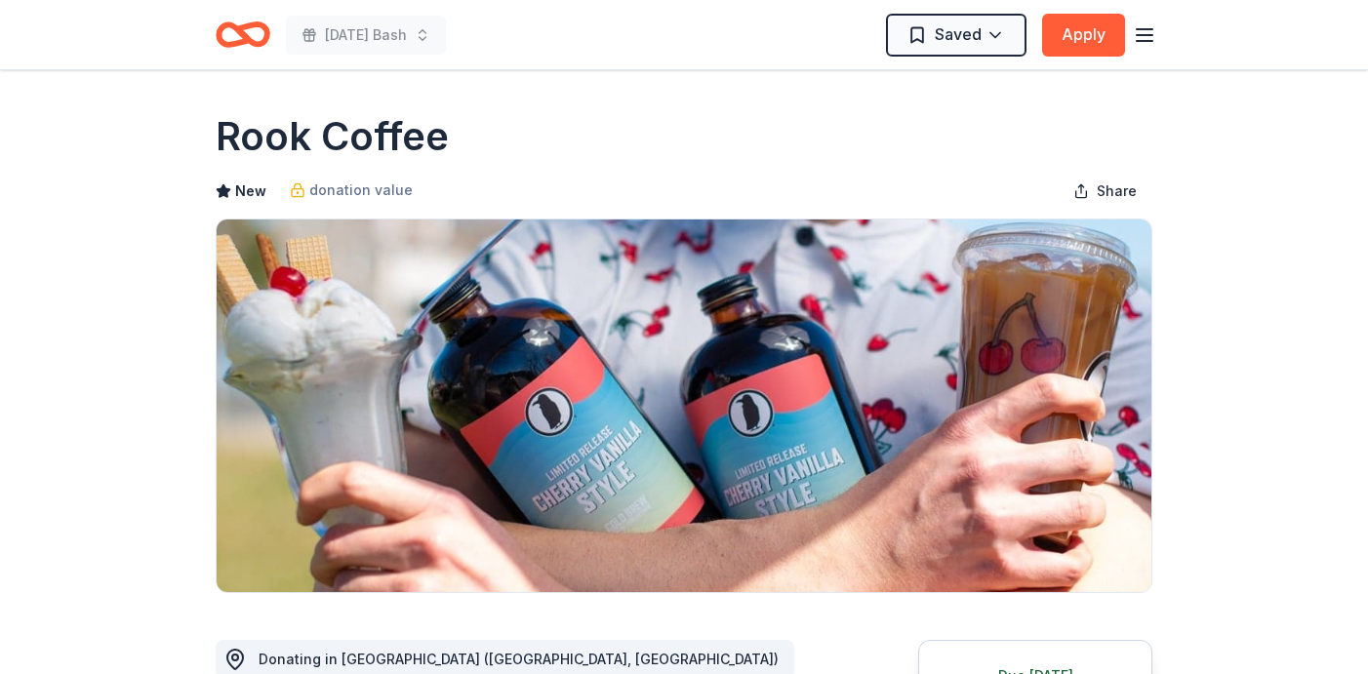
click at [1152, 35] on line "button" at bounding box center [1145, 35] width 16 height 0
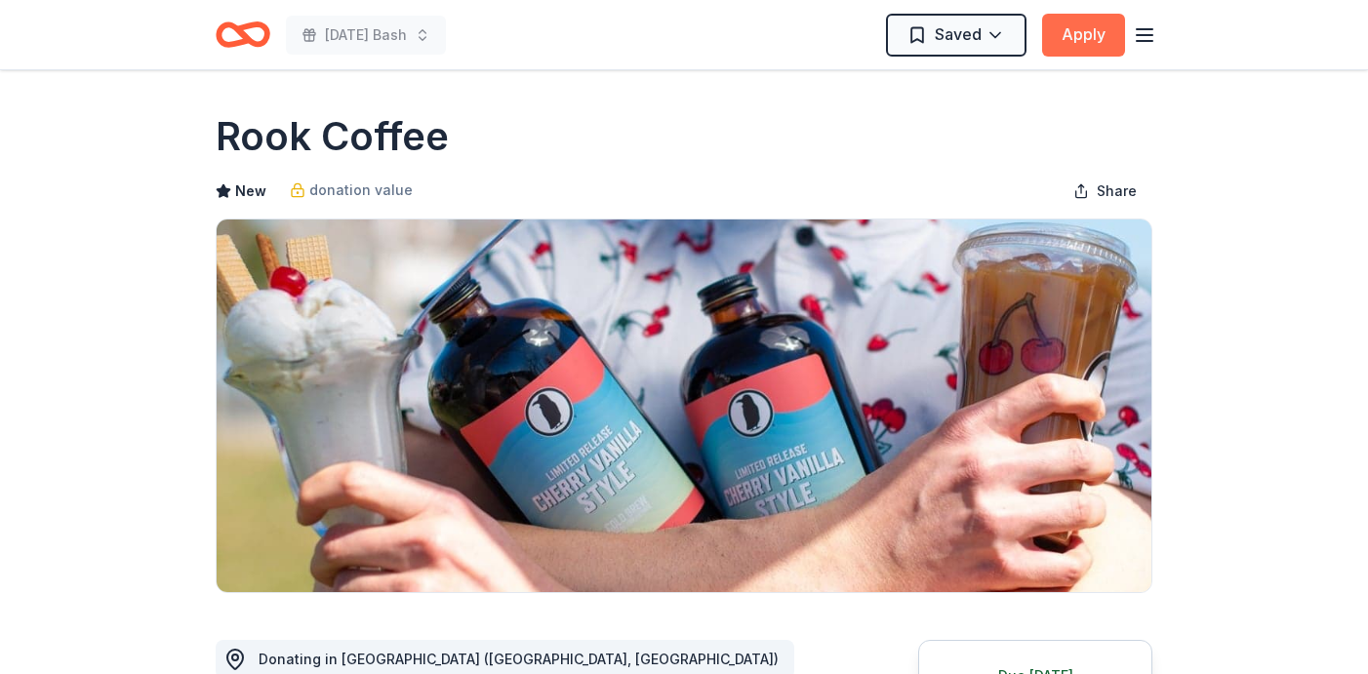
click at [1078, 22] on button "Apply" at bounding box center [1083, 35] width 83 height 43
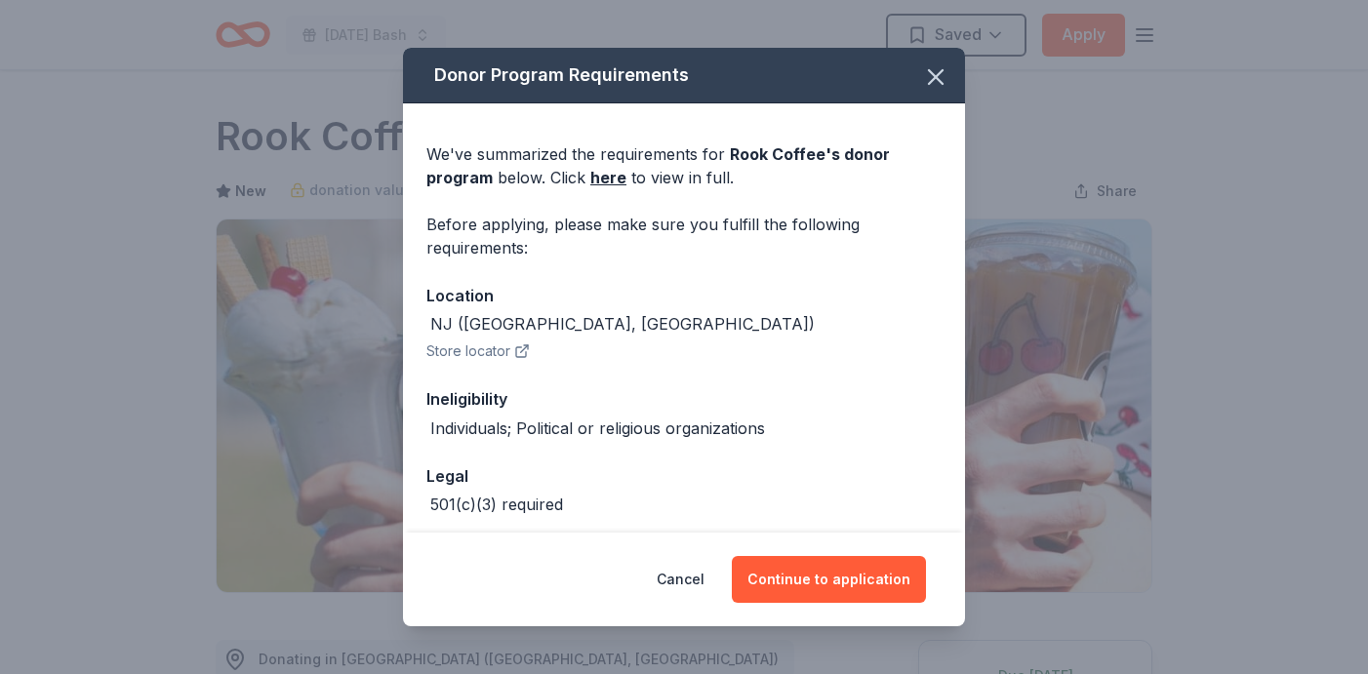
click at [369, 45] on div "Donor Program Requirements We've summarized the requirements for Rook Coffee 's…" at bounding box center [684, 337] width 1368 height 674
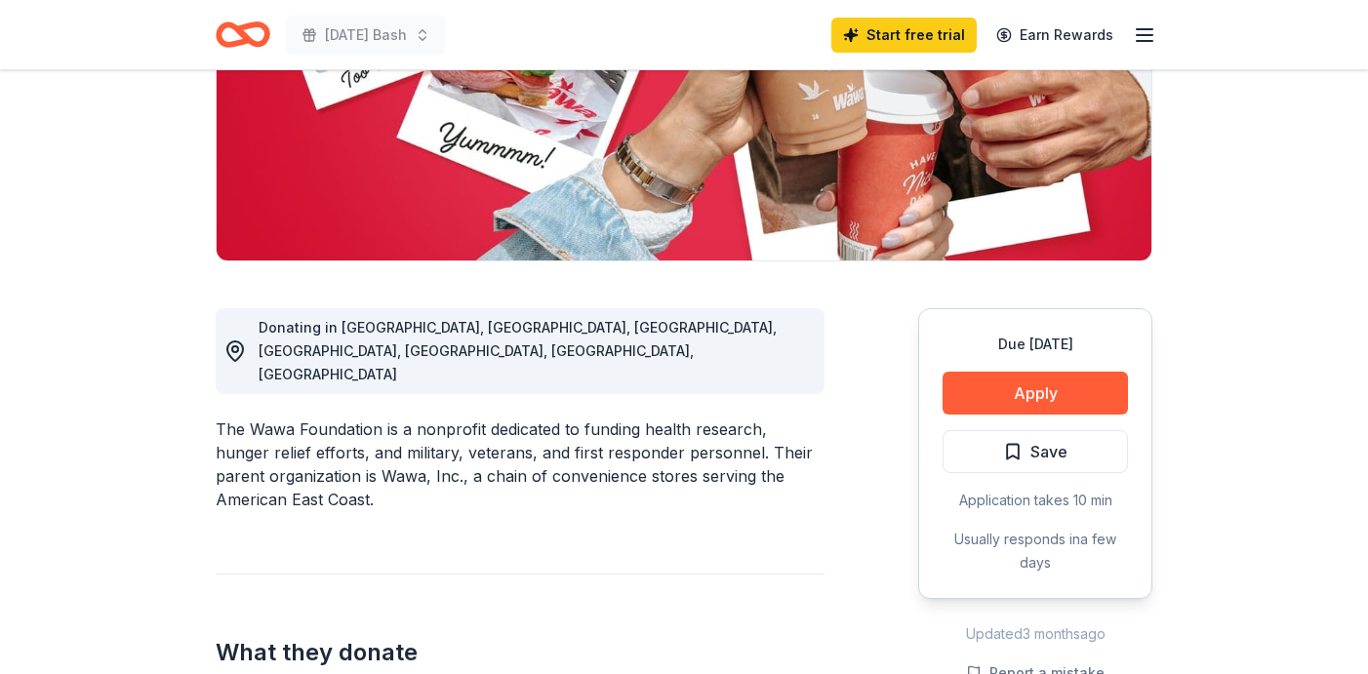
scroll to position [333, 0]
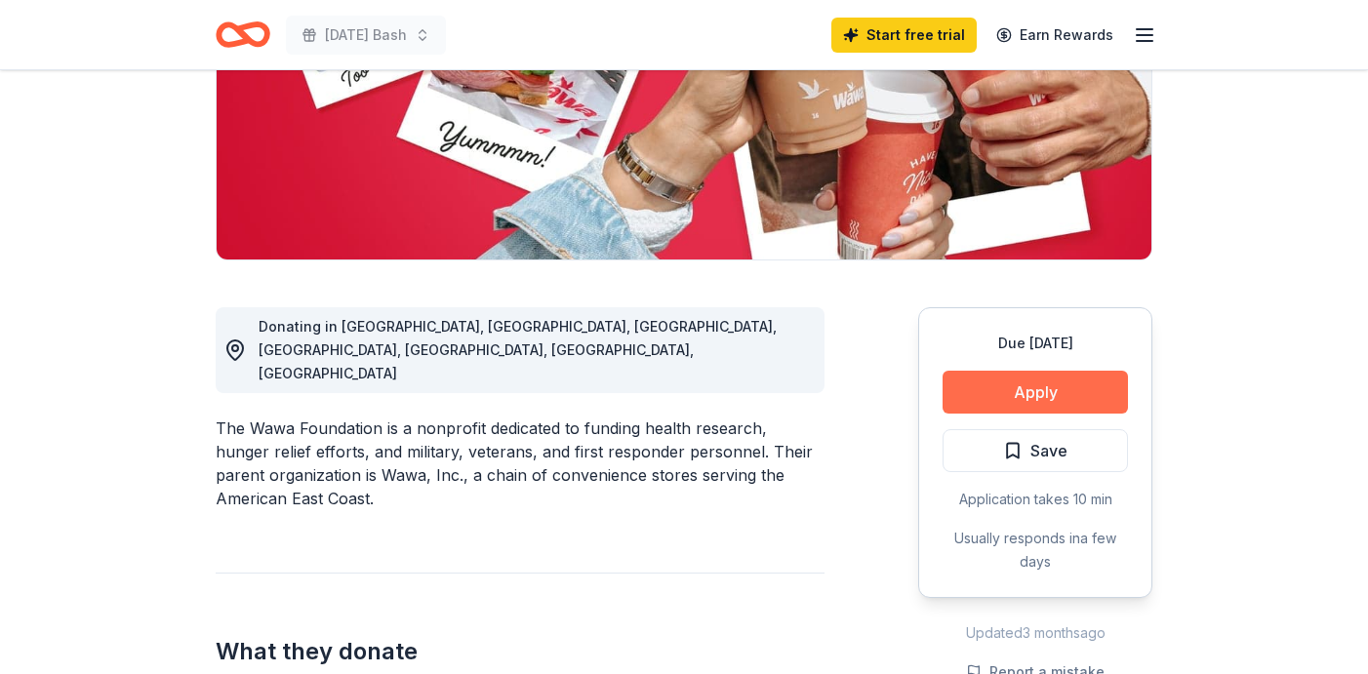
click at [1026, 391] on button "Apply" at bounding box center [1035, 392] width 185 height 43
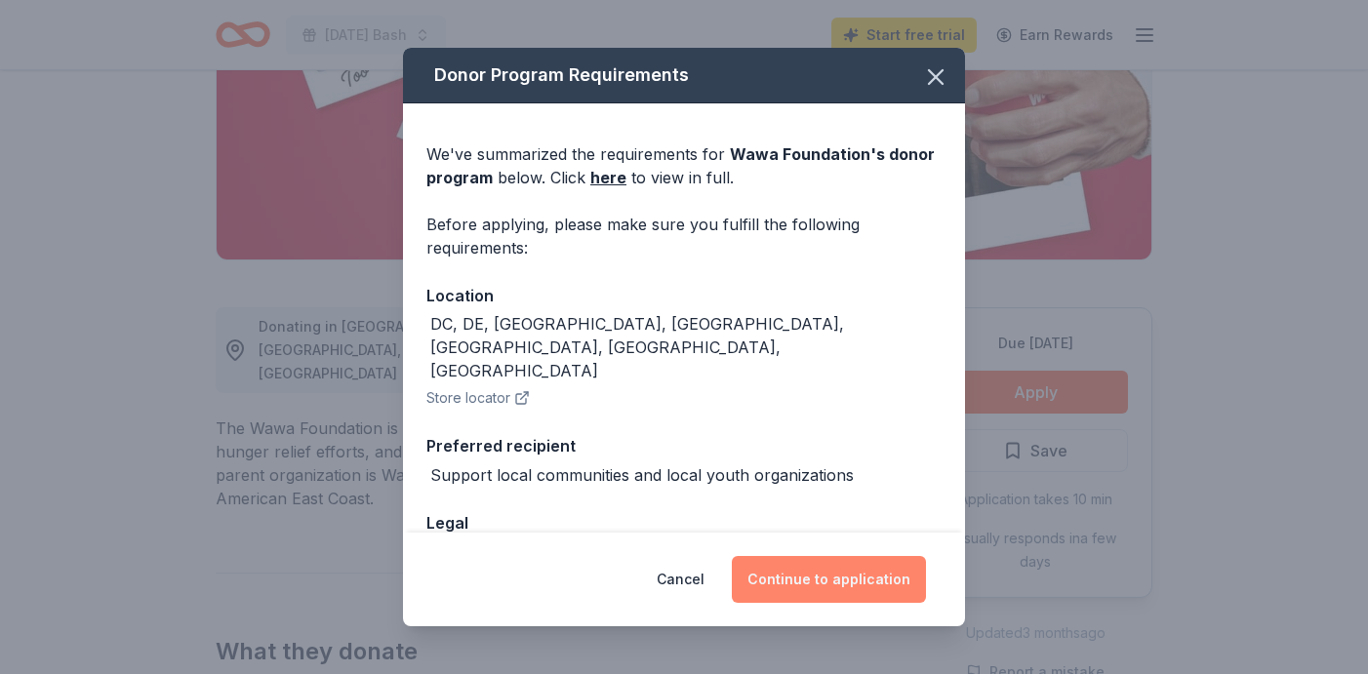
click at [847, 584] on button "Continue to application" at bounding box center [829, 579] width 194 height 47
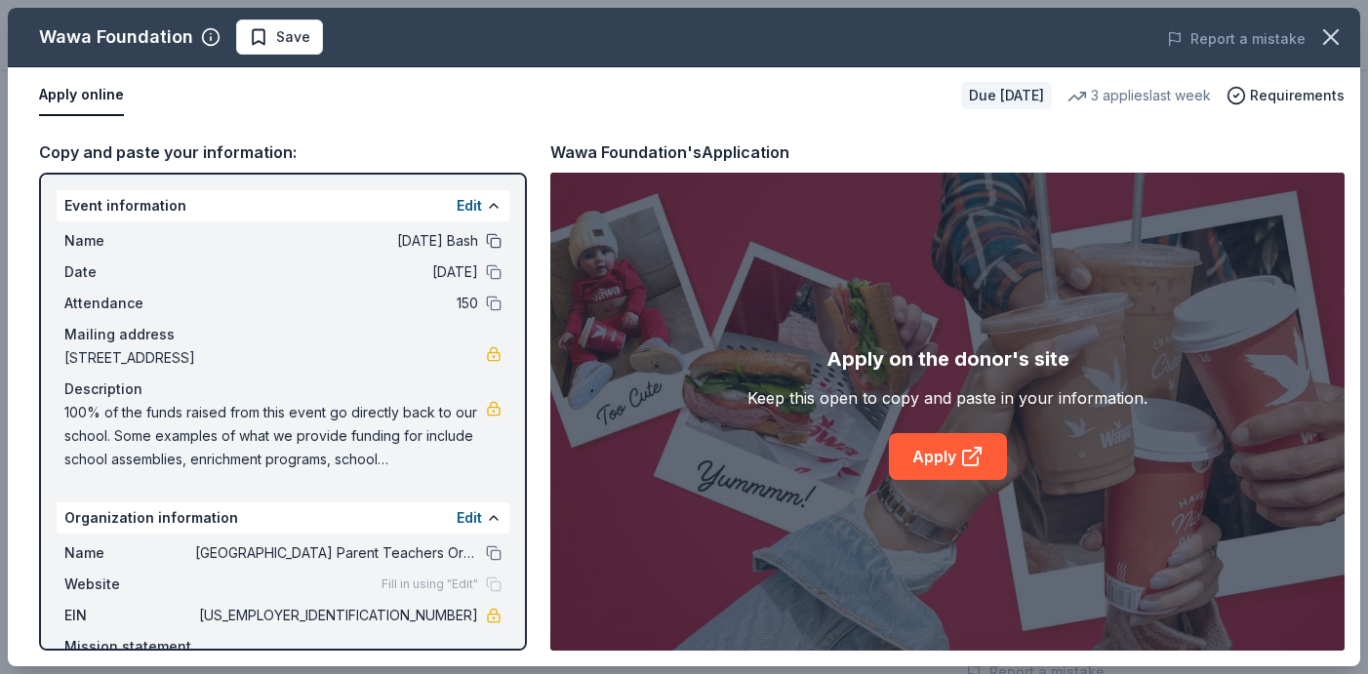
click at [489, 243] on button at bounding box center [494, 241] width 16 height 16
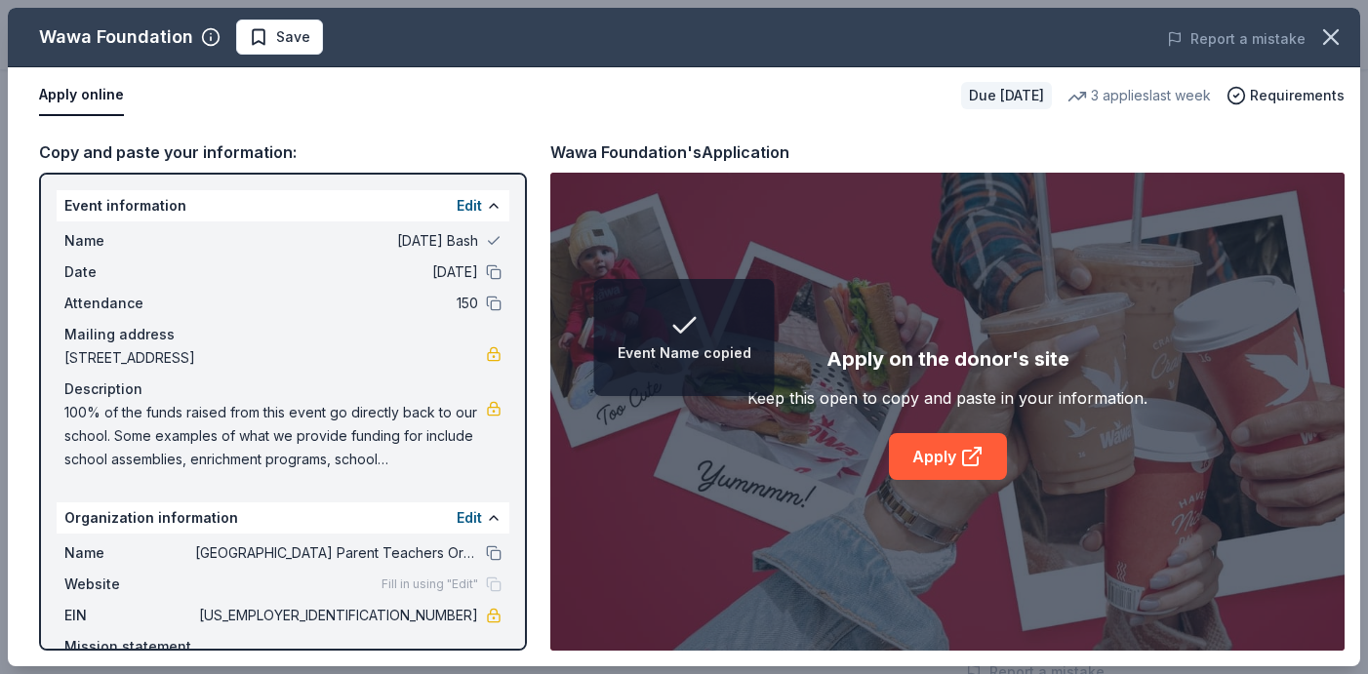
click at [489, 282] on div "Date 10/24/25" at bounding box center [282, 272] width 437 height 23
click at [492, 276] on button at bounding box center [494, 273] width 16 height 16
click at [495, 298] on button at bounding box center [494, 304] width 16 height 16
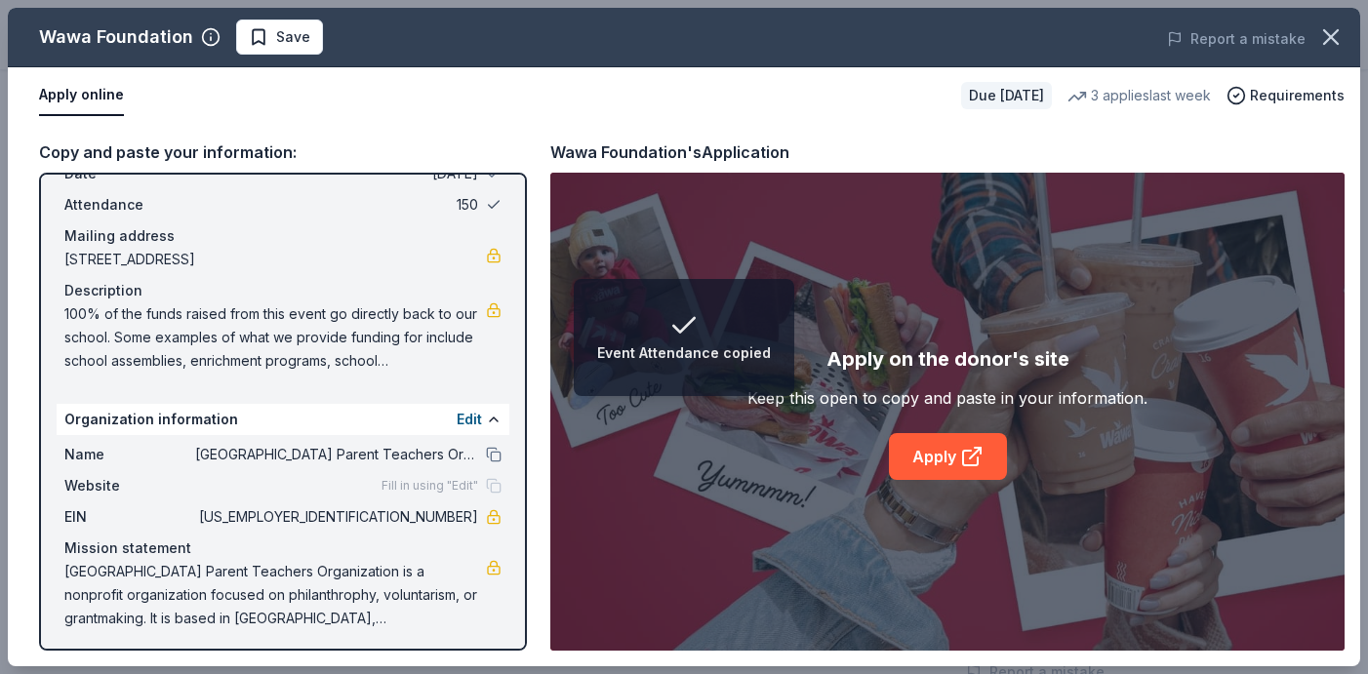
scroll to position [103, 0]
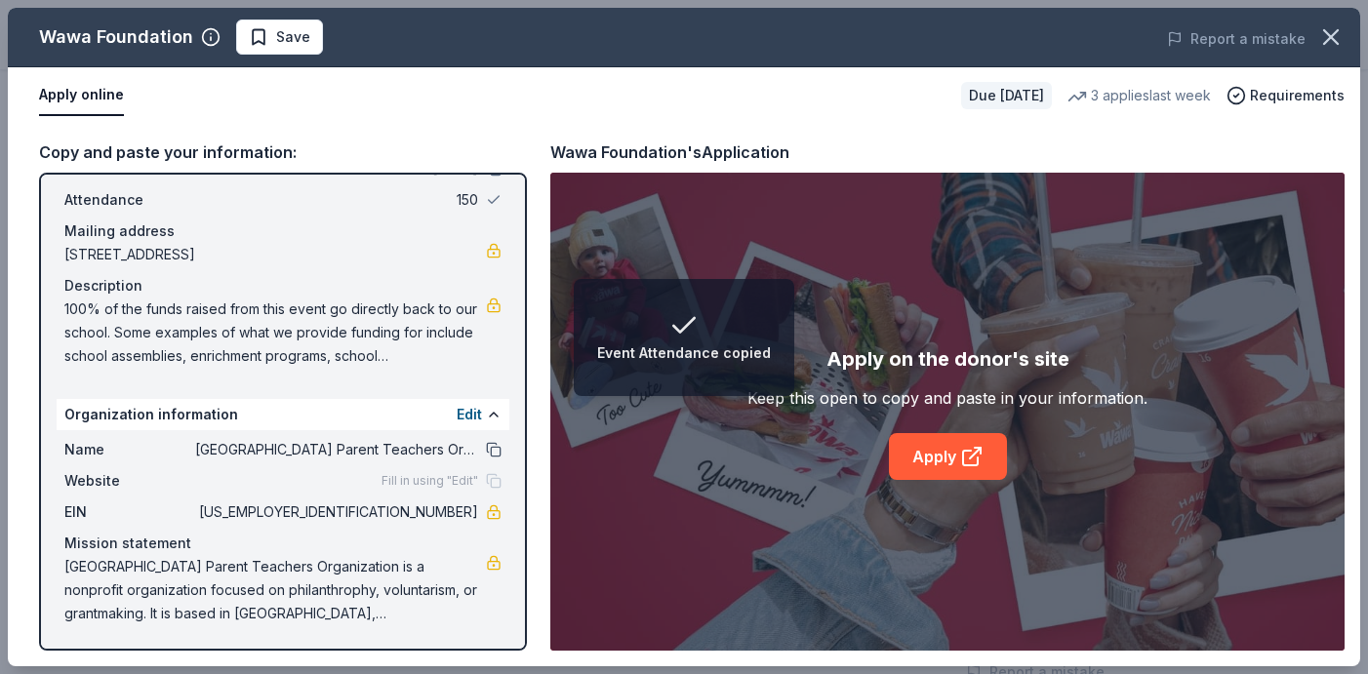
click at [488, 445] on button at bounding box center [494, 450] width 16 height 16
click at [926, 466] on link "Apply" at bounding box center [948, 456] width 118 height 47
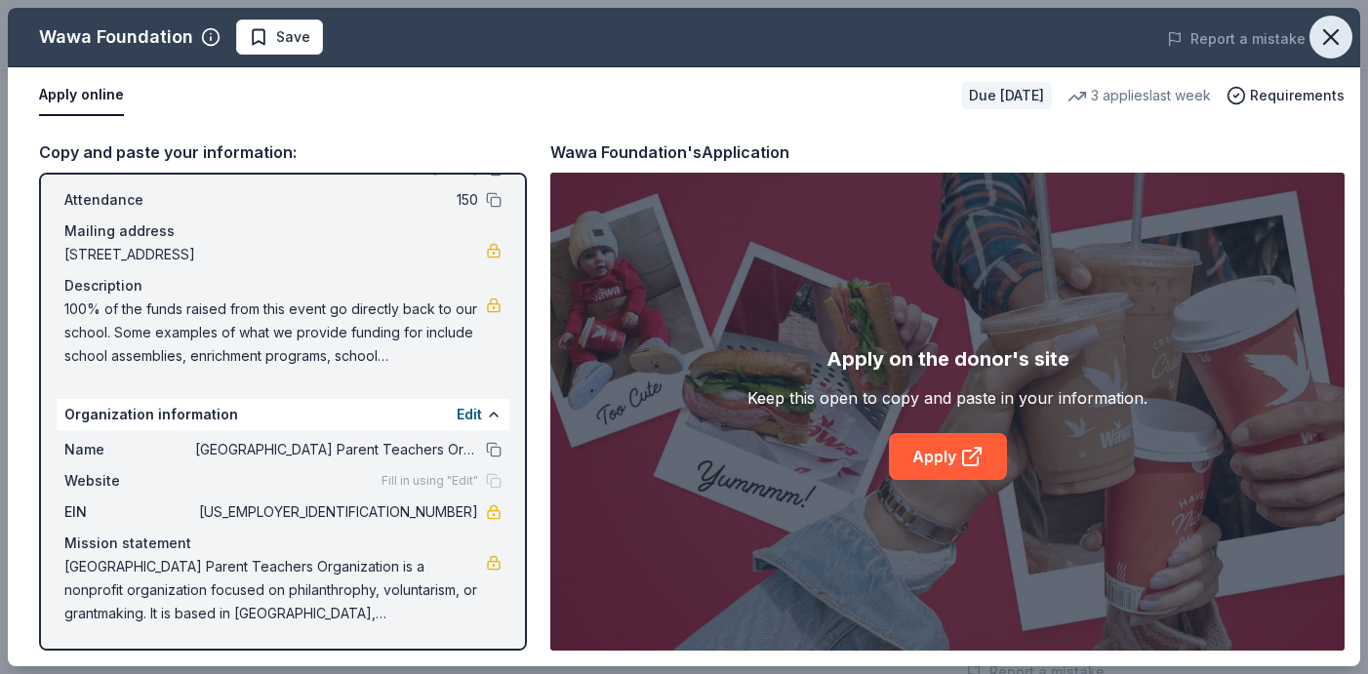
click at [1327, 34] on icon "button" at bounding box center [1332, 37] width 14 height 14
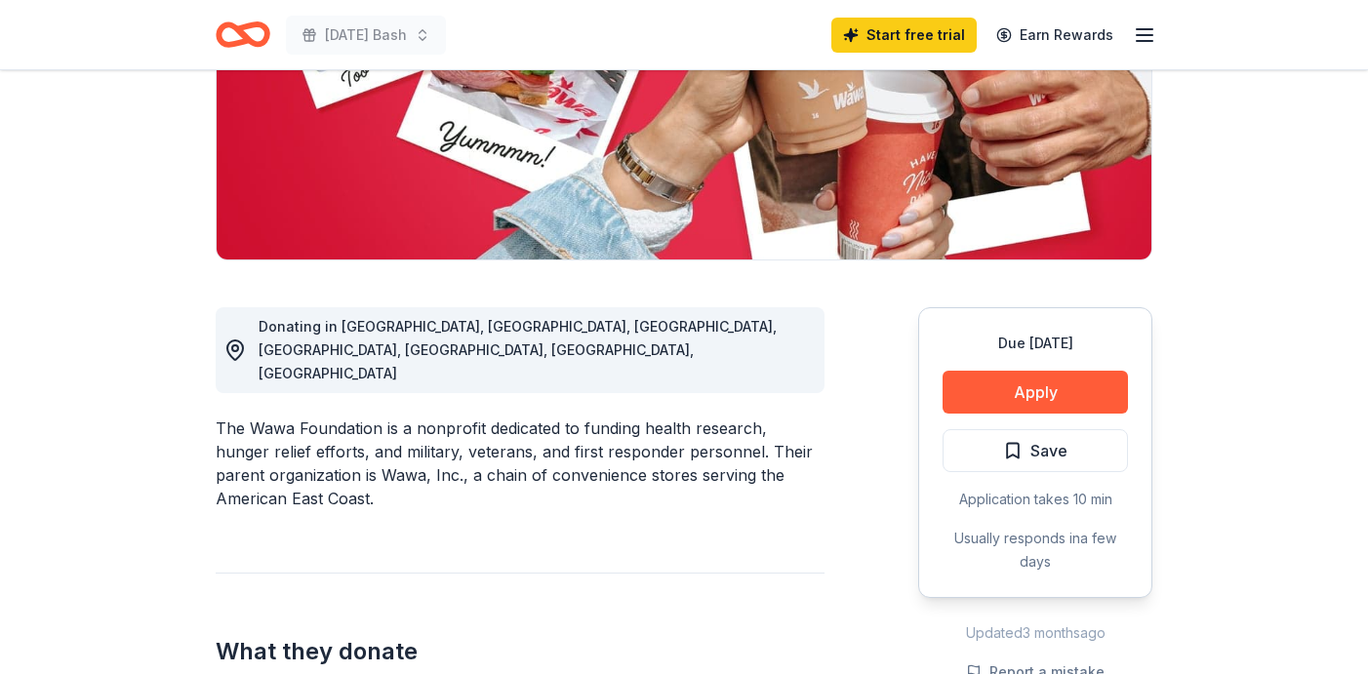
scroll to position [0, 0]
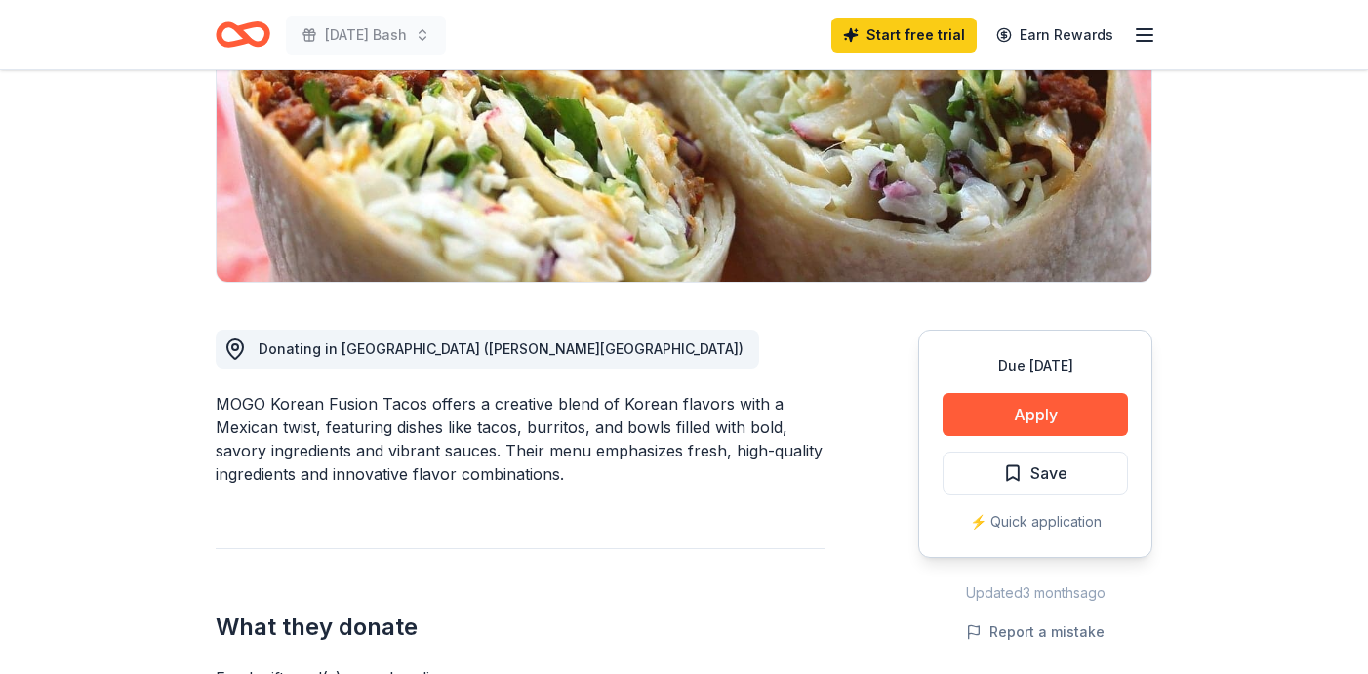
scroll to position [368, 0]
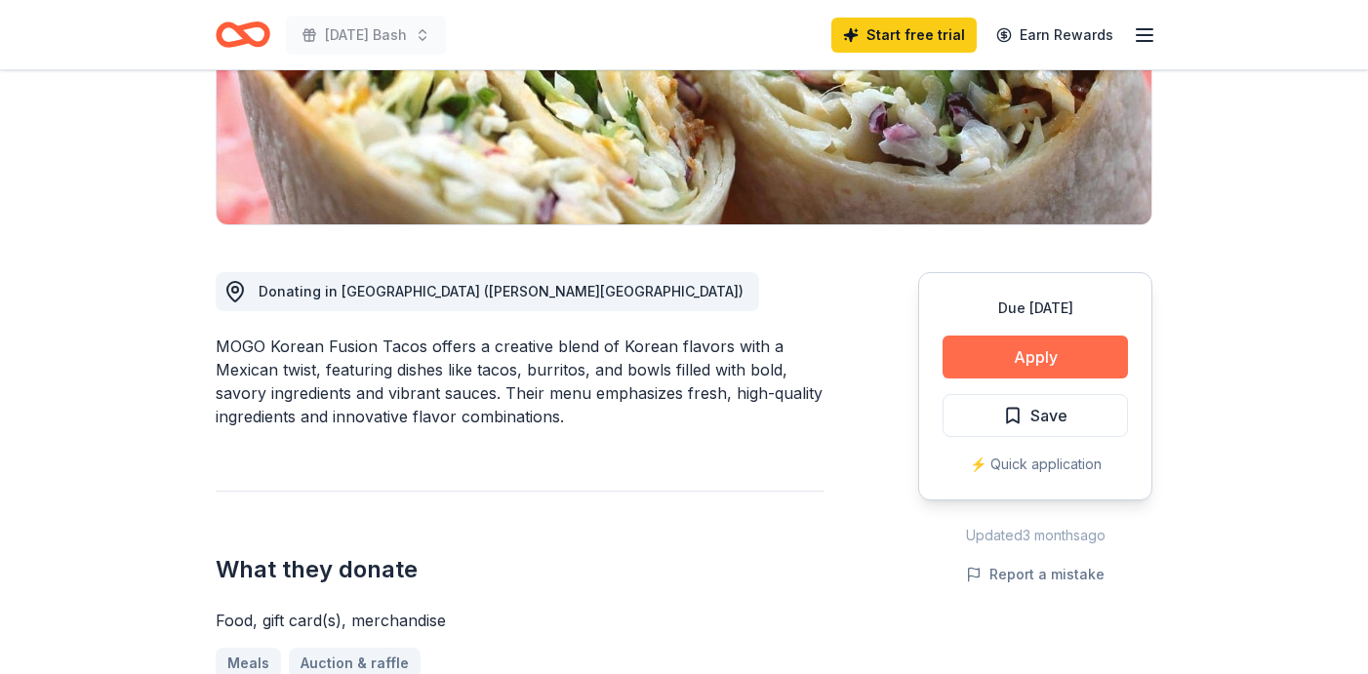
click at [1041, 360] on button "Apply" at bounding box center [1035, 357] width 185 height 43
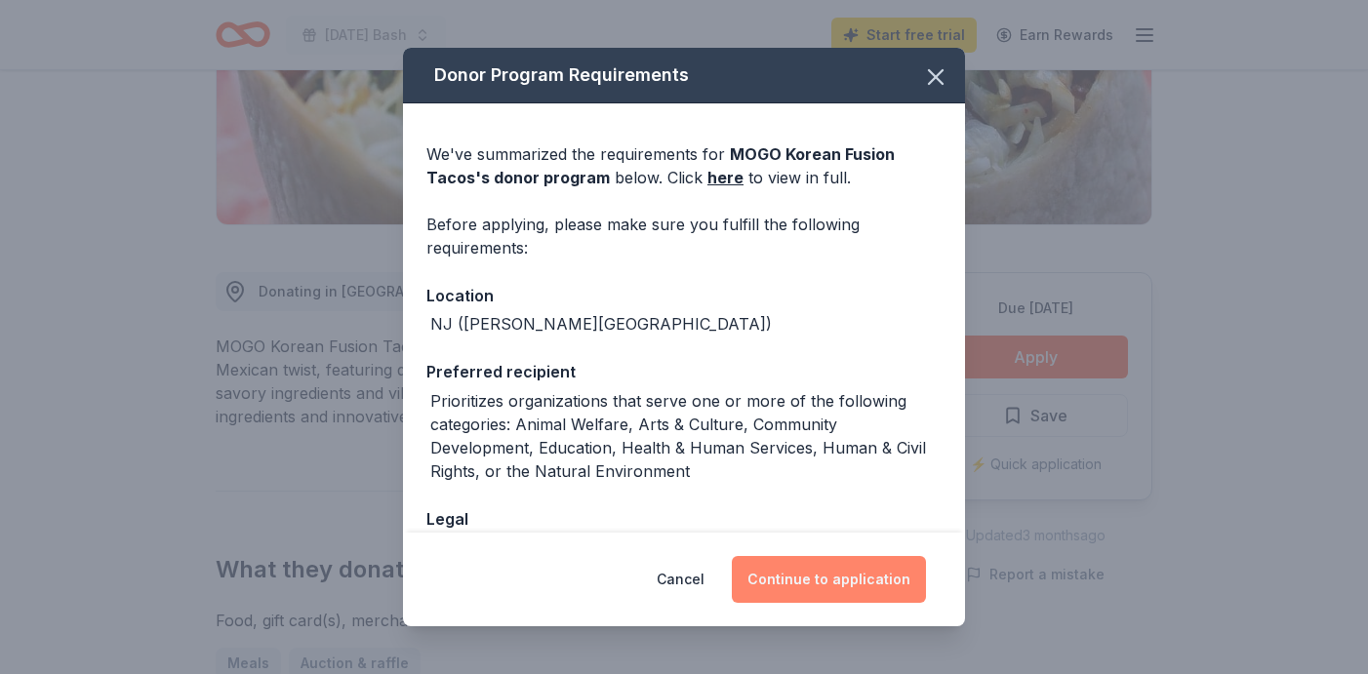
click at [868, 574] on button "Continue to application" at bounding box center [829, 579] width 194 height 47
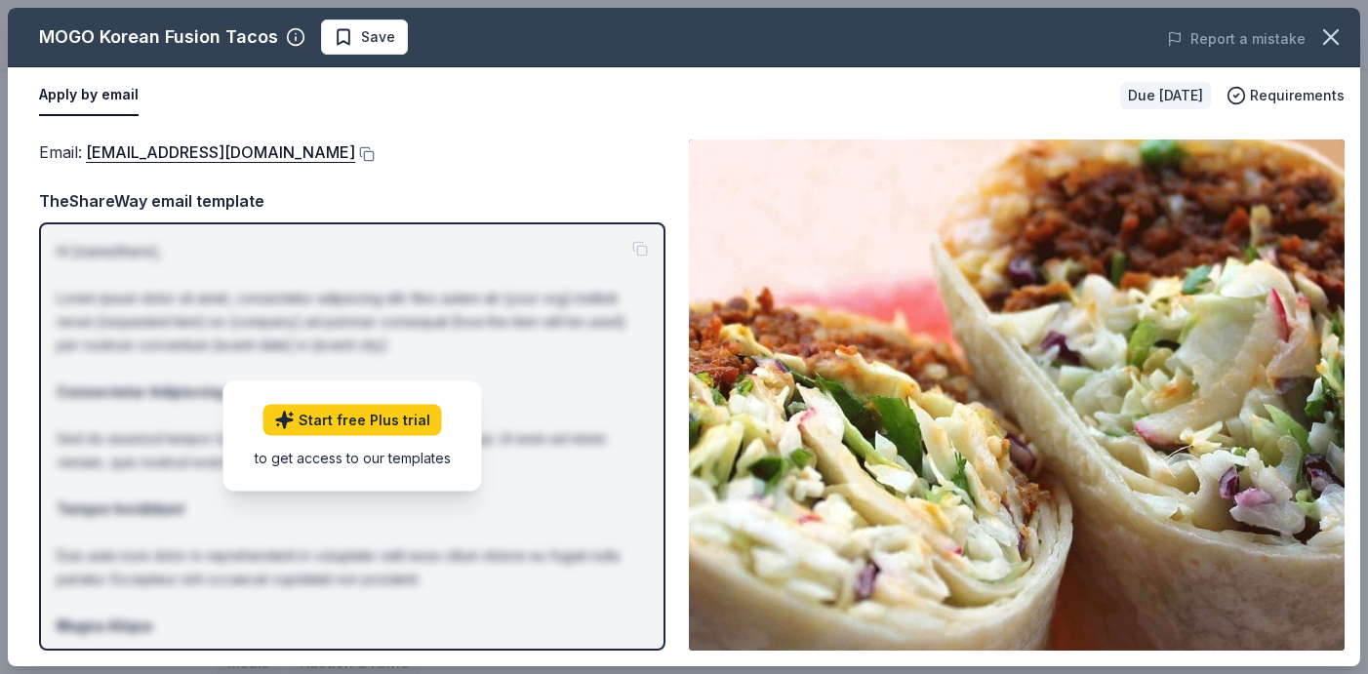
click at [385, 142] on div "Email : [EMAIL_ADDRESS][DOMAIN_NAME]" at bounding box center [352, 152] width 627 height 25
click at [440, 134] on div "Email : [EMAIL_ADDRESS][DOMAIN_NAME] Email : [EMAIL_ADDRESS][DOMAIN_NAME] TheSh…" at bounding box center [684, 395] width 1353 height 543
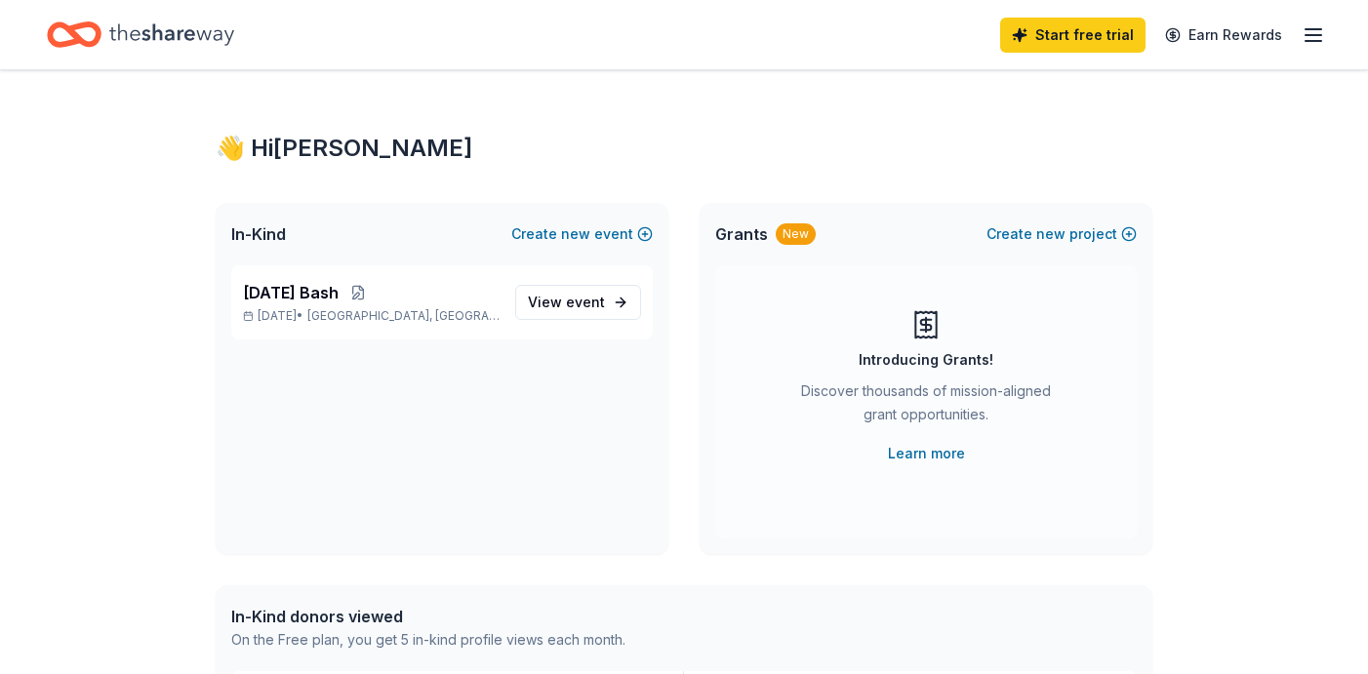
click at [1312, 39] on icon "button" at bounding box center [1313, 34] width 23 height 23
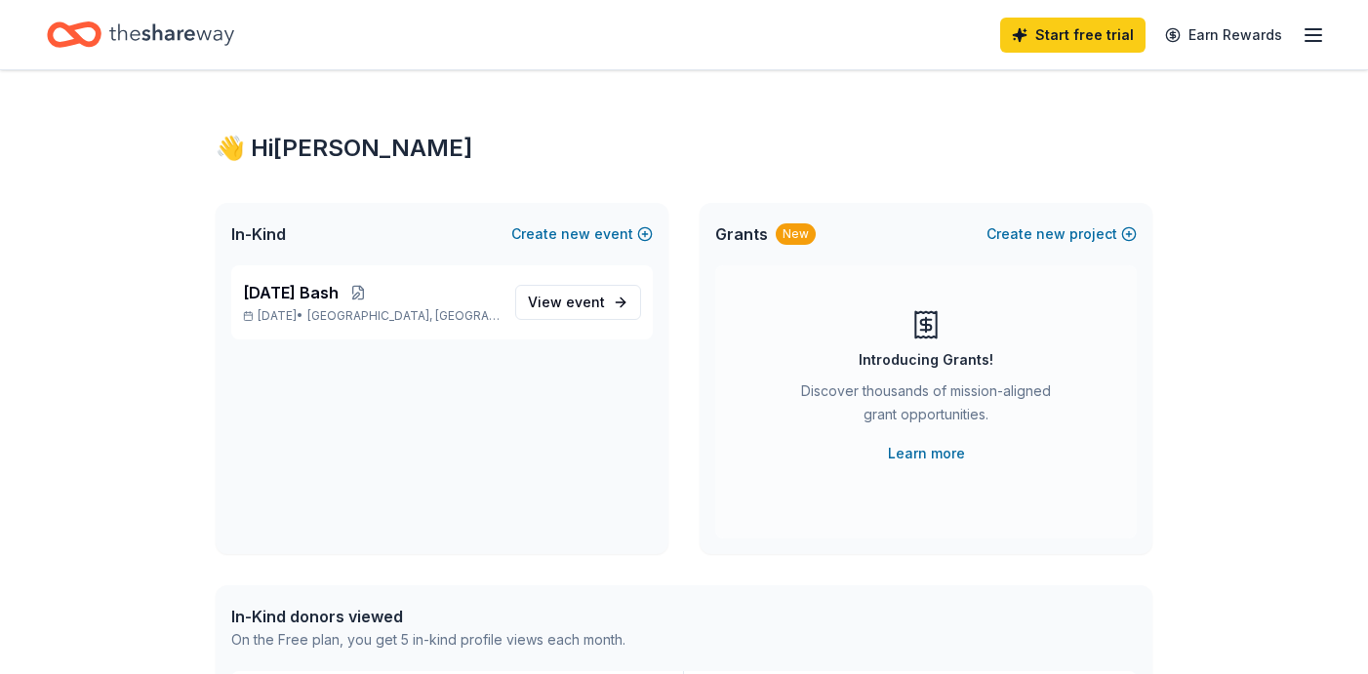
click at [1316, 29] on line "button" at bounding box center [1314, 29] width 16 height 0
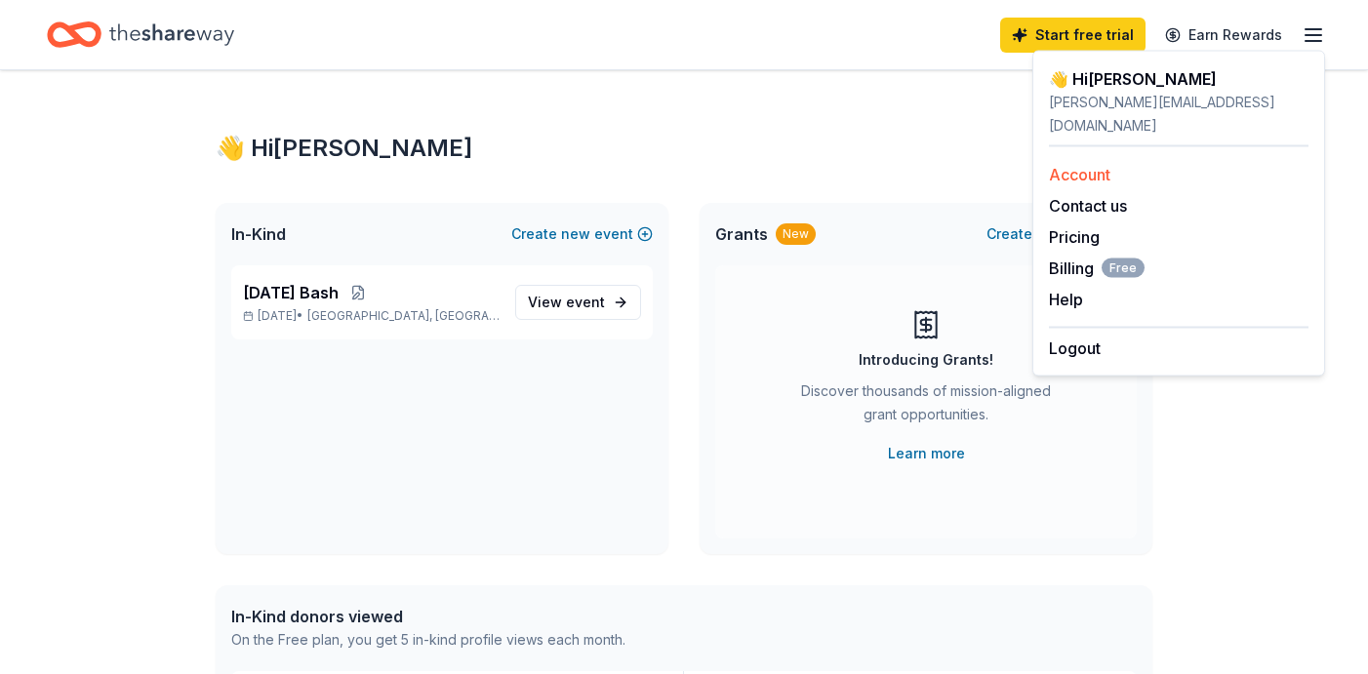
click at [1084, 163] on div "Account" at bounding box center [1179, 174] width 260 height 23
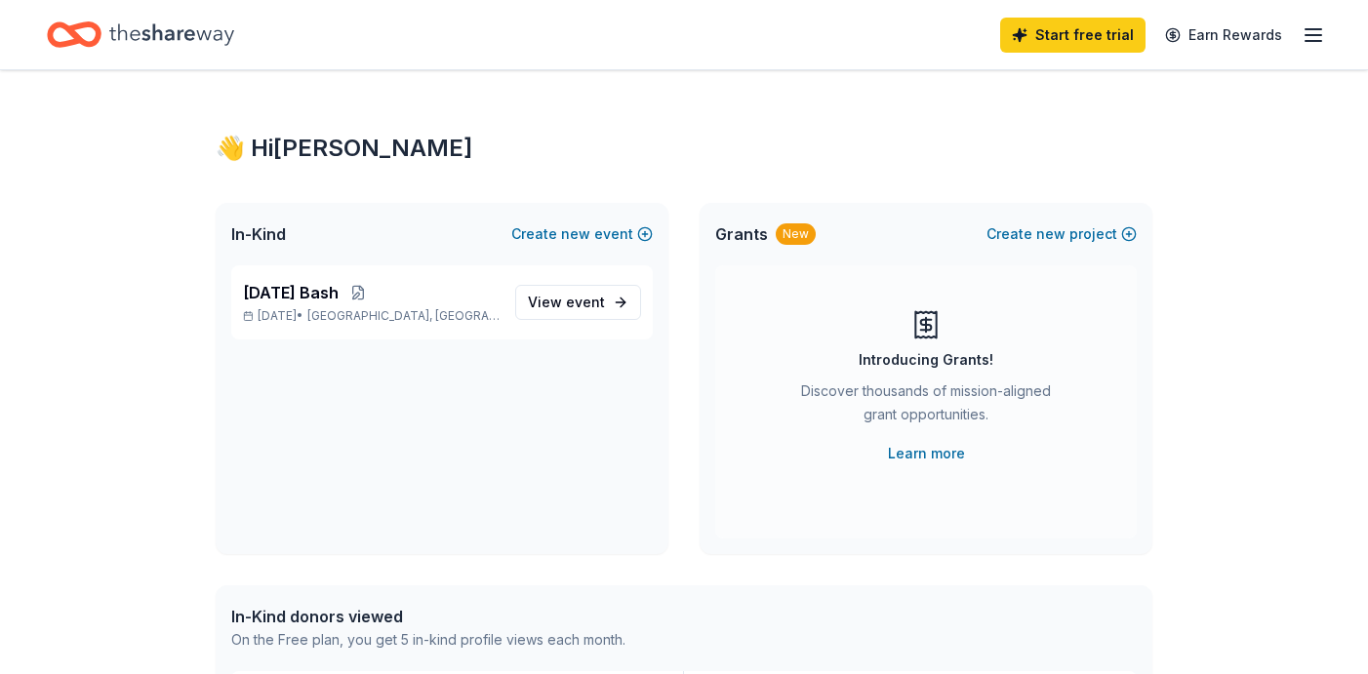
click at [1317, 33] on icon "button" at bounding box center [1313, 34] width 23 height 23
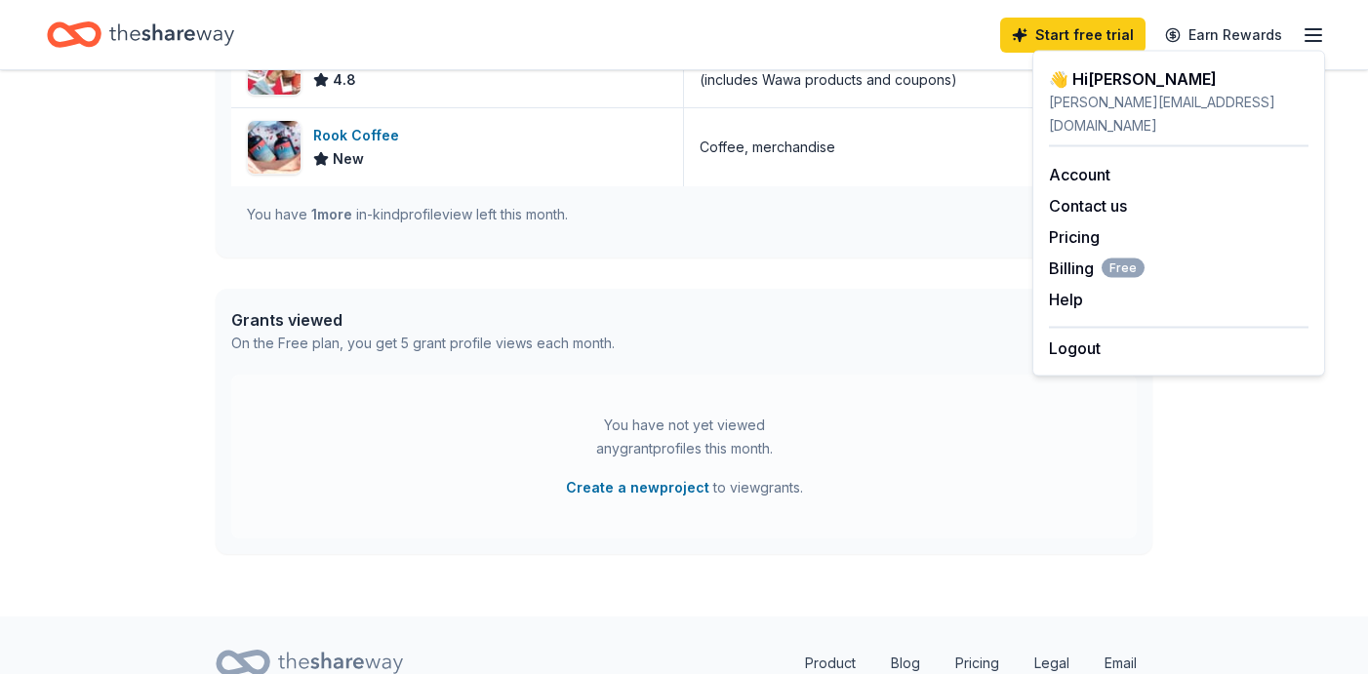
scroll to position [899, 0]
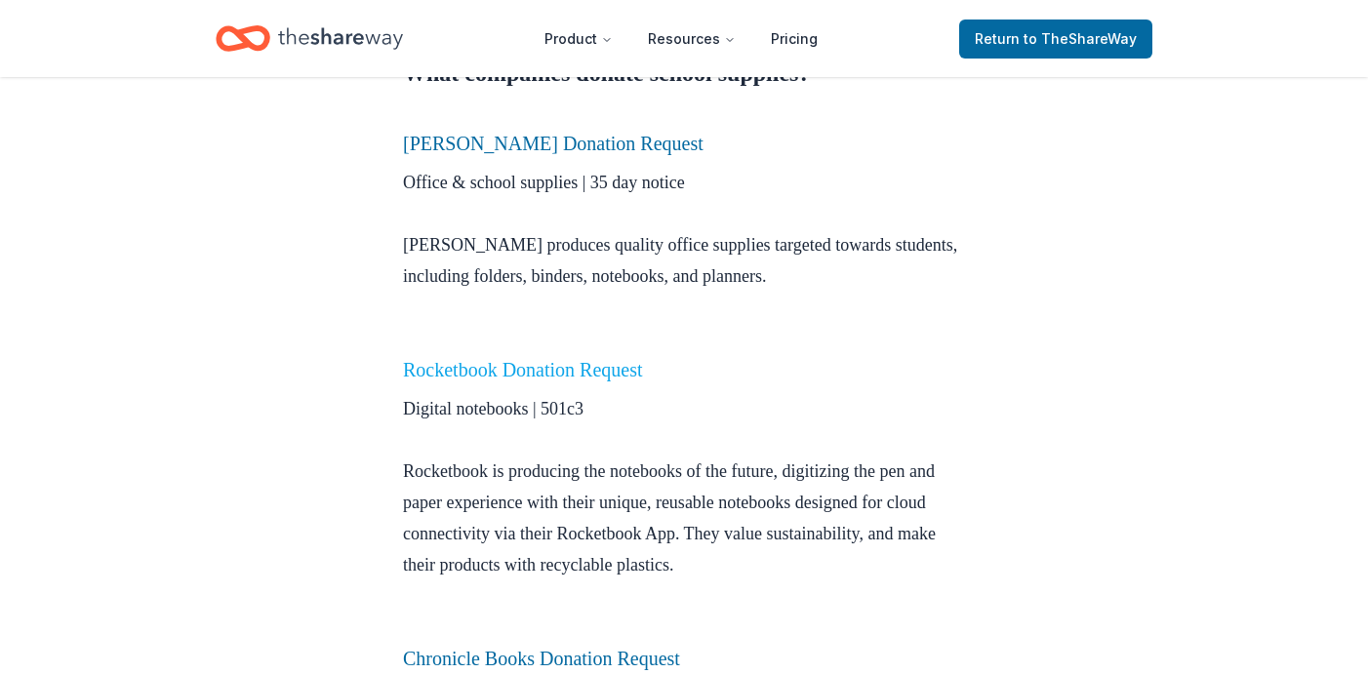
scroll to position [853, 0]
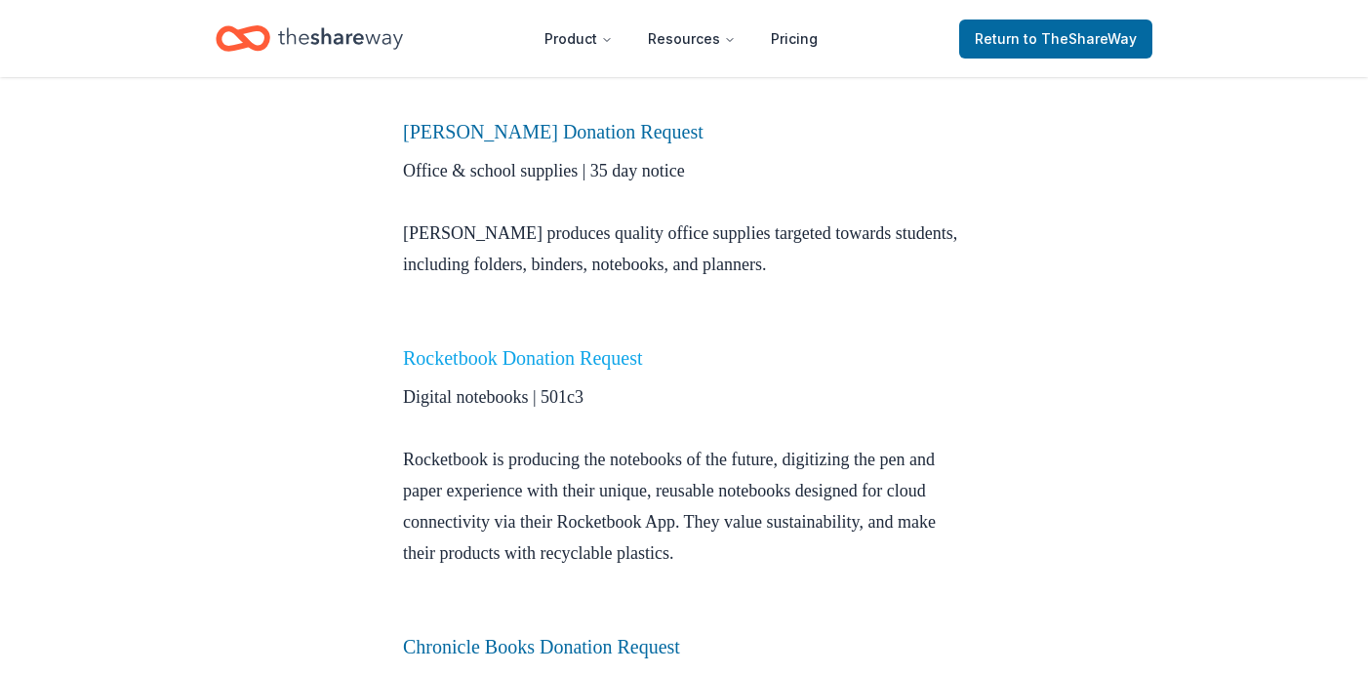
click at [576, 361] on link "Rocketbook Donation Request" at bounding box center [523, 357] width 240 height 21
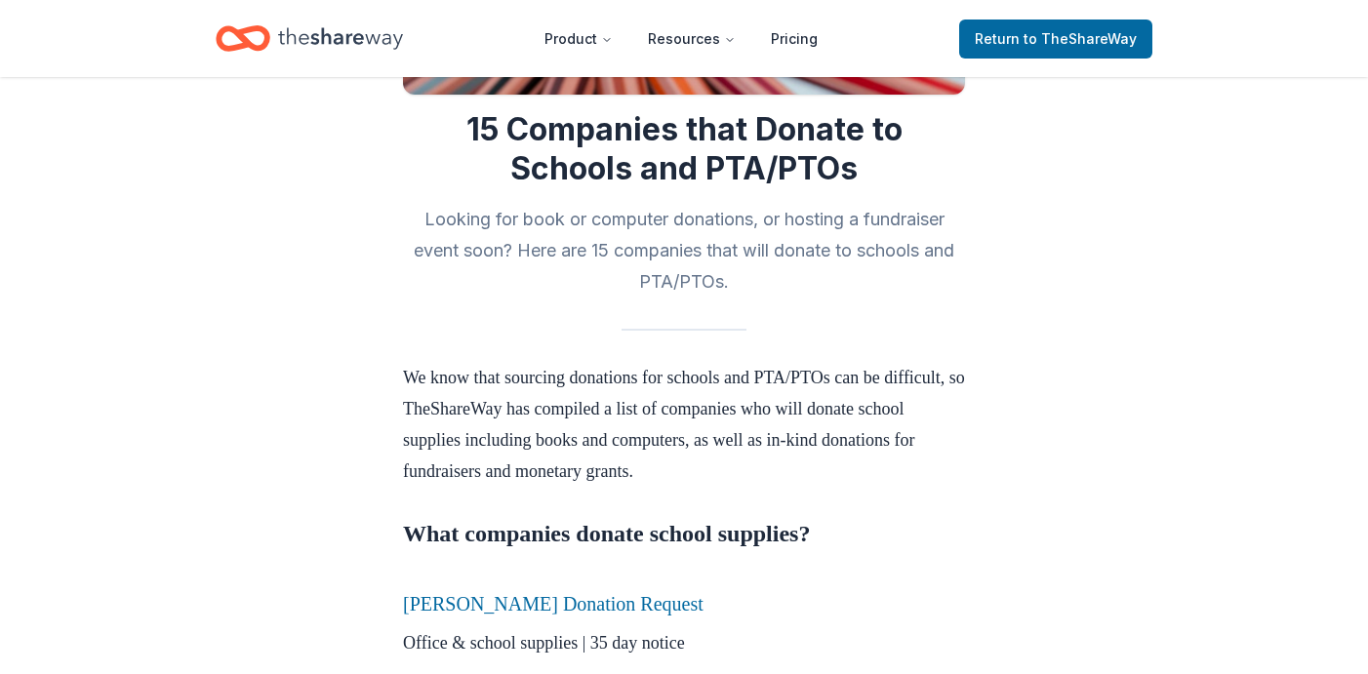
scroll to position [383, 0]
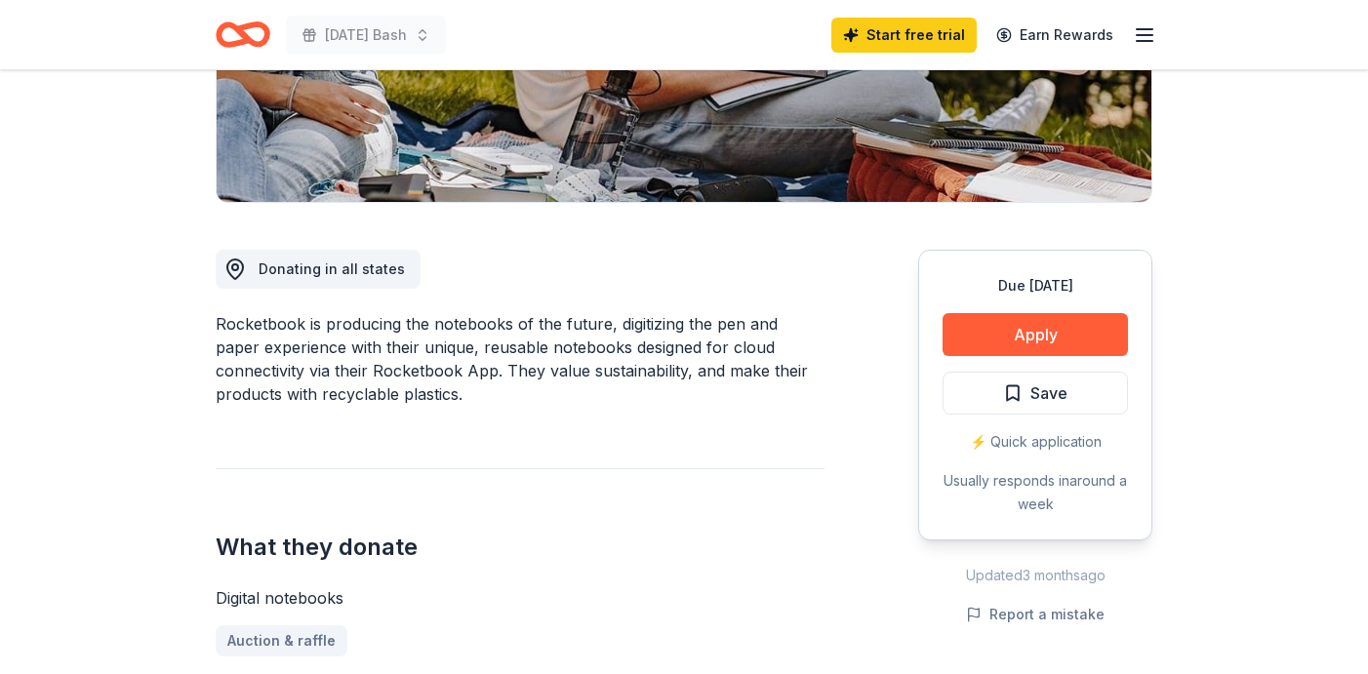
scroll to position [186, 0]
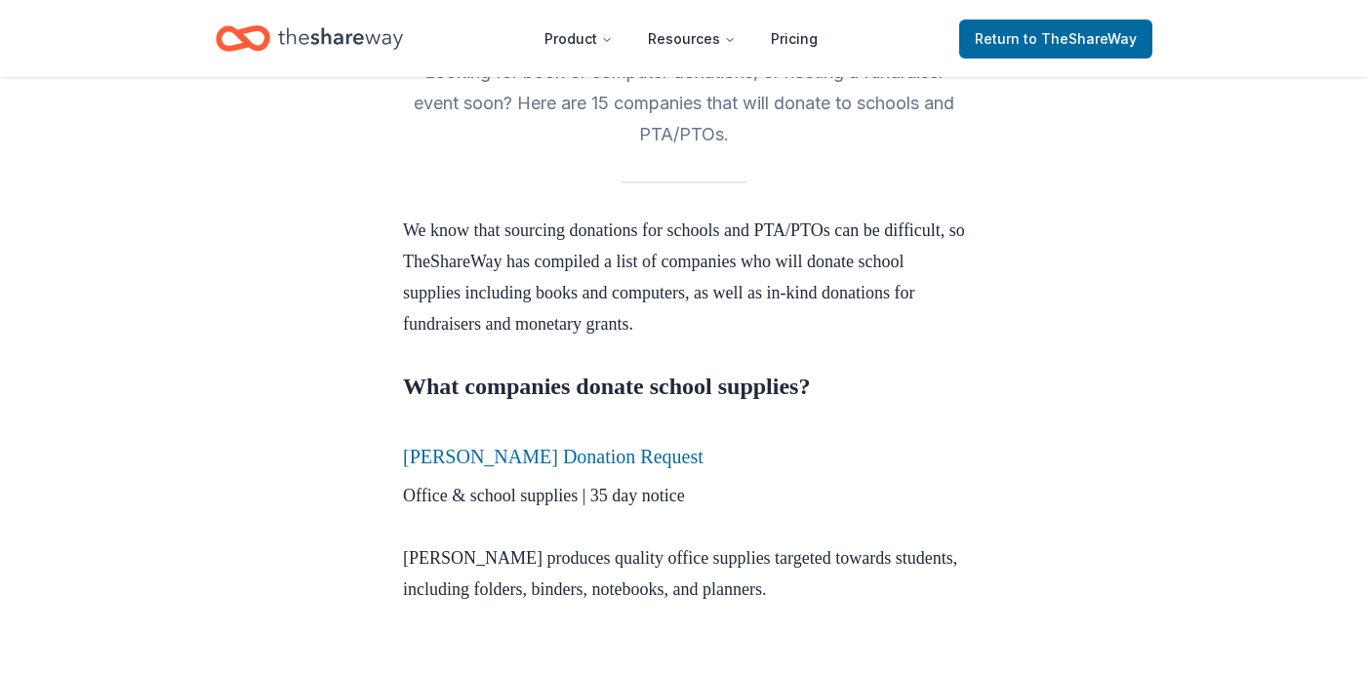
scroll to position [564, 0]
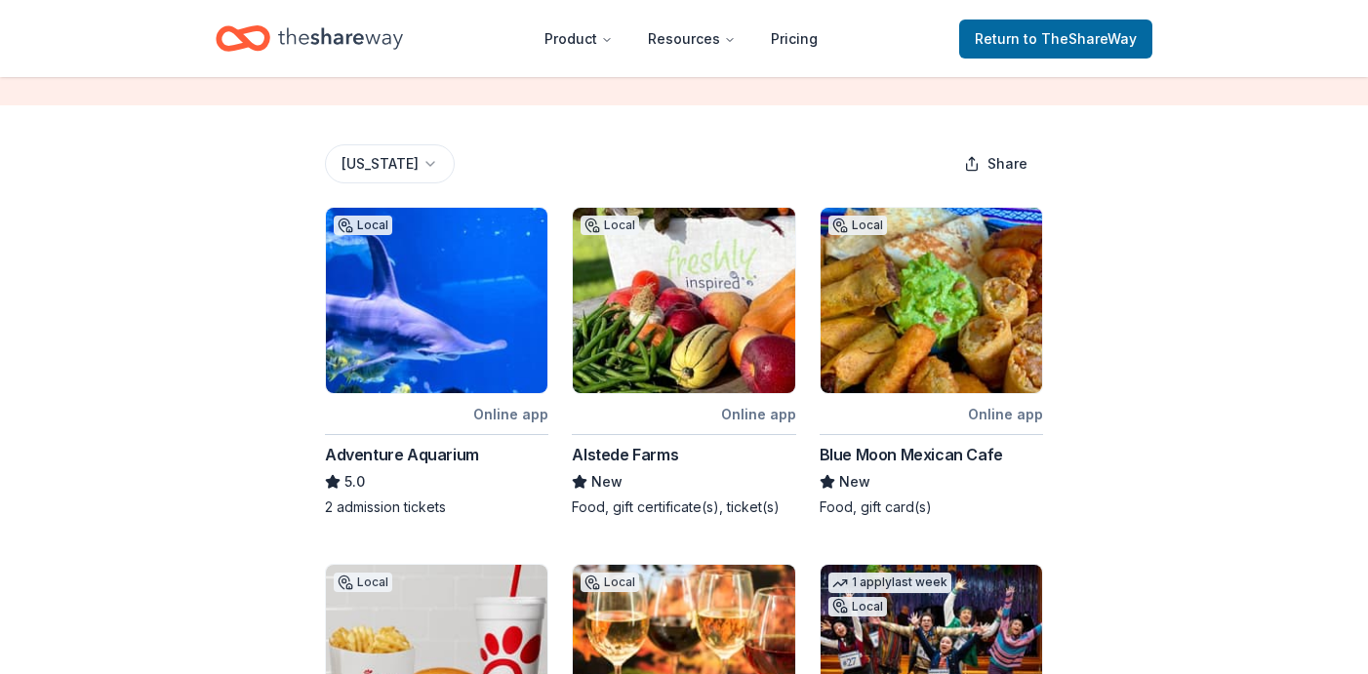
scroll to position [220, 0]
